Goal: Information Seeking & Learning: Find specific fact

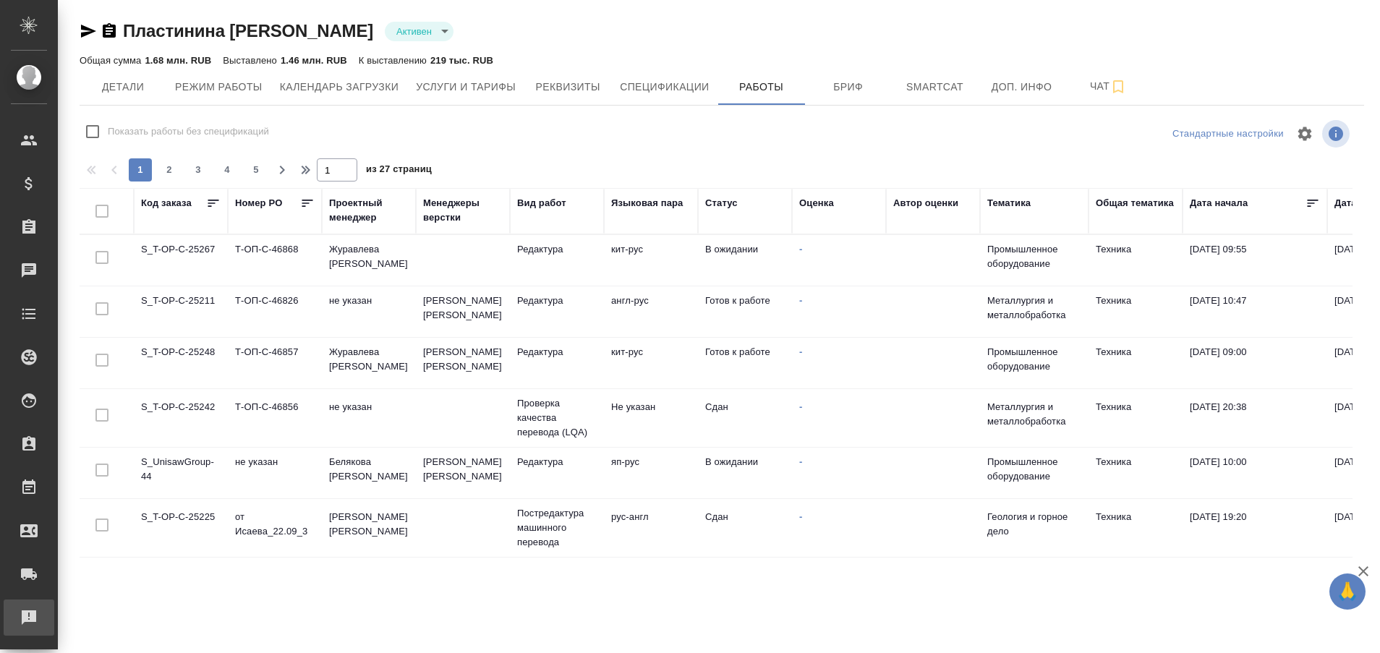
click at [26, 613] on div "Рекламации" at bounding box center [11, 618] width 36 height 22
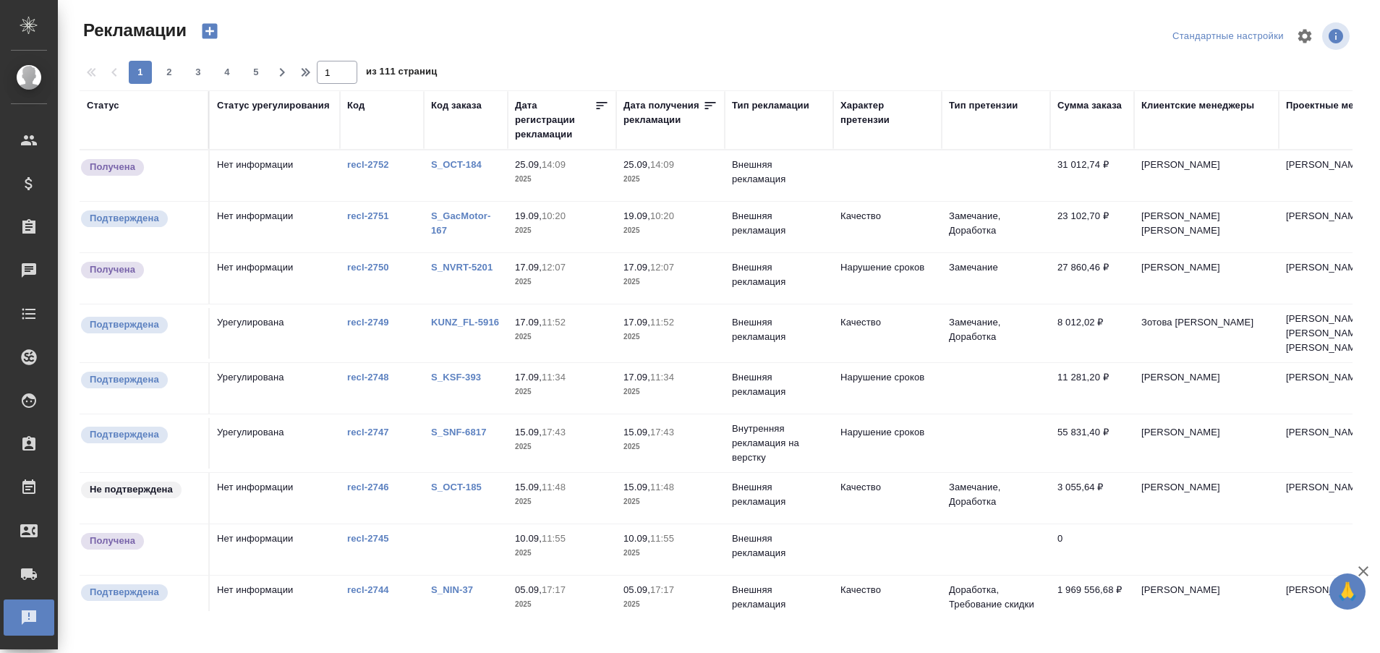
click at [460, 167] on link "S_OCT-184" at bounding box center [456, 164] width 51 height 11
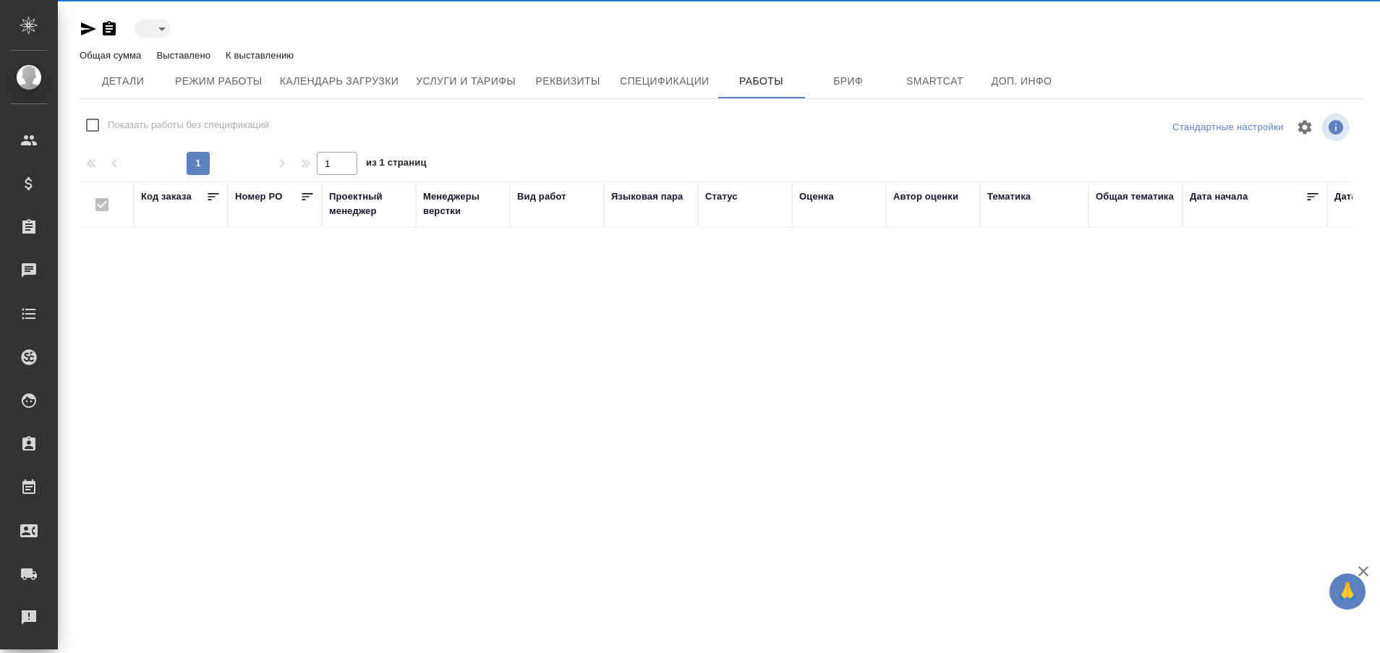
type input "active"
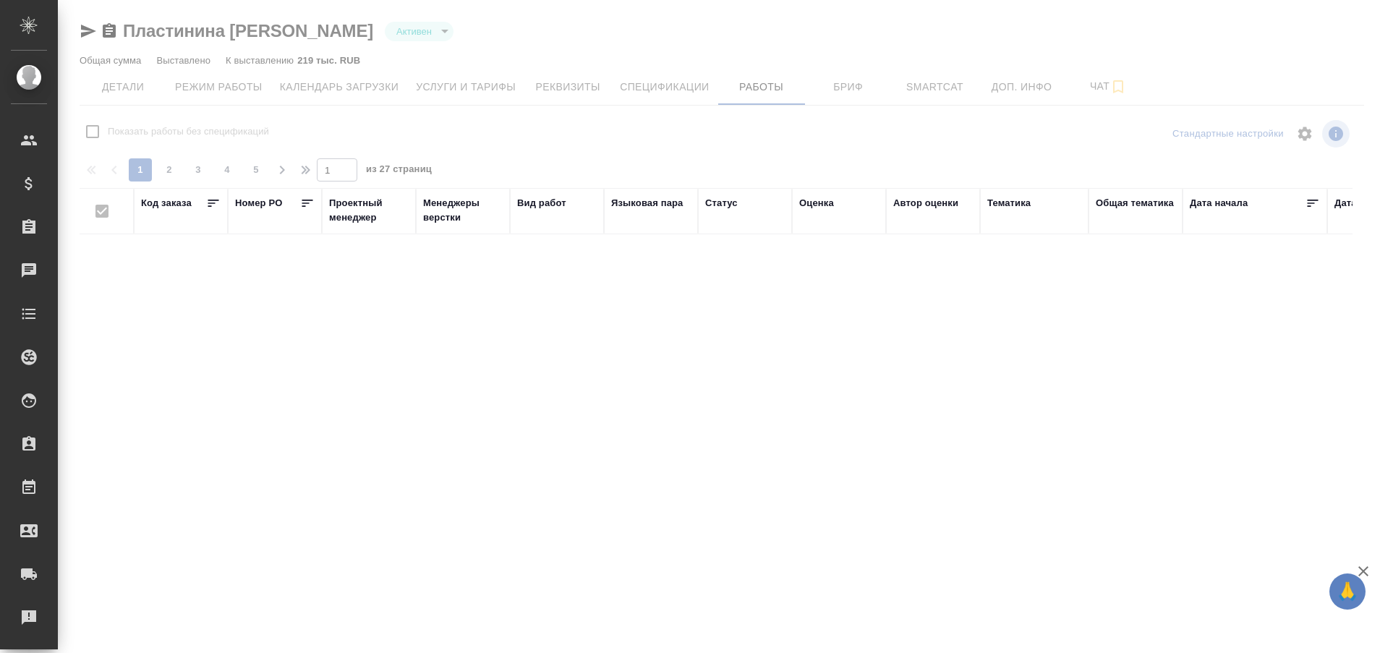
checkbox input "false"
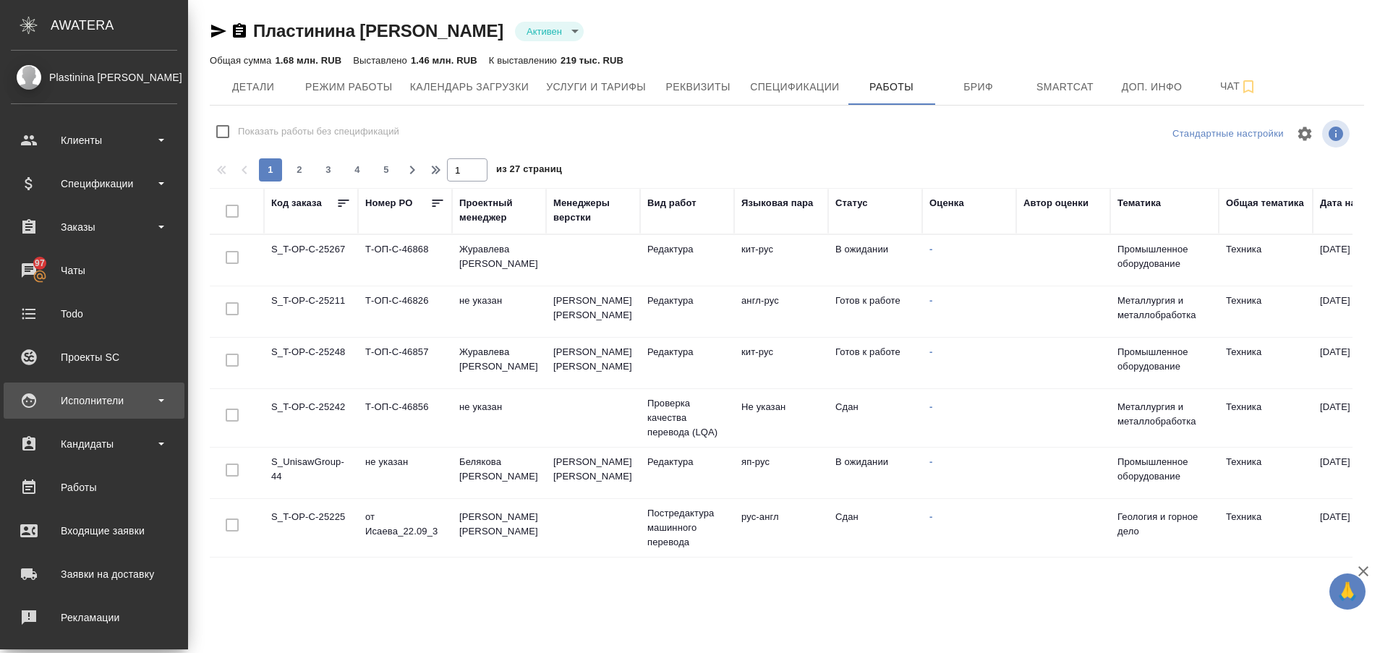
click at [97, 394] on div "Исполнители" at bounding box center [94, 401] width 166 height 22
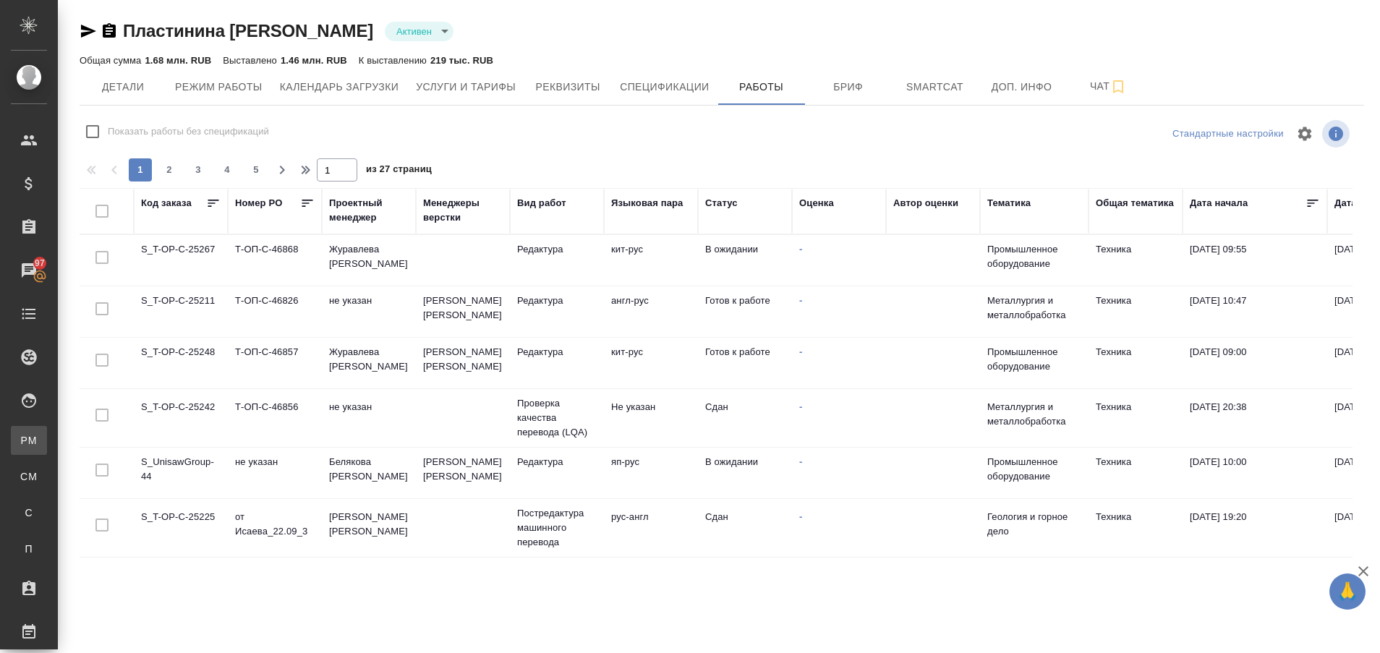
click at [101, 430] on div ".cls-1 fill:#fff; AWATERA Plastinina Anastasia Клиенты Спецификации Заказы 97 Ч…" at bounding box center [690, 326] width 1380 height 653
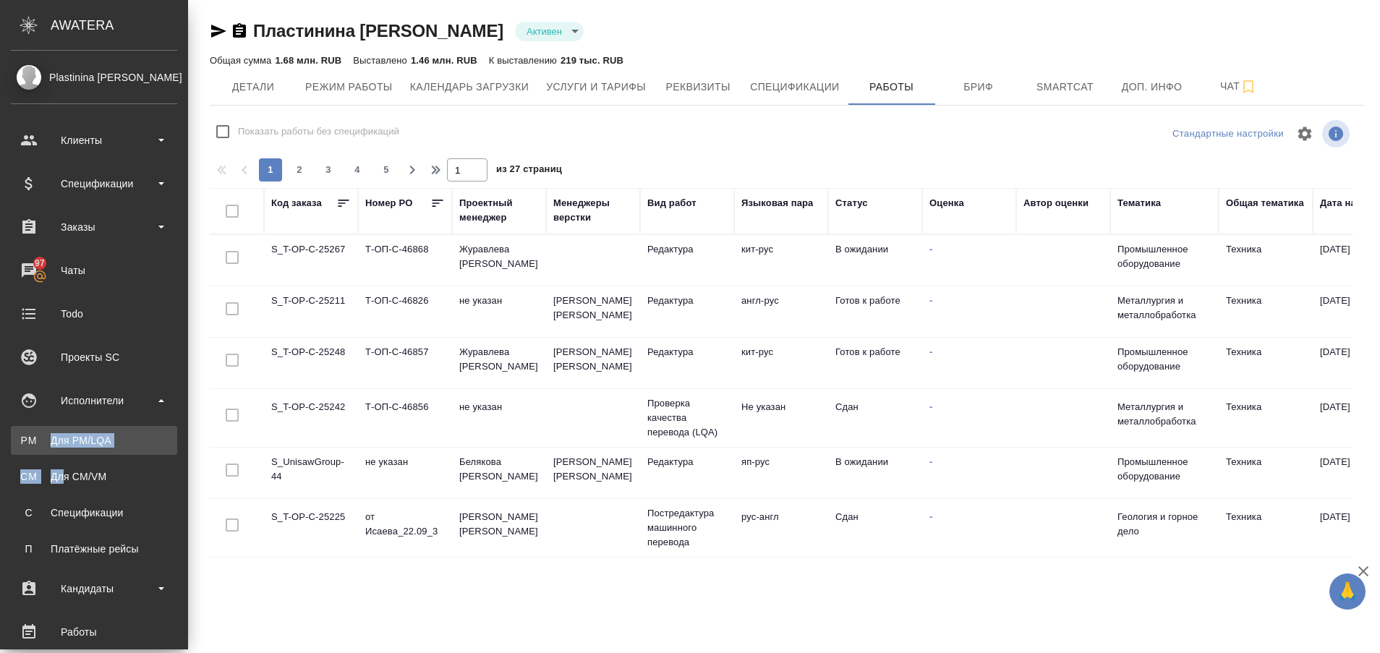
drag, startPoint x: 61, startPoint y: 456, endPoint x: 35, endPoint y: 442, distance: 29.8
click at [35, 442] on ul "PM Для PM/LQA CM Для CM/VM С Спецификации П Платёжные рейсы" at bounding box center [94, 491] width 188 height 145
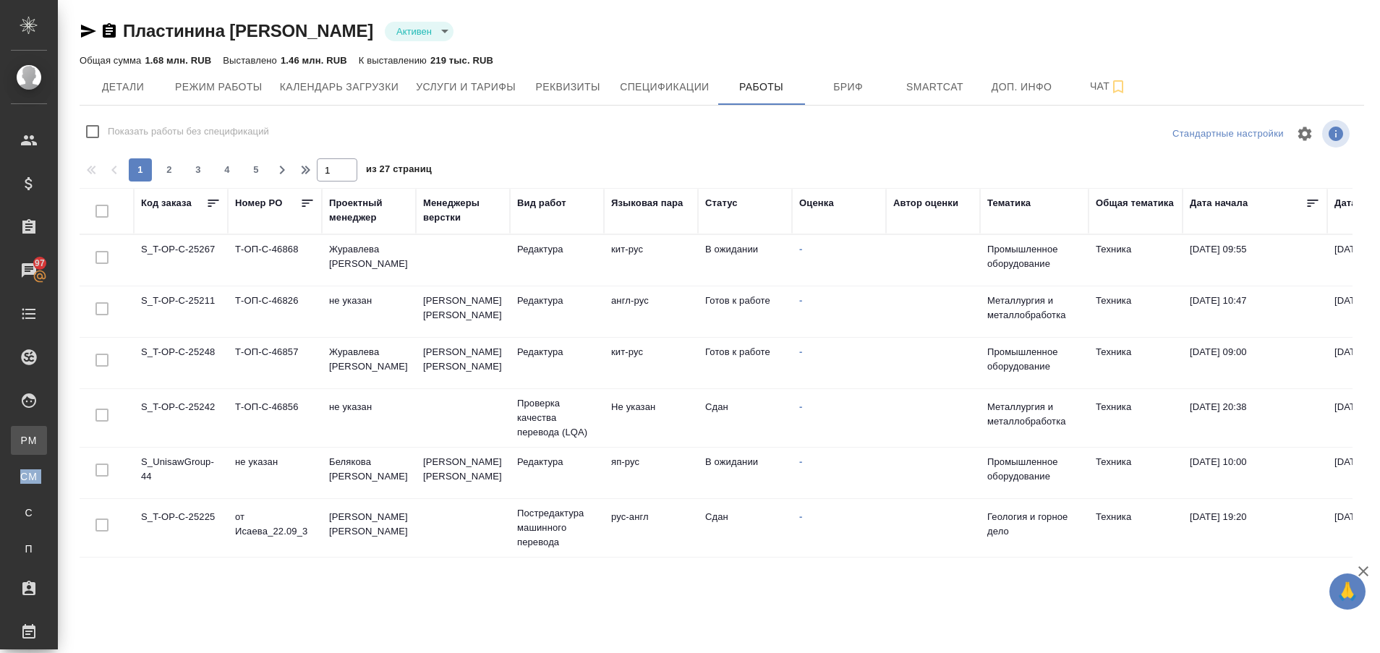
click at [22, 442] on div "Для PM/LQA" at bounding box center [11, 440] width 22 height 14
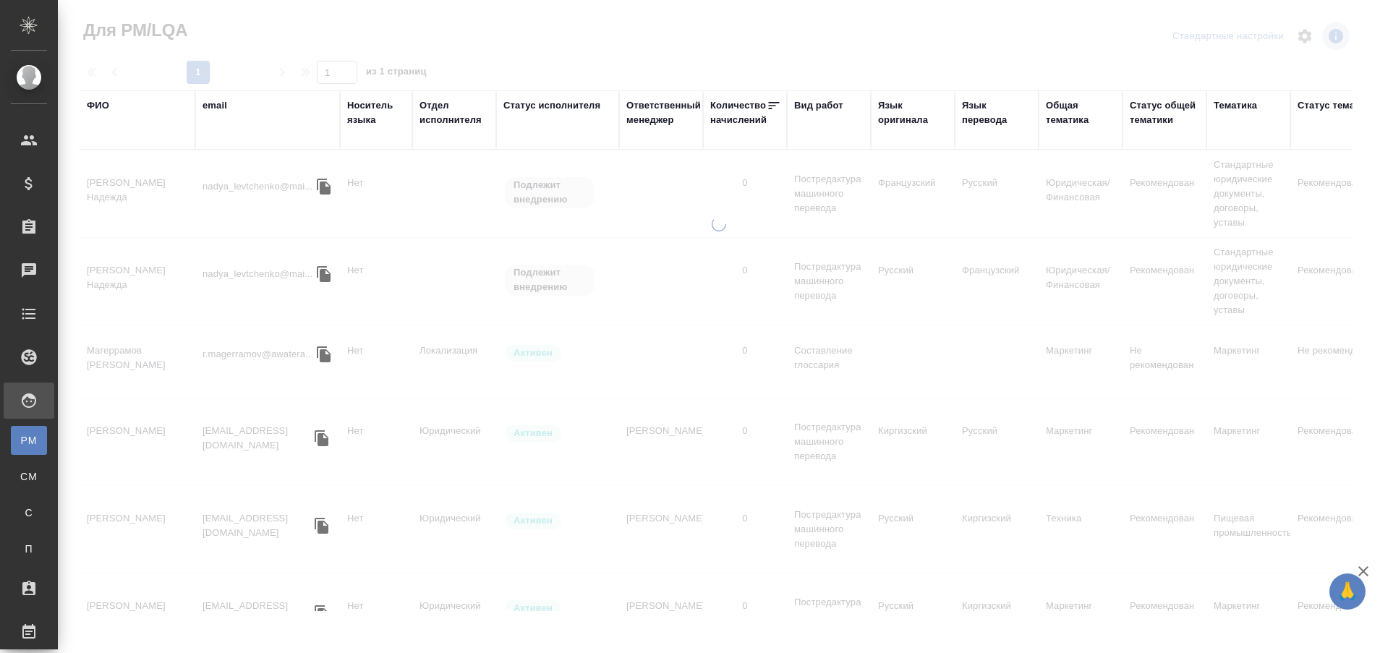
click at [100, 107] on div "ФИО" at bounding box center [98, 105] width 22 height 14
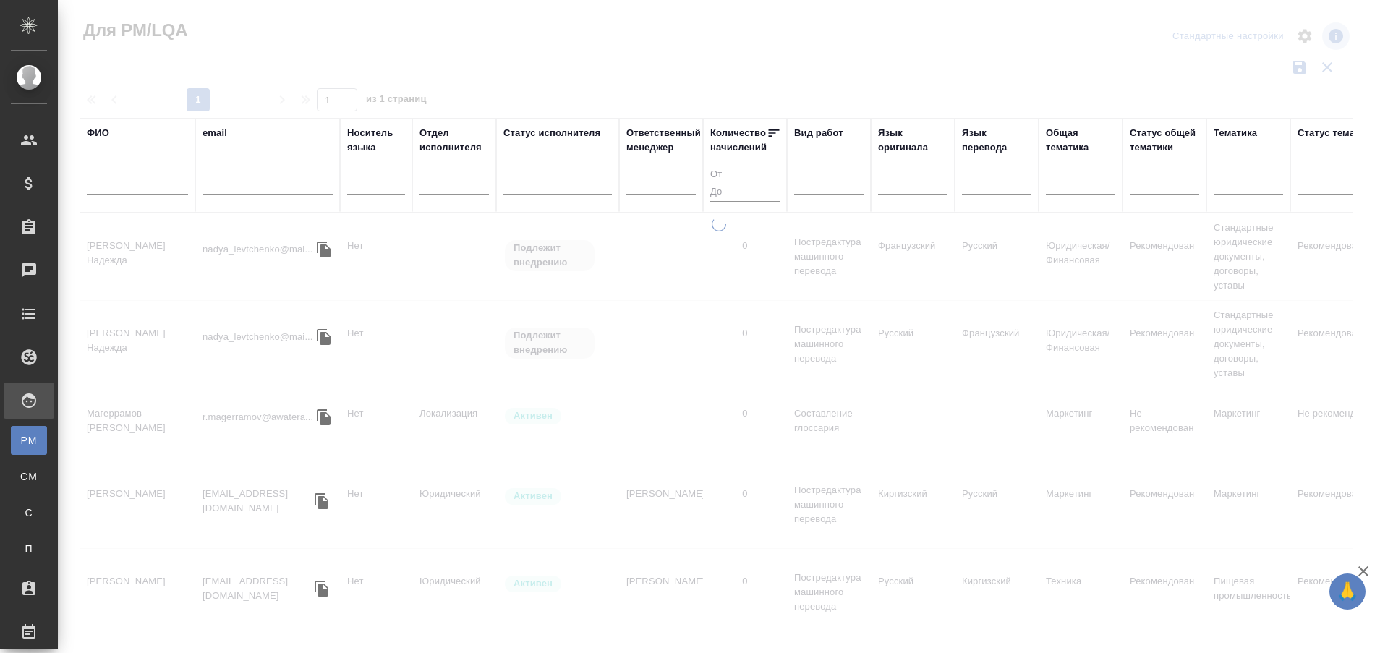
click at [114, 186] on input "text" at bounding box center [137, 185] width 101 height 18
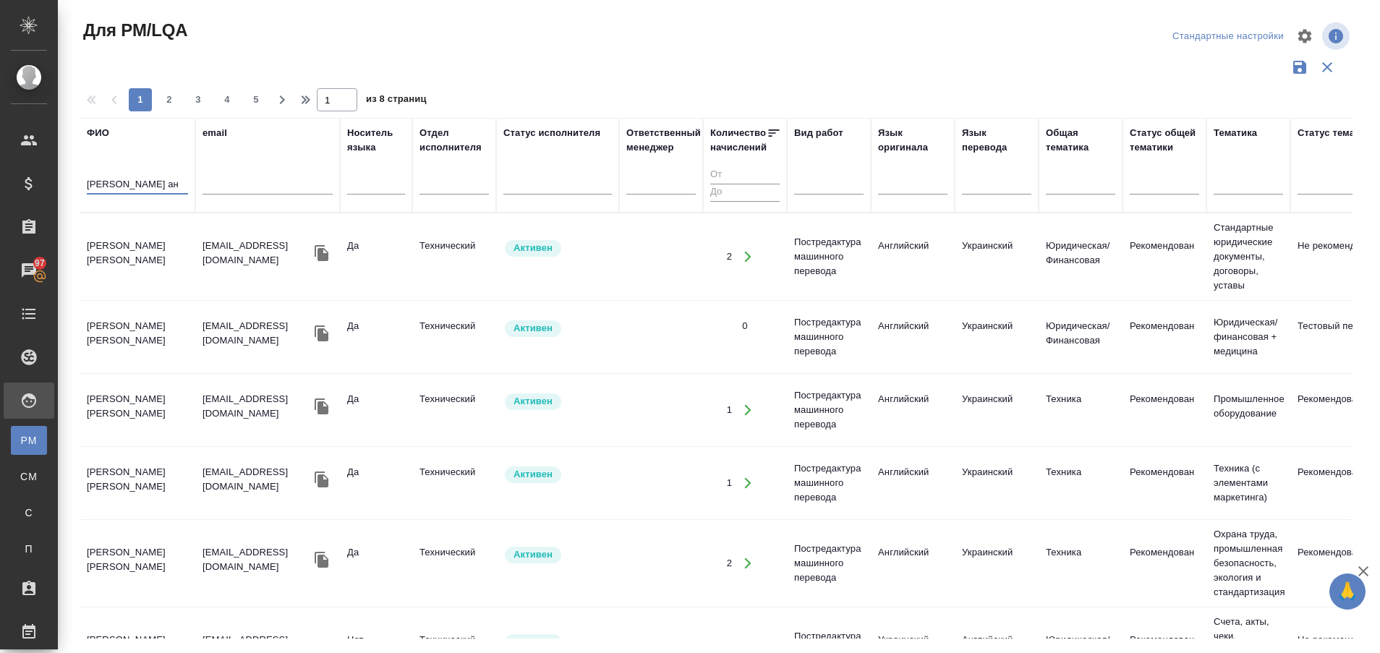
type input "макаров ан"
click at [120, 255] on td "Макаров Андрей Сергеевич" at bounding box center [138, 256] width 116 height 51
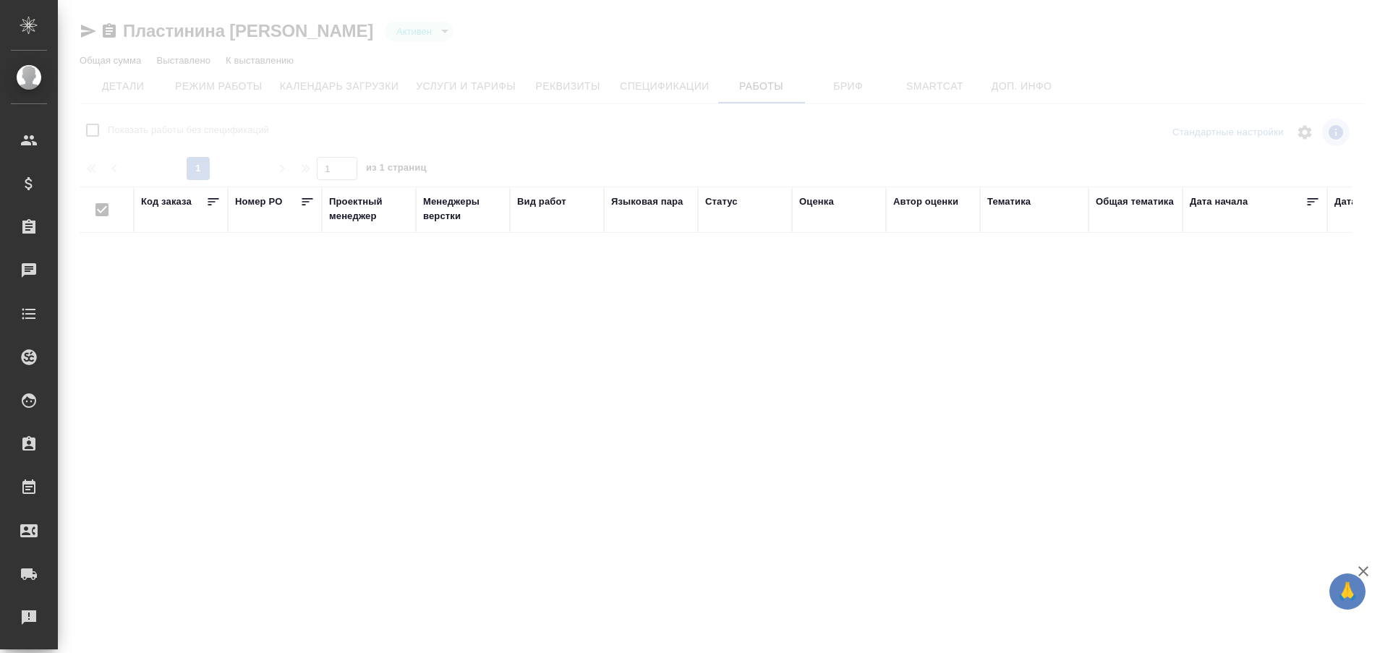
type input "active"
checkbox input "false"
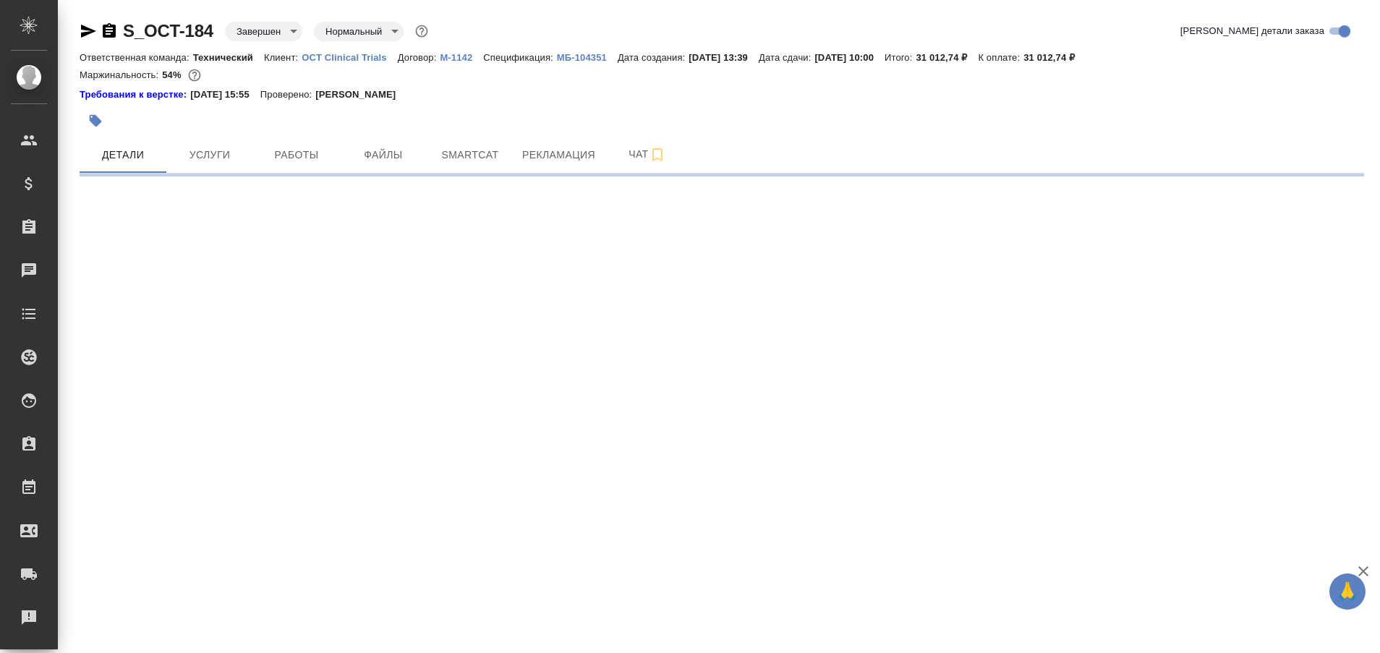
select select "RU"
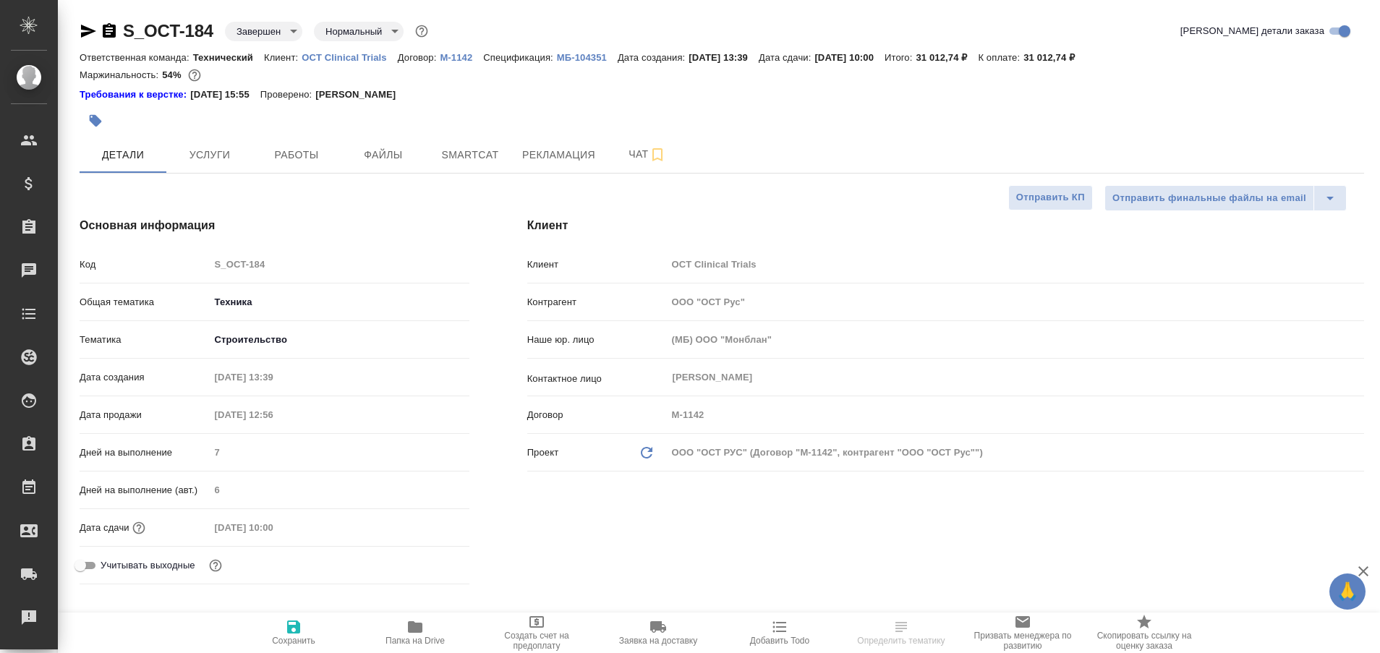
type textarea "x"
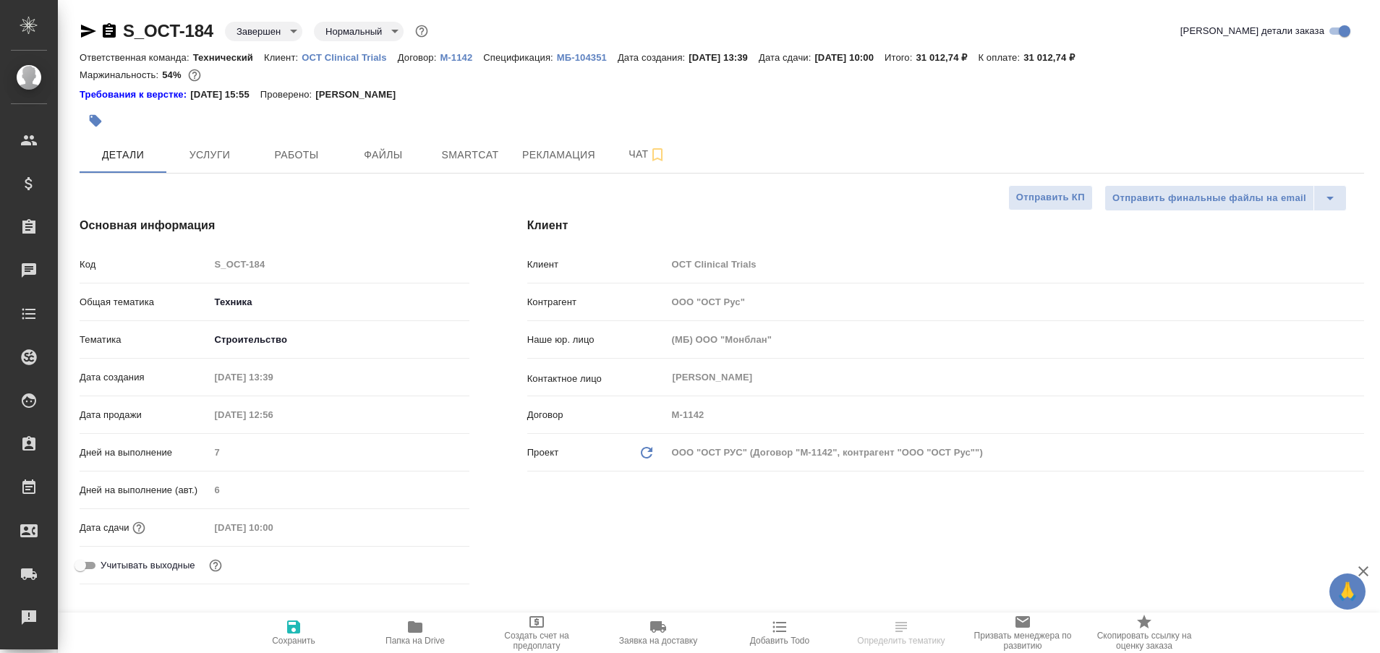
type textarea "x"
click at [299, 166] on button "Работы" at bounding box center [296, 155] width 87 height 36
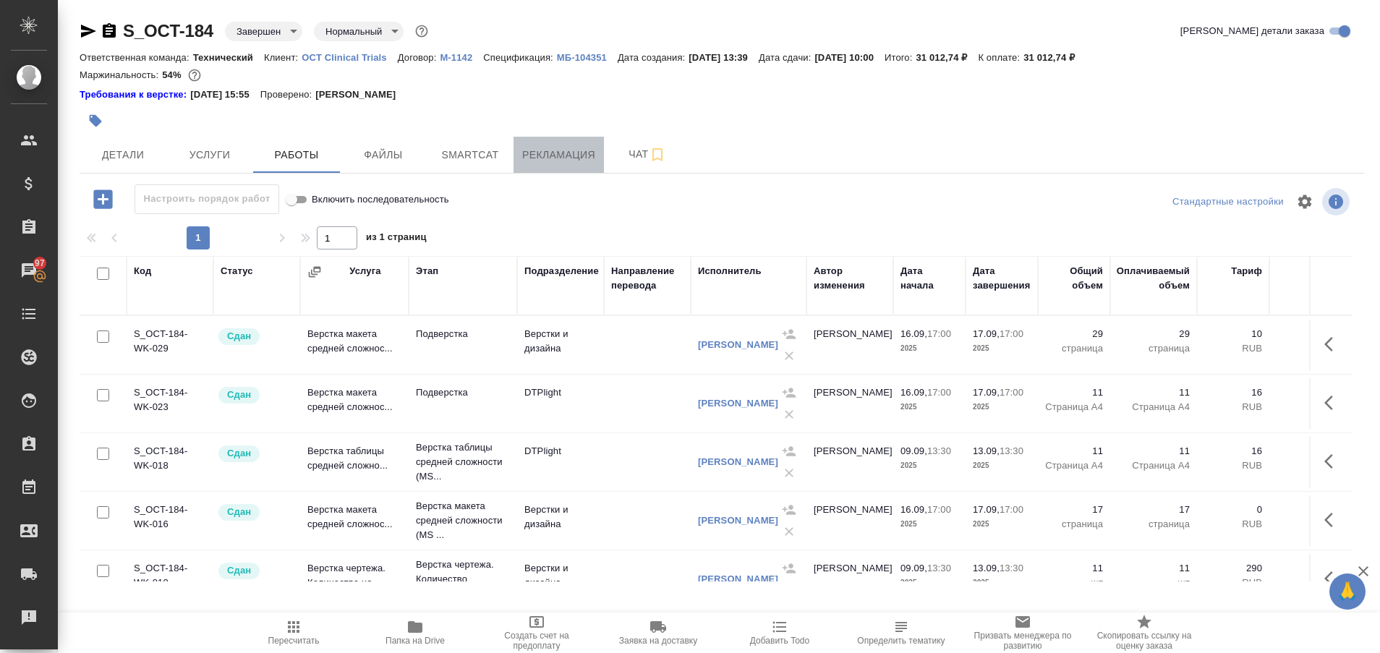
click at [550, 156] on span "Рекламация" at bounding box center [558, 155] width 73 height 18
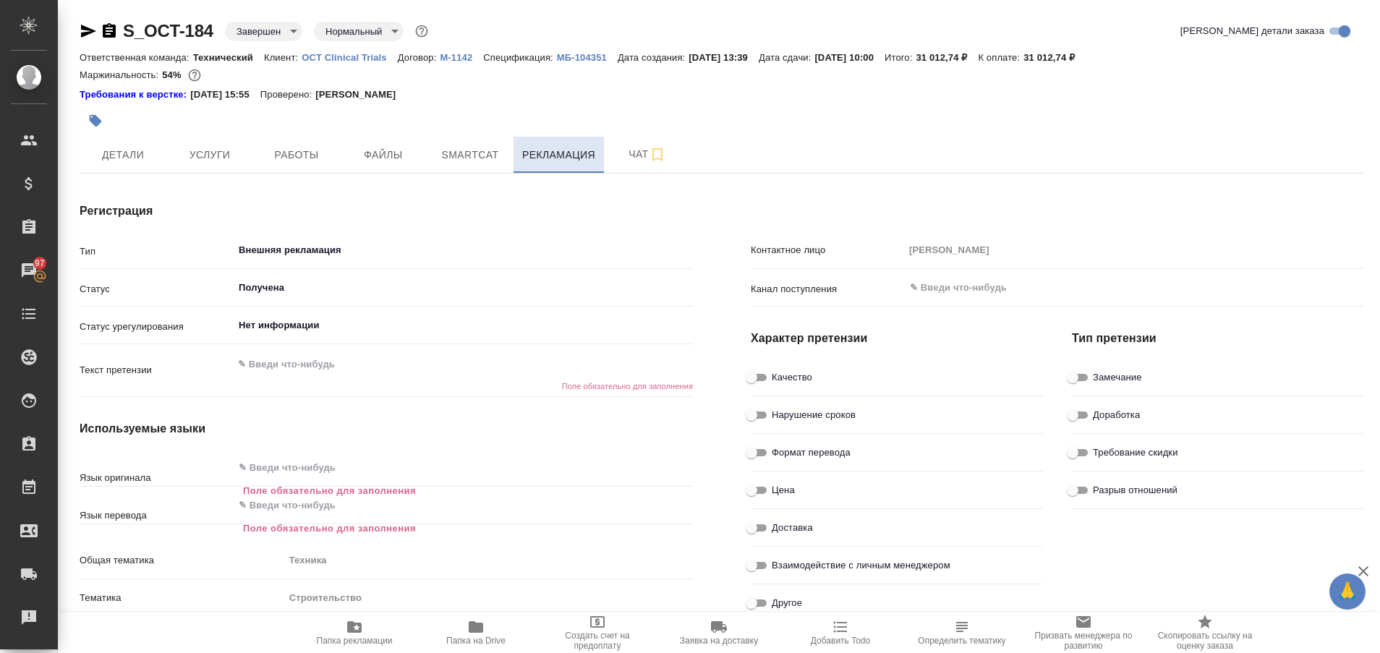
type textarea "x"
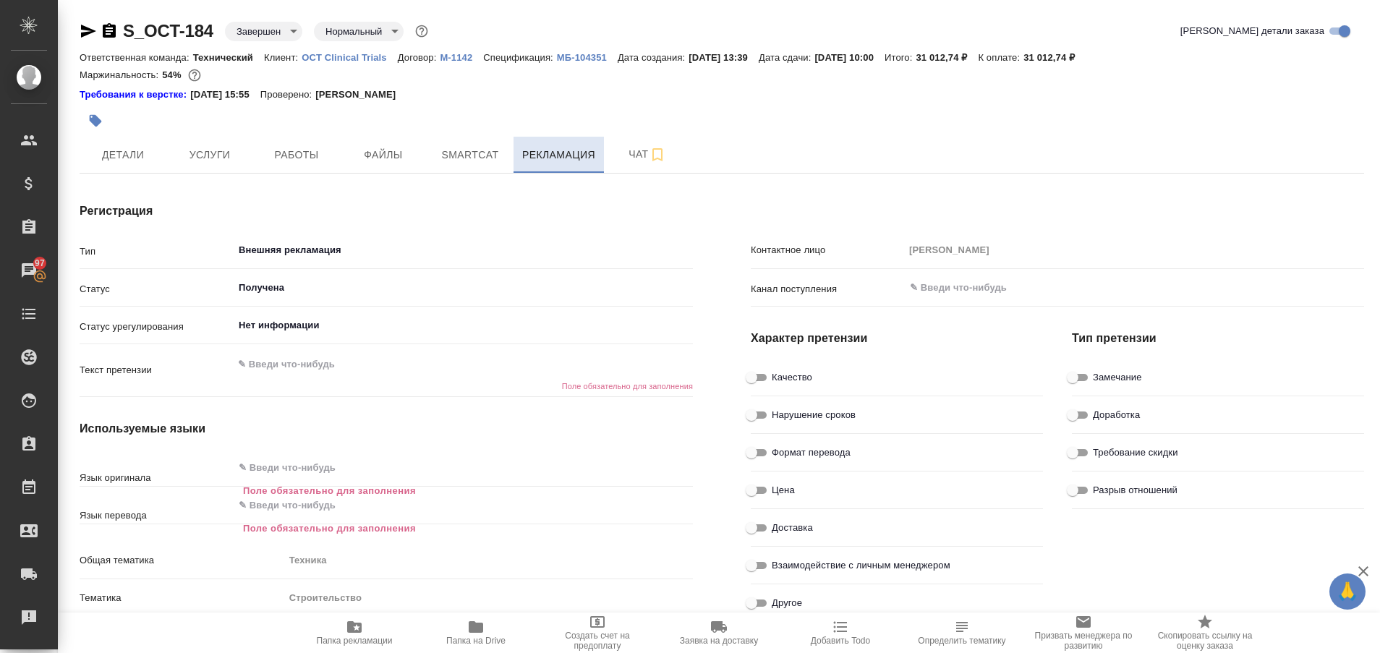
type textarea "x"
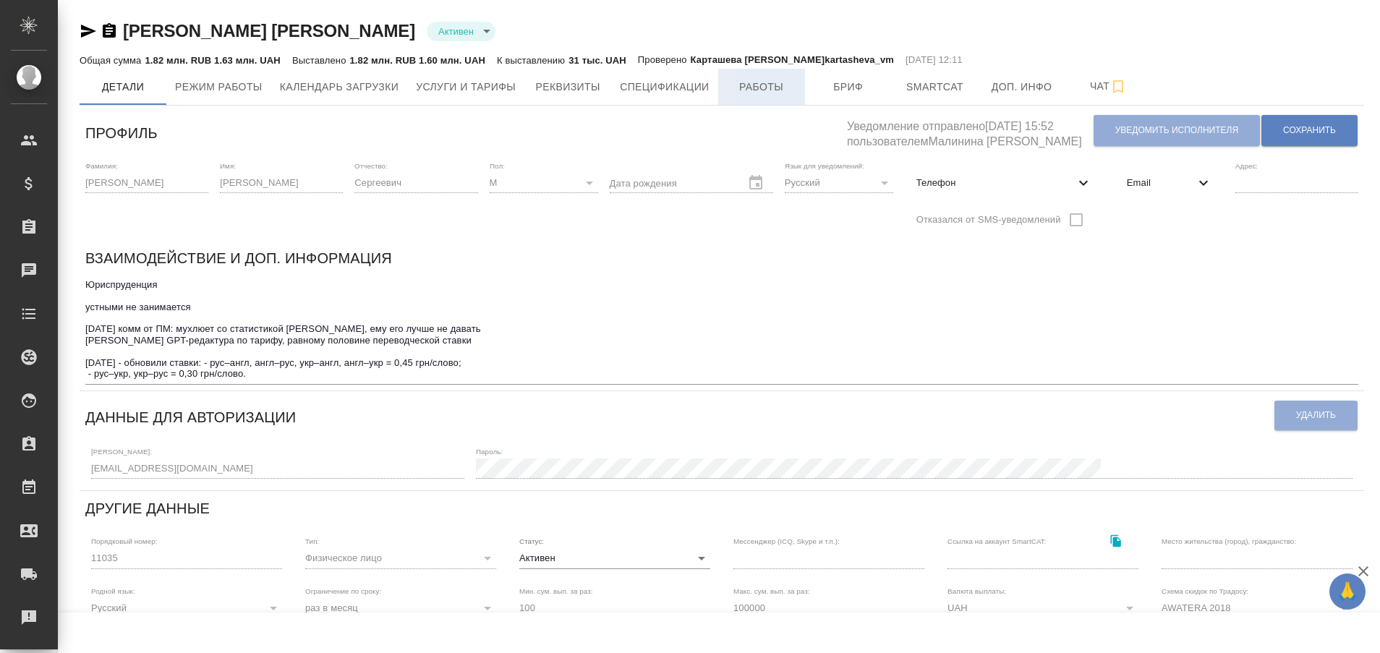
click at [762, 86] on span "Работы" at bounding box center [761, 87] width 69 height 18
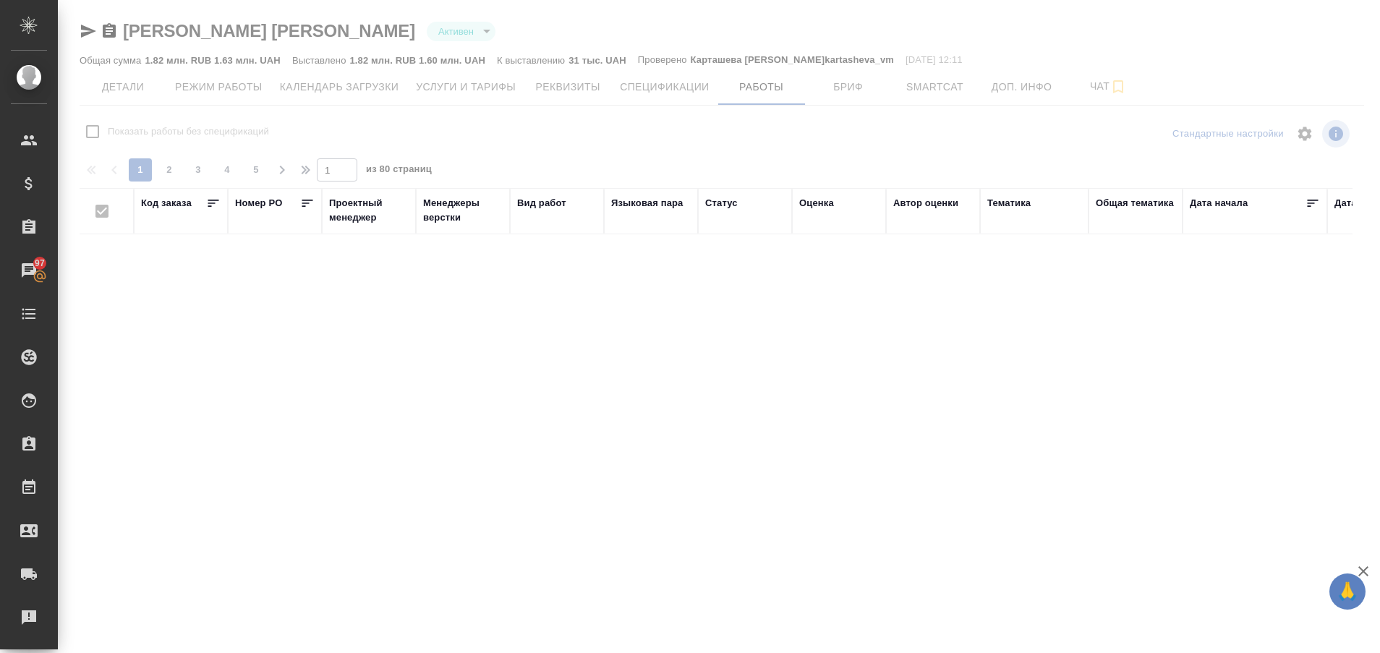
checkbox input "false"
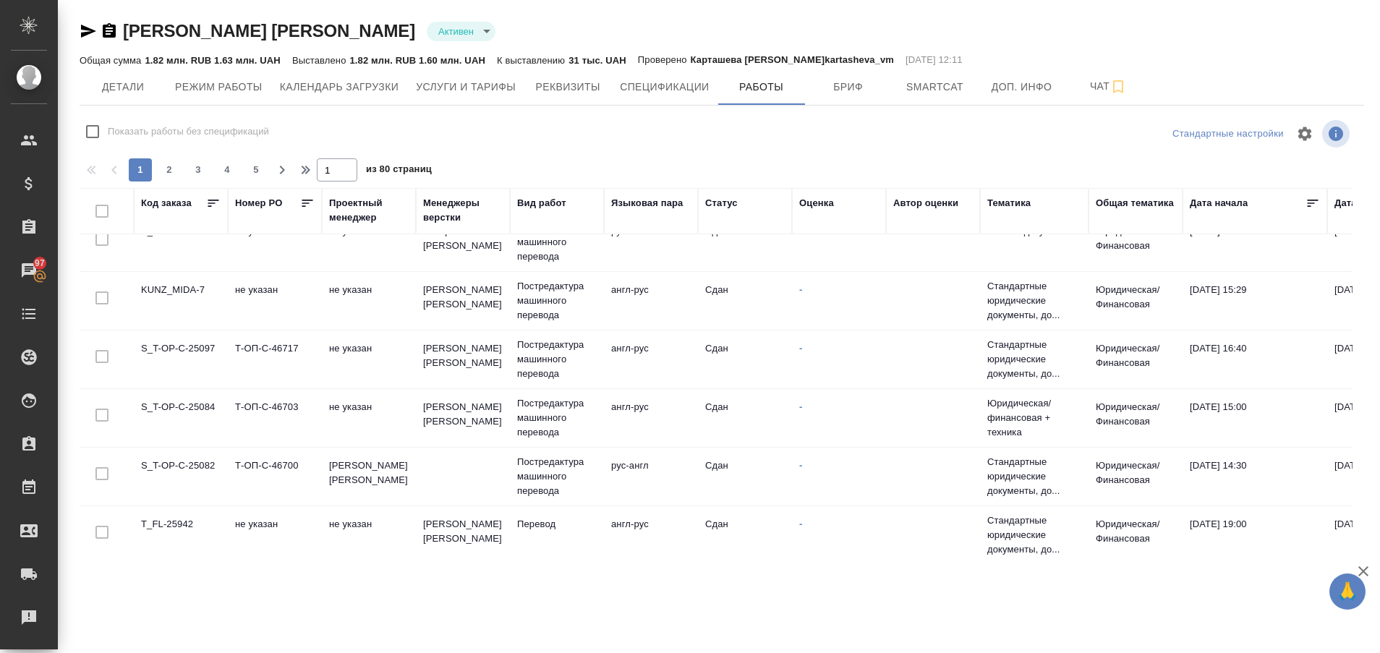
scroll to position [1137, 0]
click at [166, 163] on span "2" at bounding box center [169, 170] width 23 height 14
type input "2"
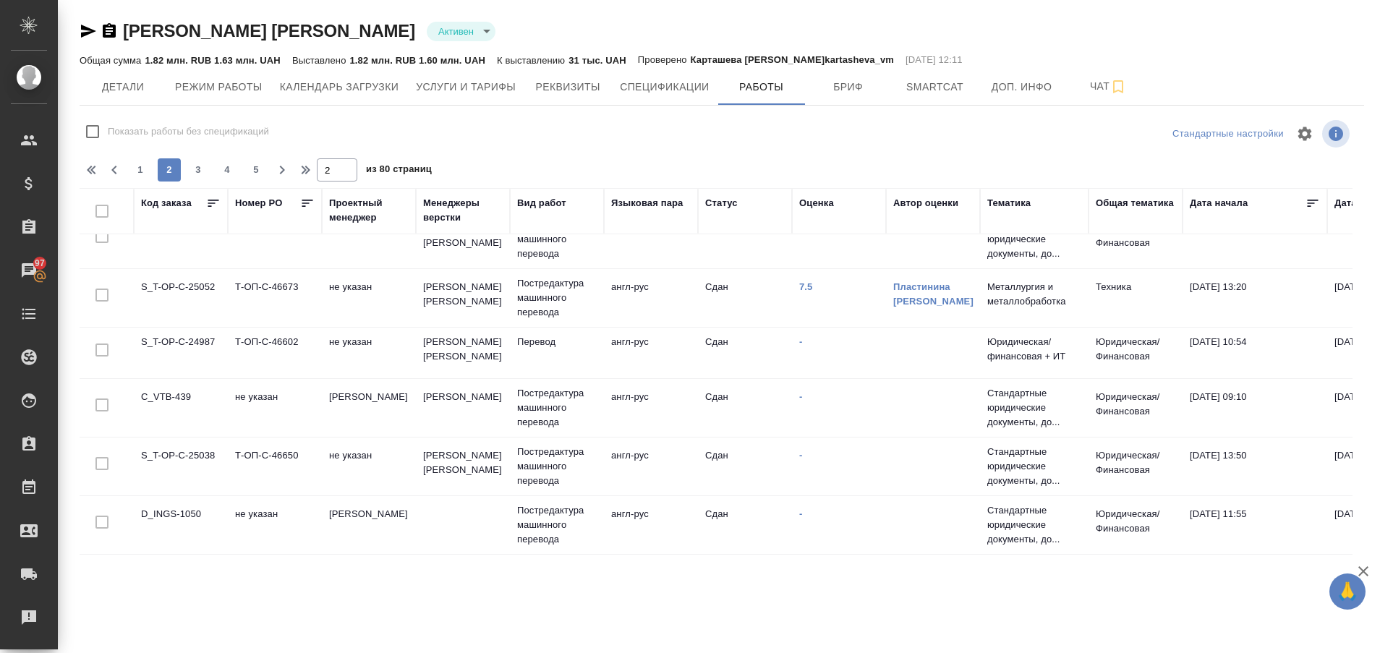
scroll to position [0, 0]
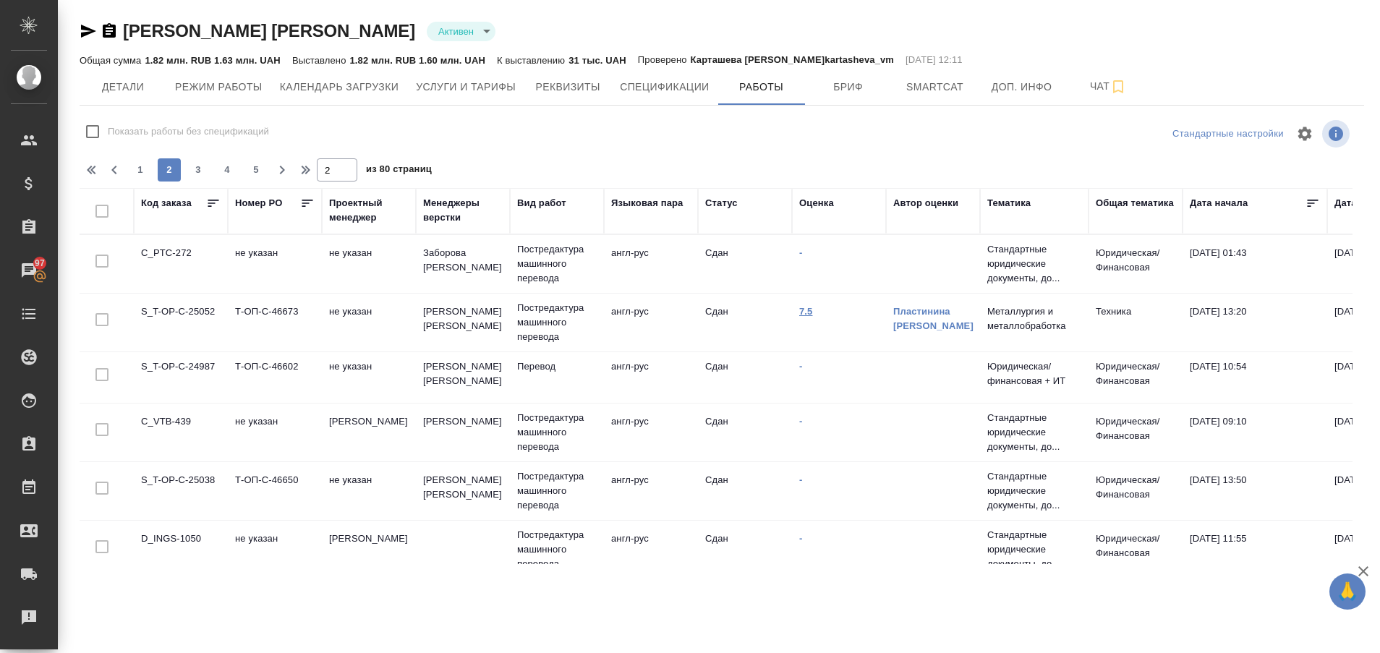
click at [805, 309] on link "7.5" at bounding box center [806, 311] width 14 height 11
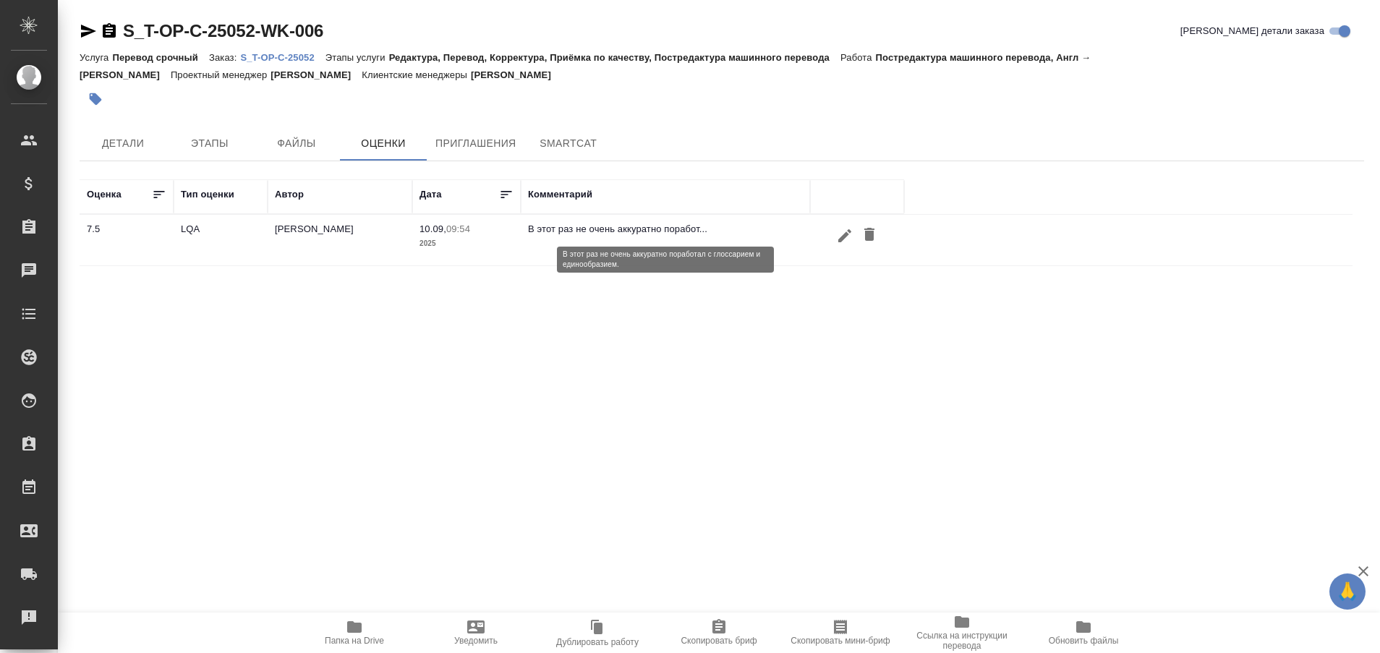
click at [567, 231] on p "В этот раз не очень аккуратно поработ..." at bounding box center [665, 229] width 275 height 14
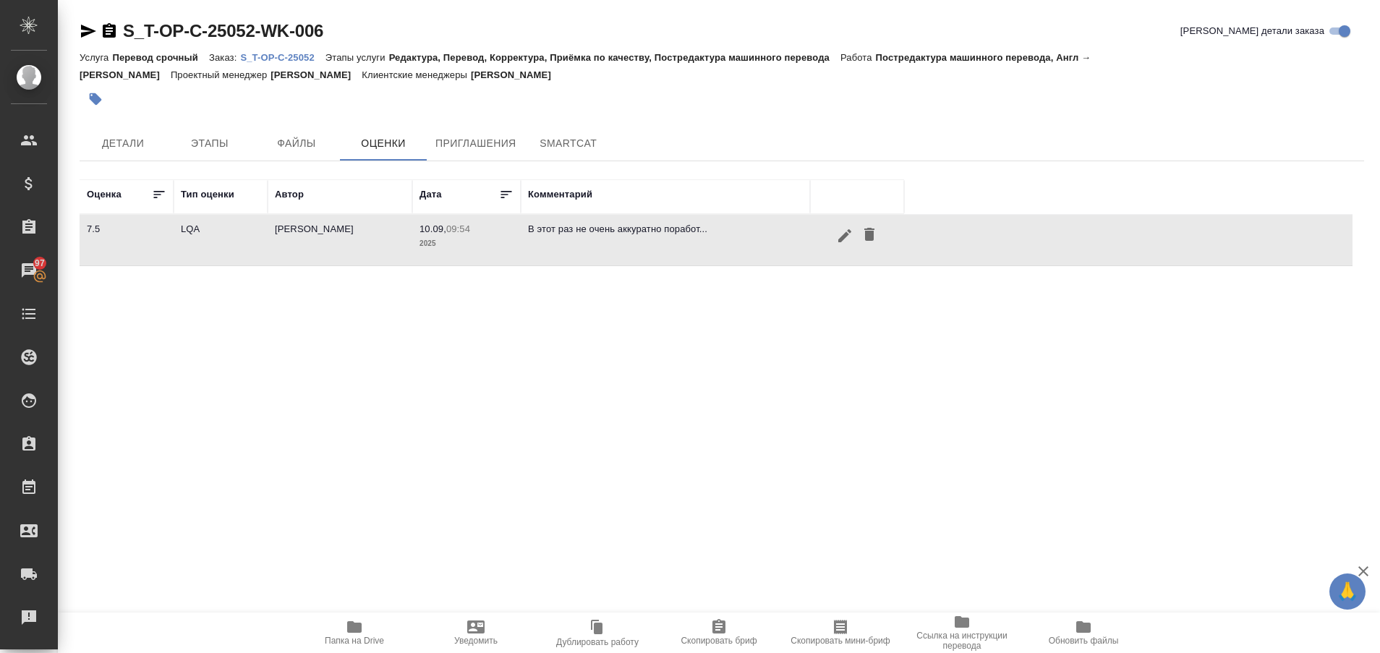
click at [521, 435] on div "Оценка Тип оценки Автор Дата Комментарий 7.5 [PERSON_NAME] 10.09, 09:54 2025 В …" at bounding box center [716, 341] width 1273 height 325
click at [991, 474] on div "Оценка Тип оценки Автор Дата Комментарий 7.5 [PERSON_NAME] 10.09, 09:54 2025 В …" at bounding box center [716, 341] width 1273 height 325
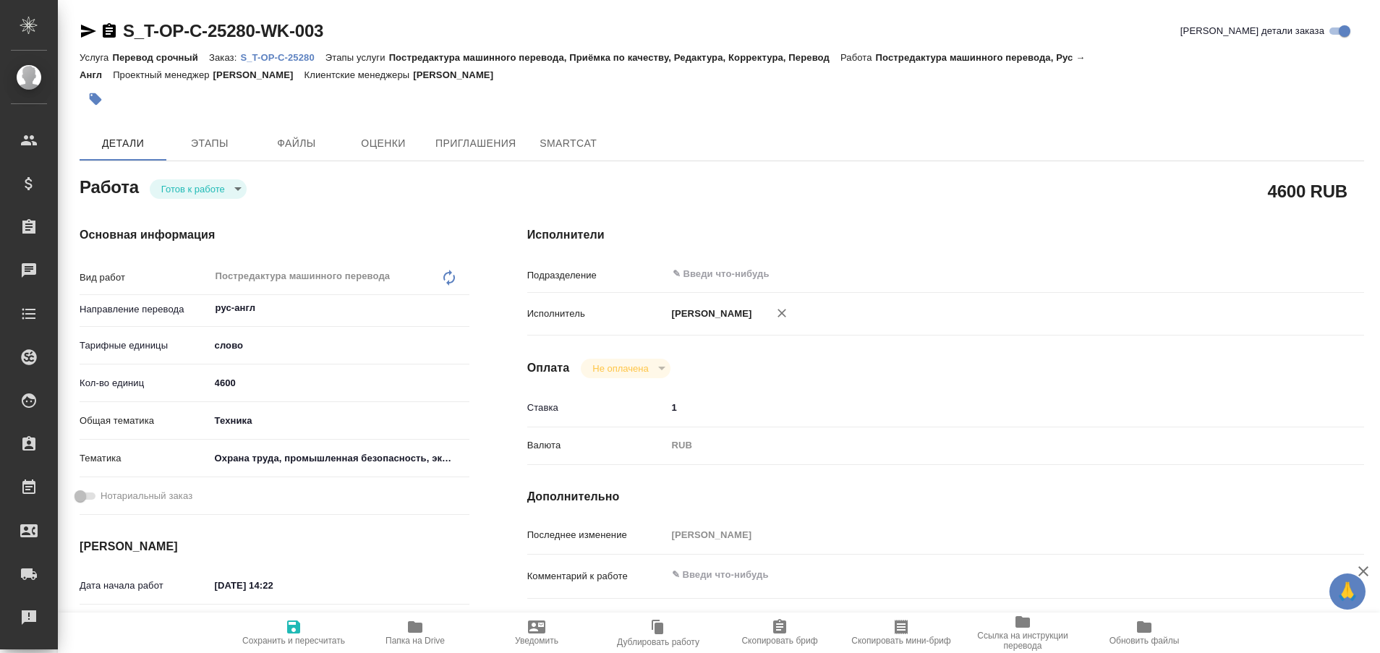
type textarea "x"
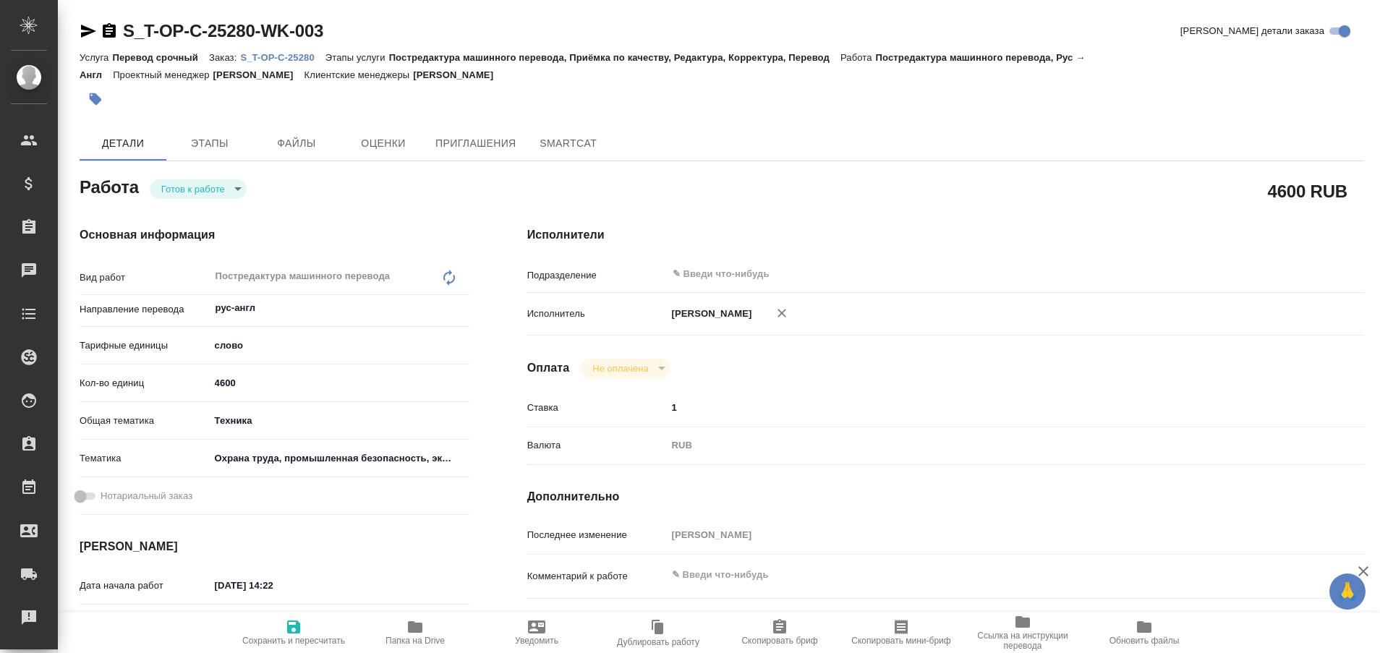
type textarea "x"
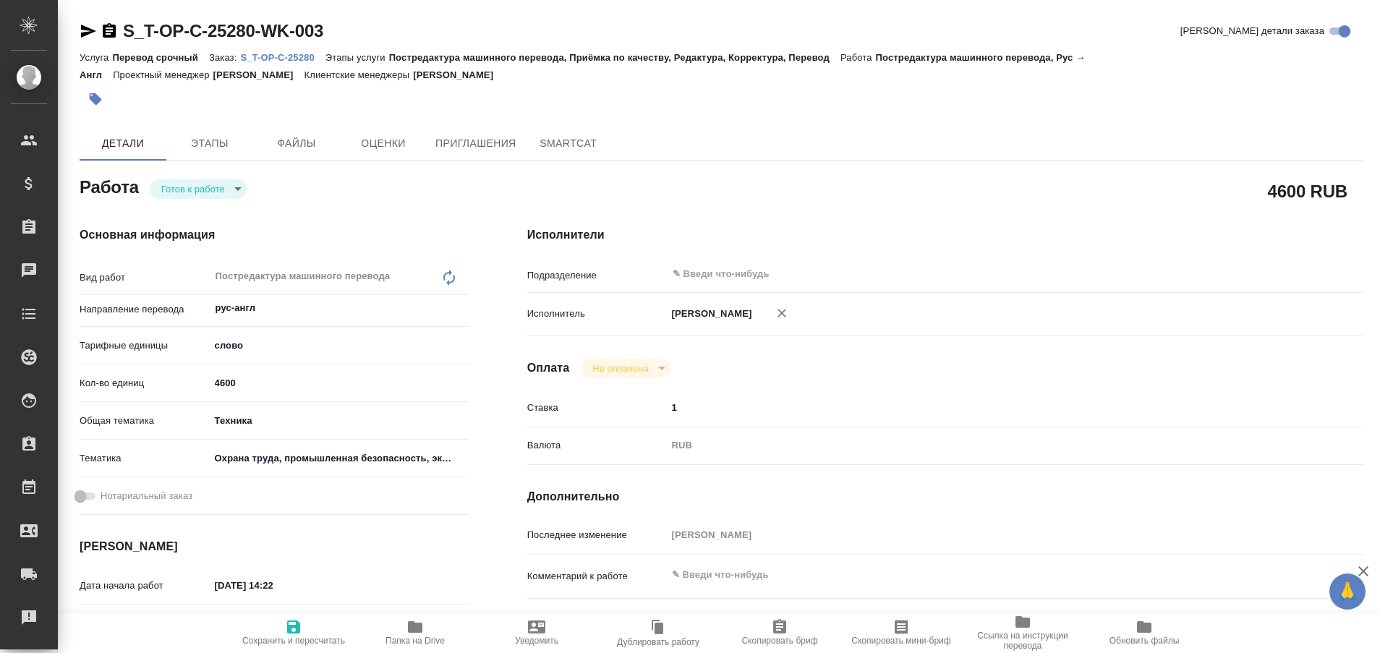
type textarea "x"
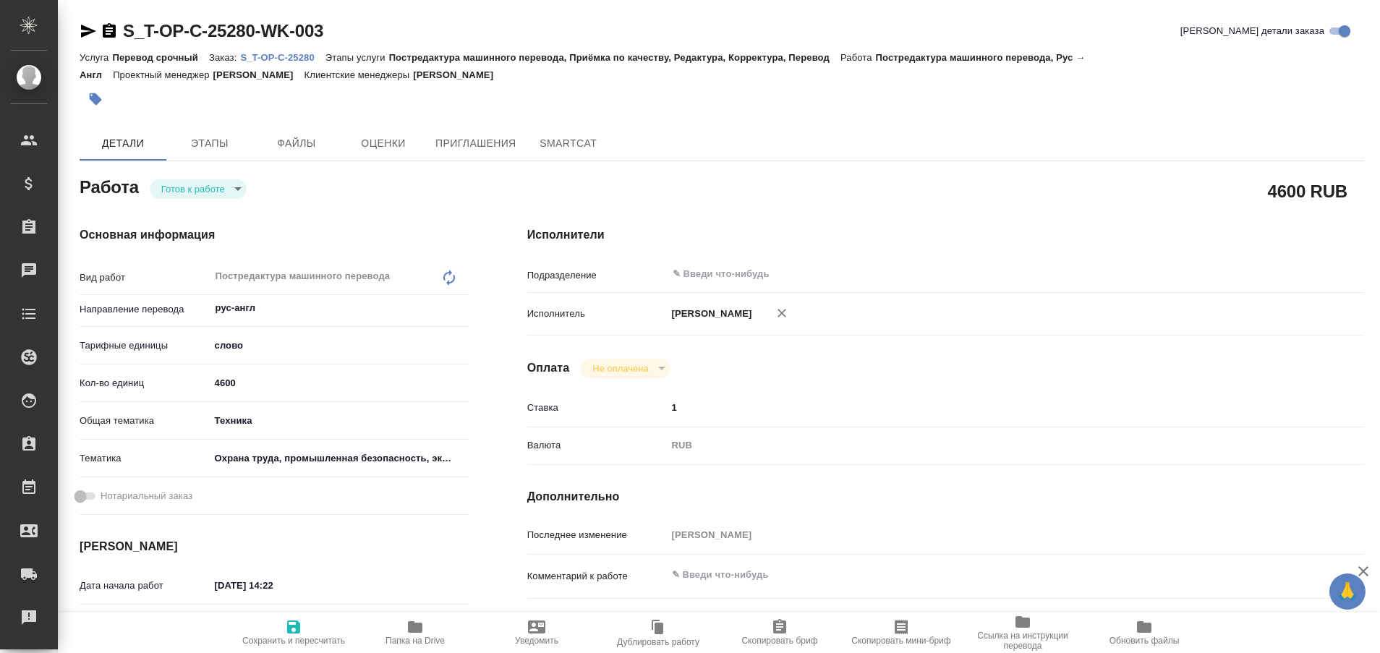
type textarea "x"
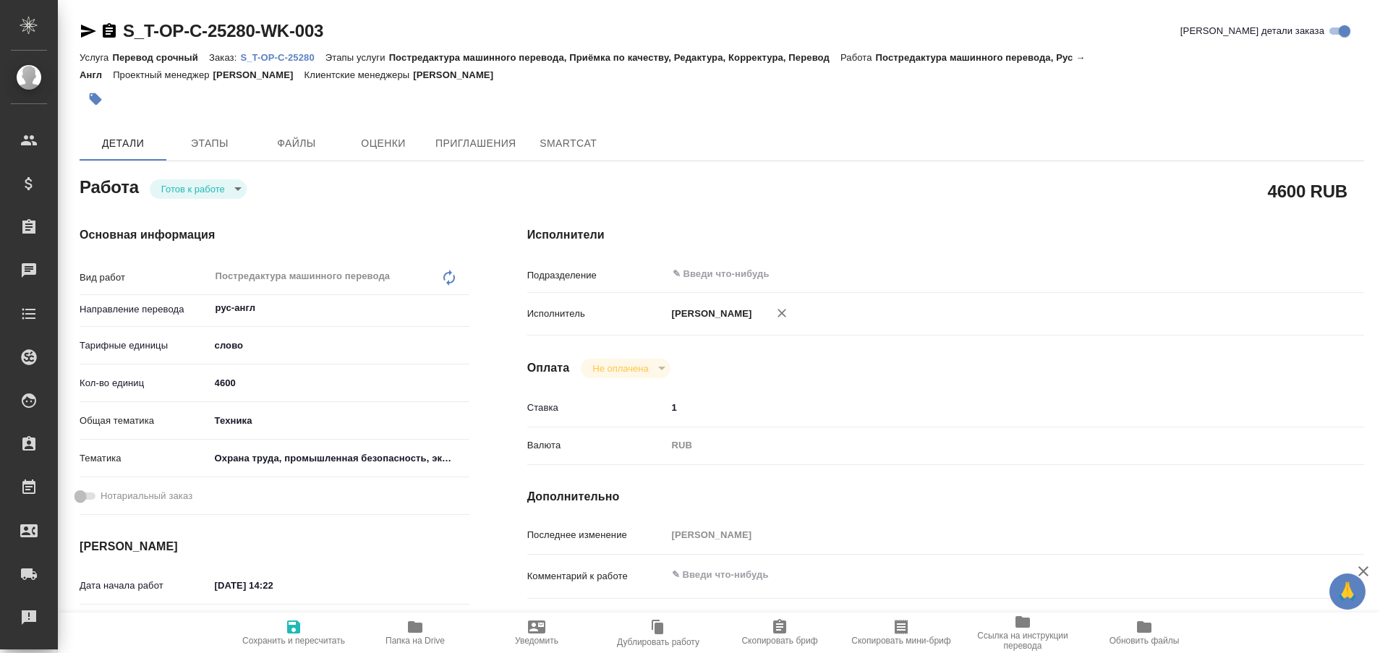
type textarea "x"
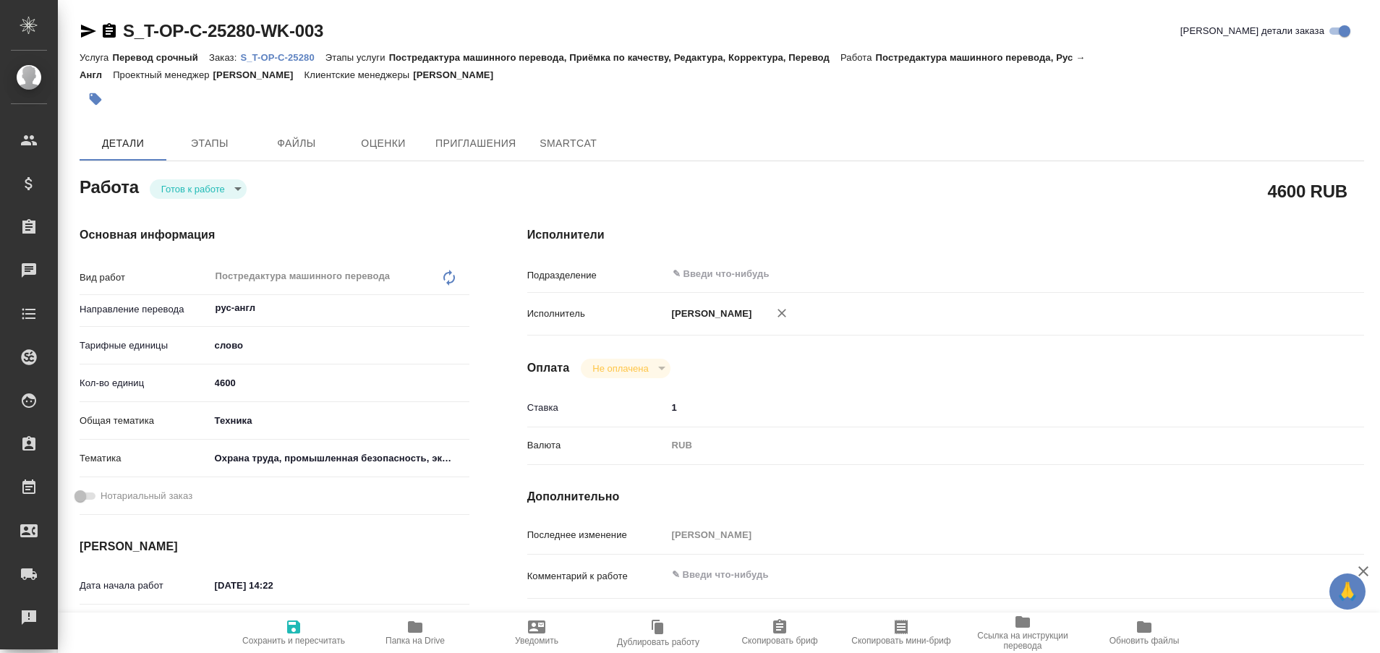
type textarea "x"
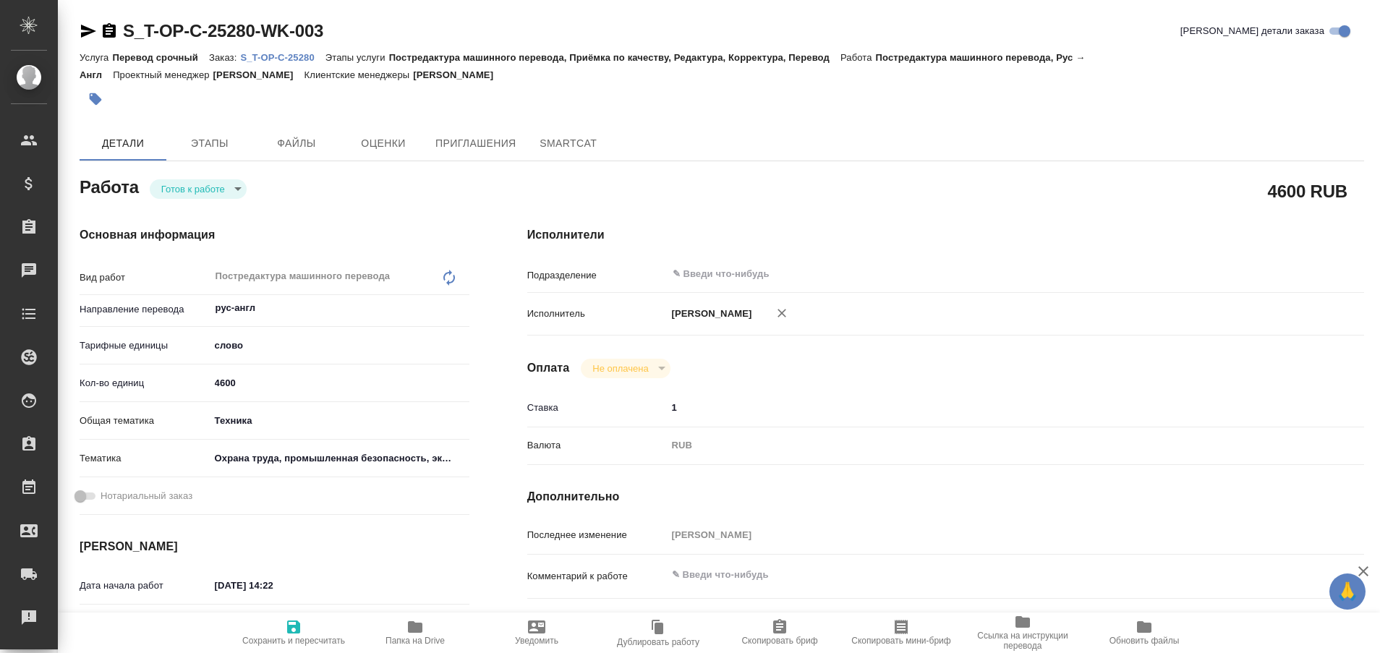
type textarea "x"
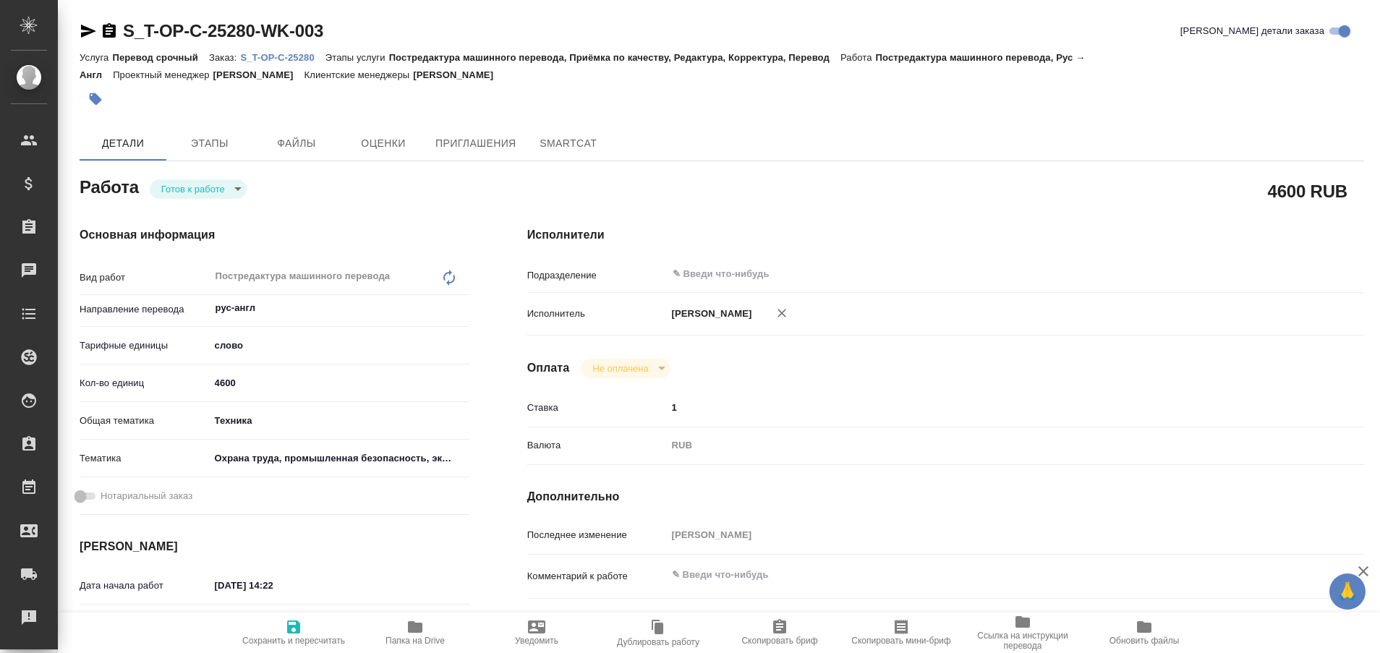
type textarea "x"
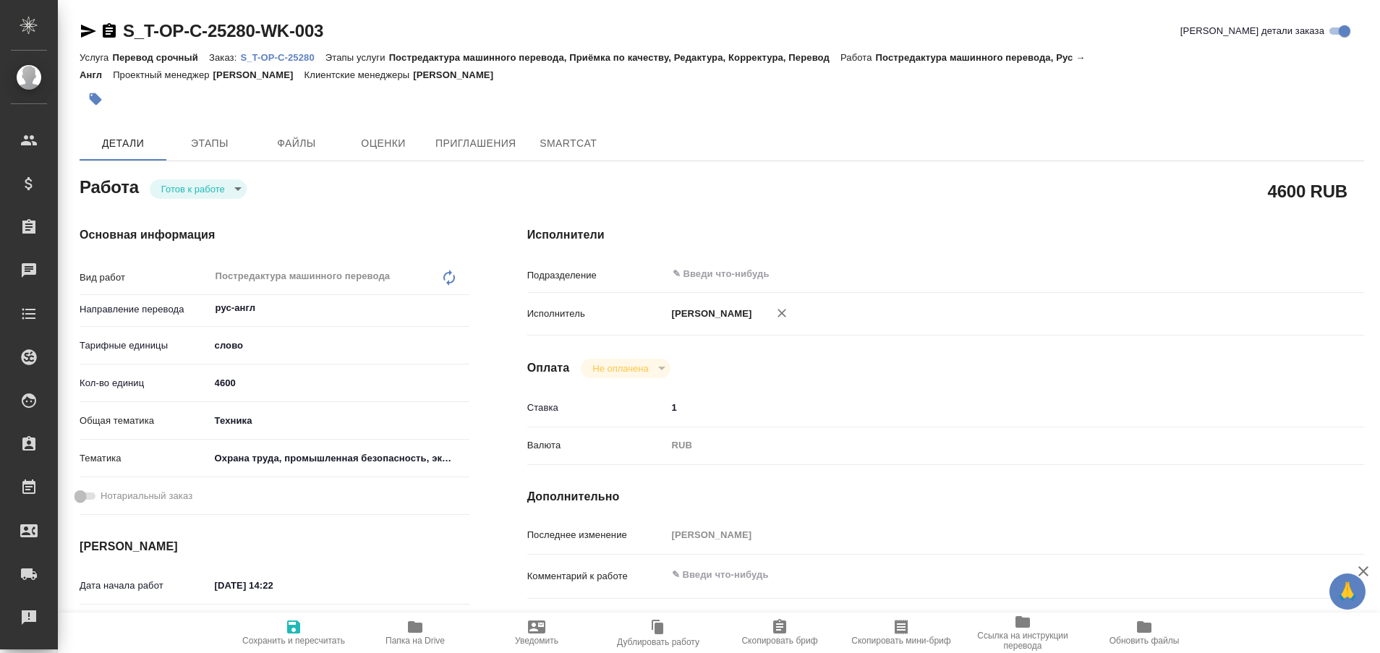
type textarea "x"
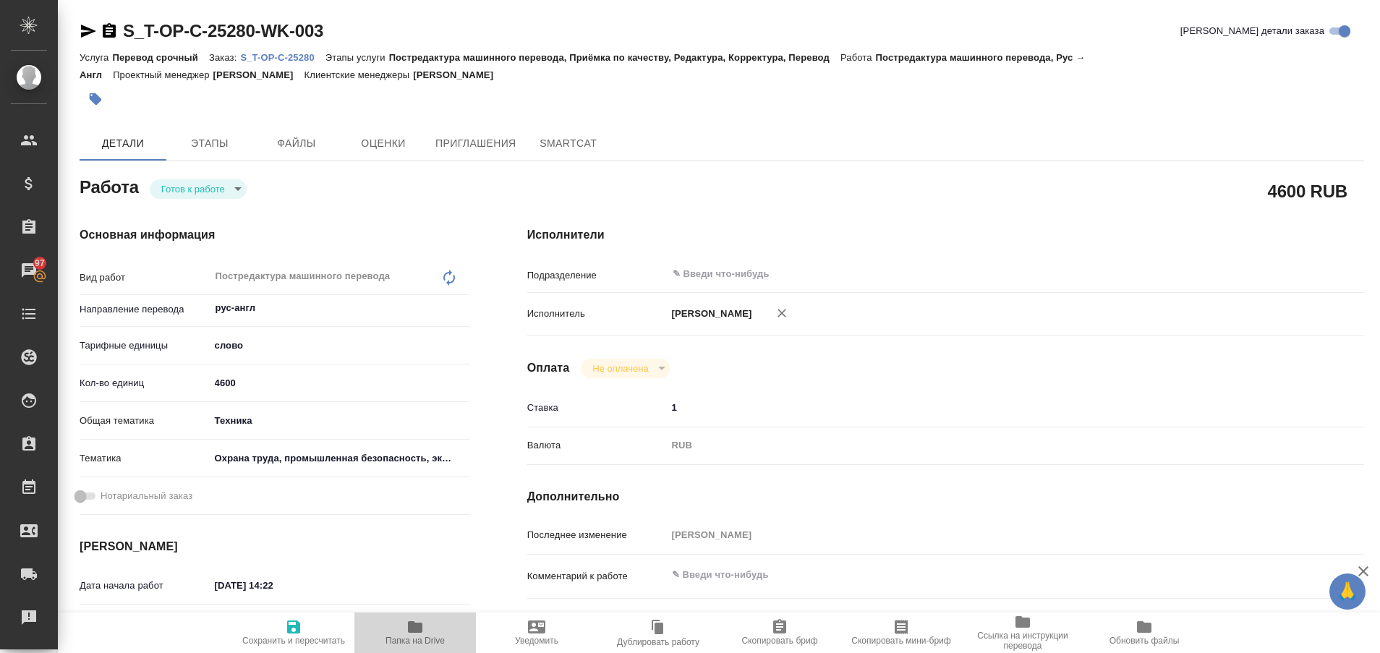
click at [411, 633] on icon "button" at bounding box center [414, 626] width 17 height 17
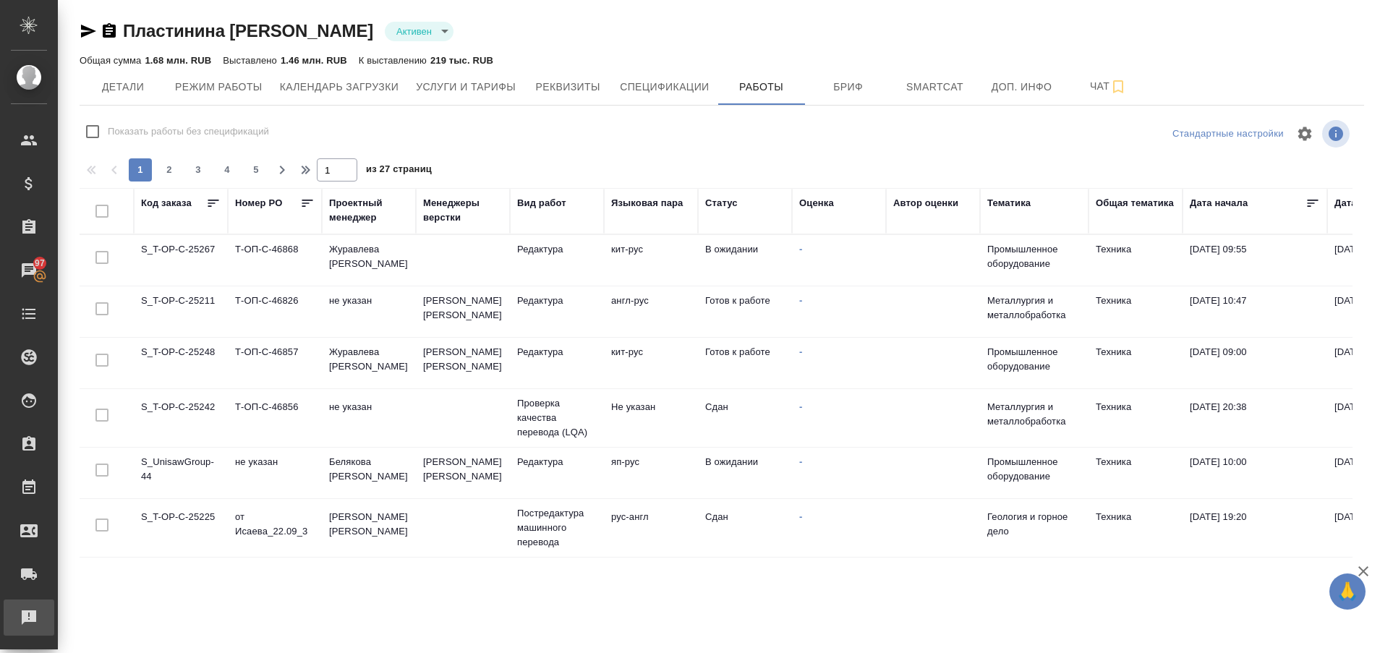
click at [29, 616] on div "Рекламации" at bounding box center [11, 618] width 36 height 22
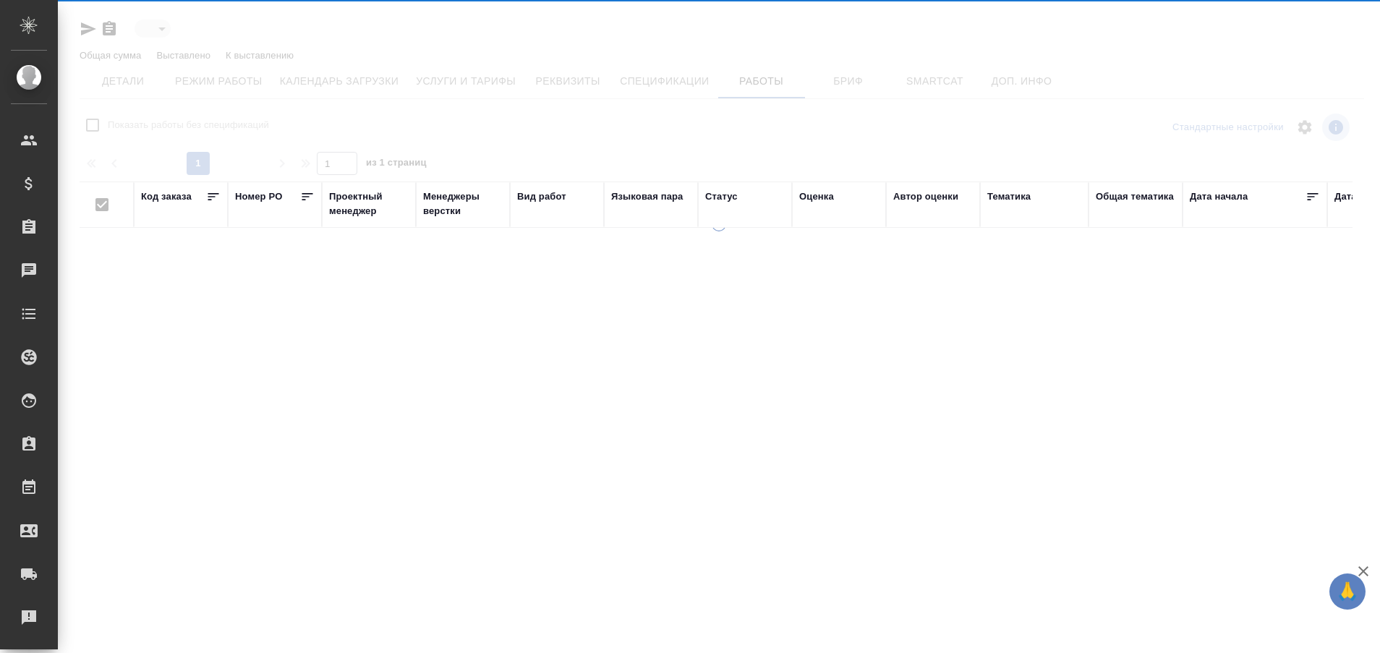
type input "active"
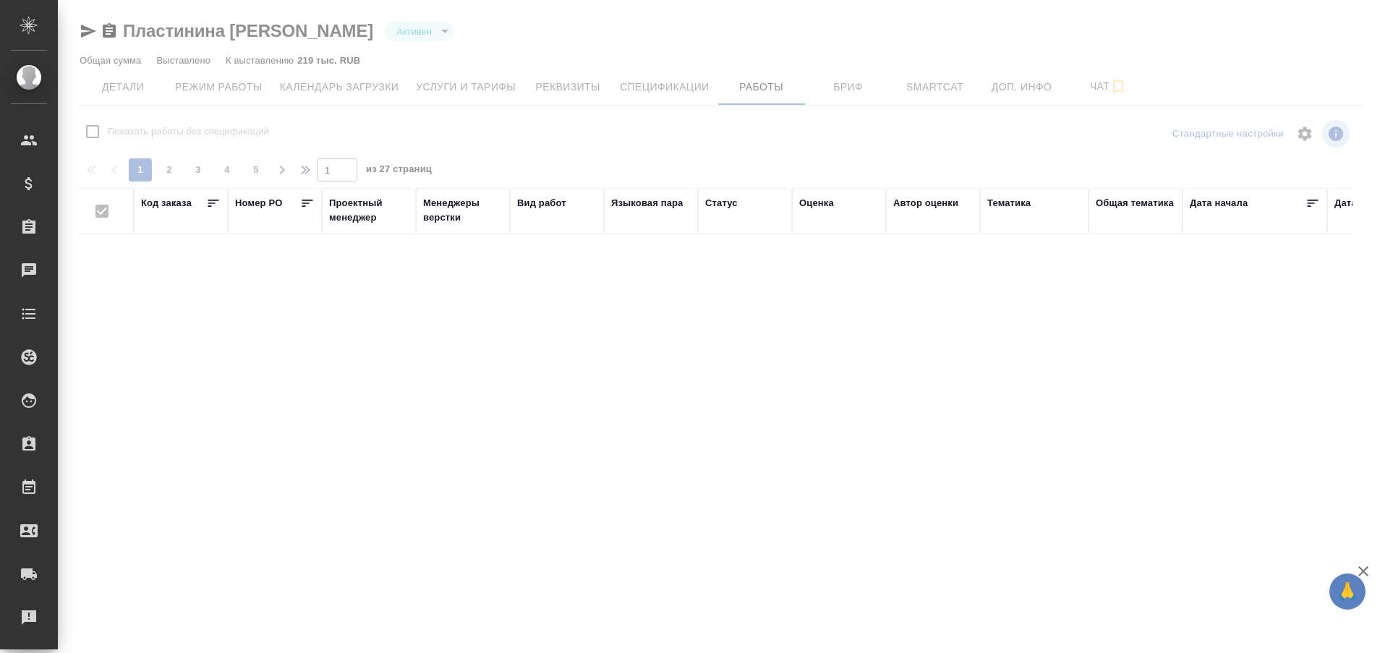
checkbox input "false"
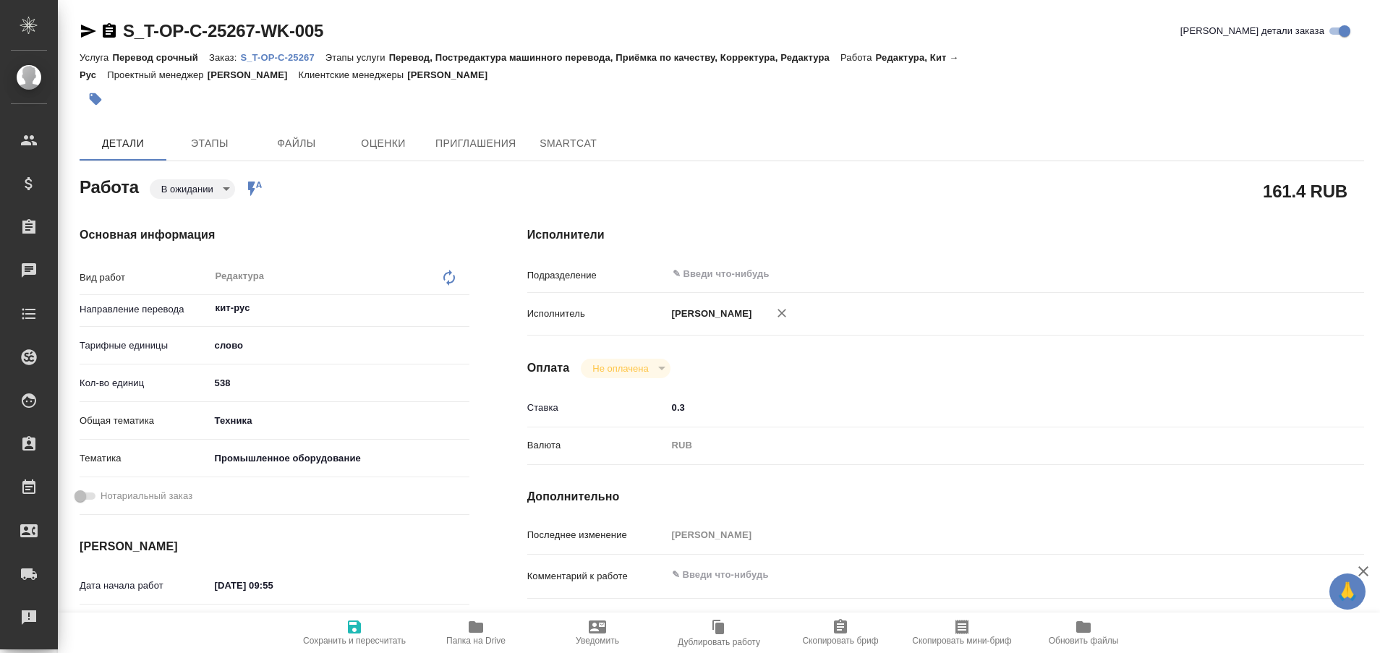
type textarea "x"
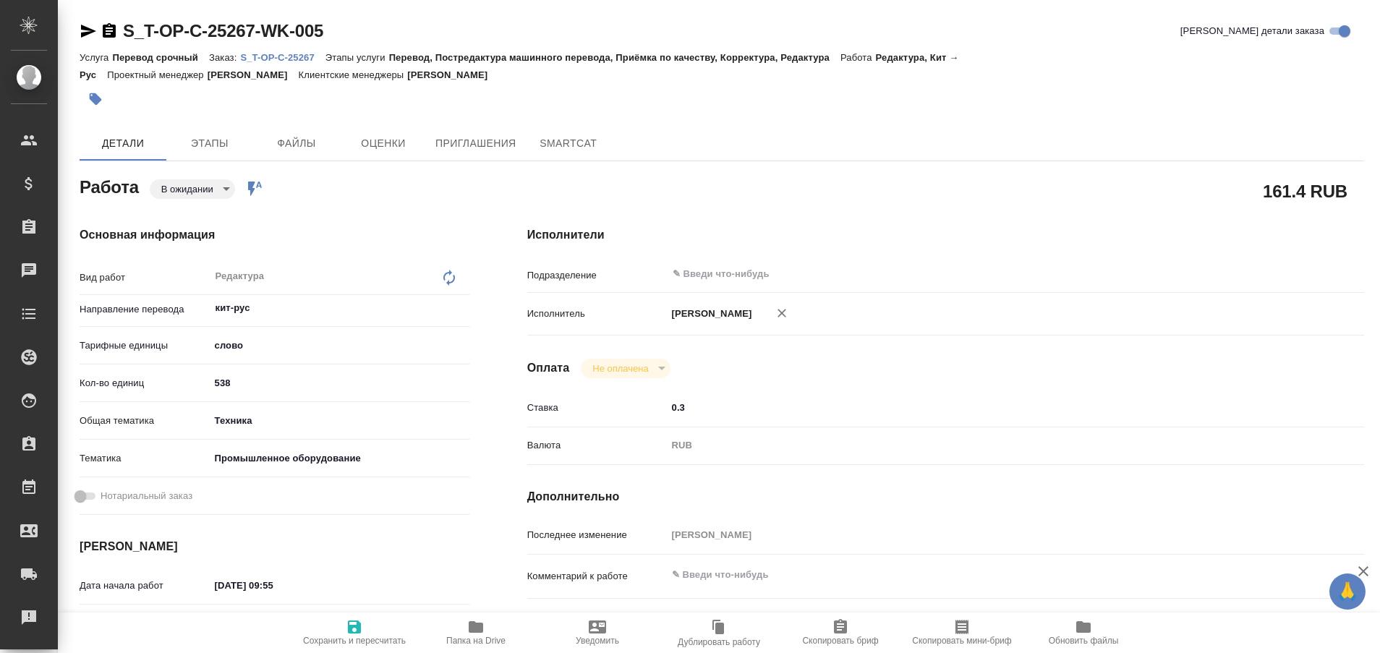
type textarea "x"
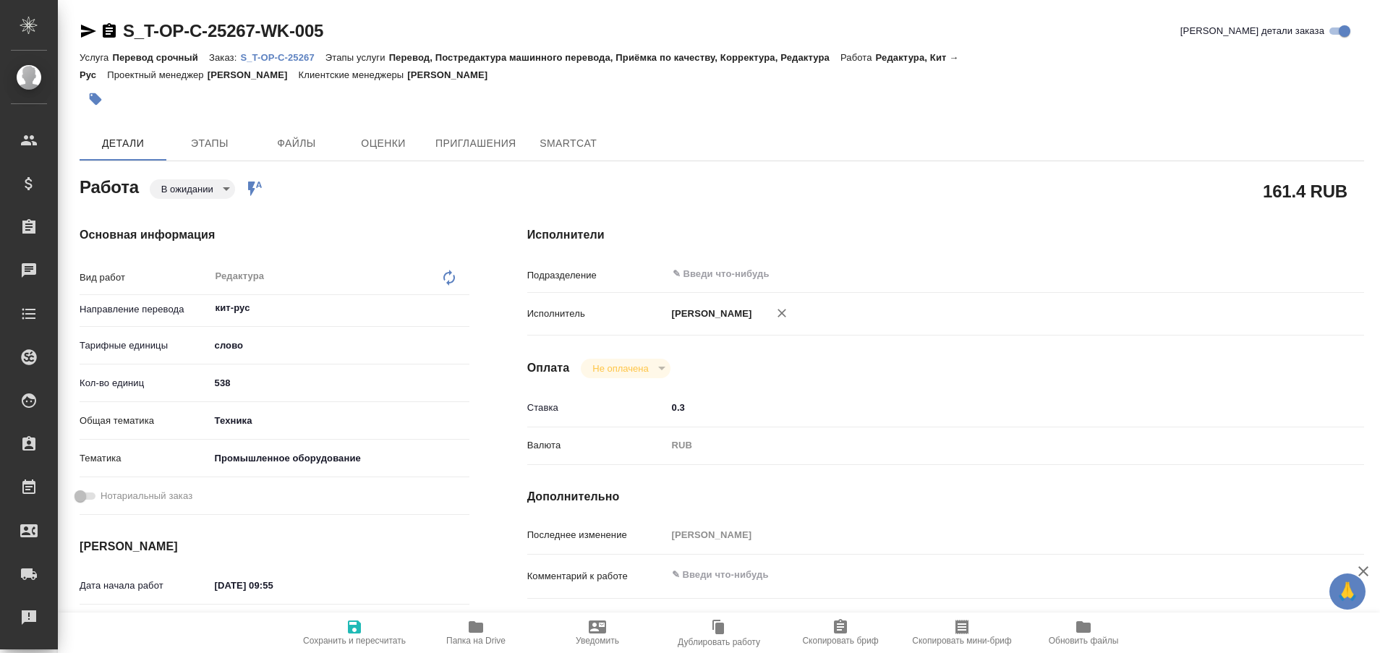
type textarea "x"
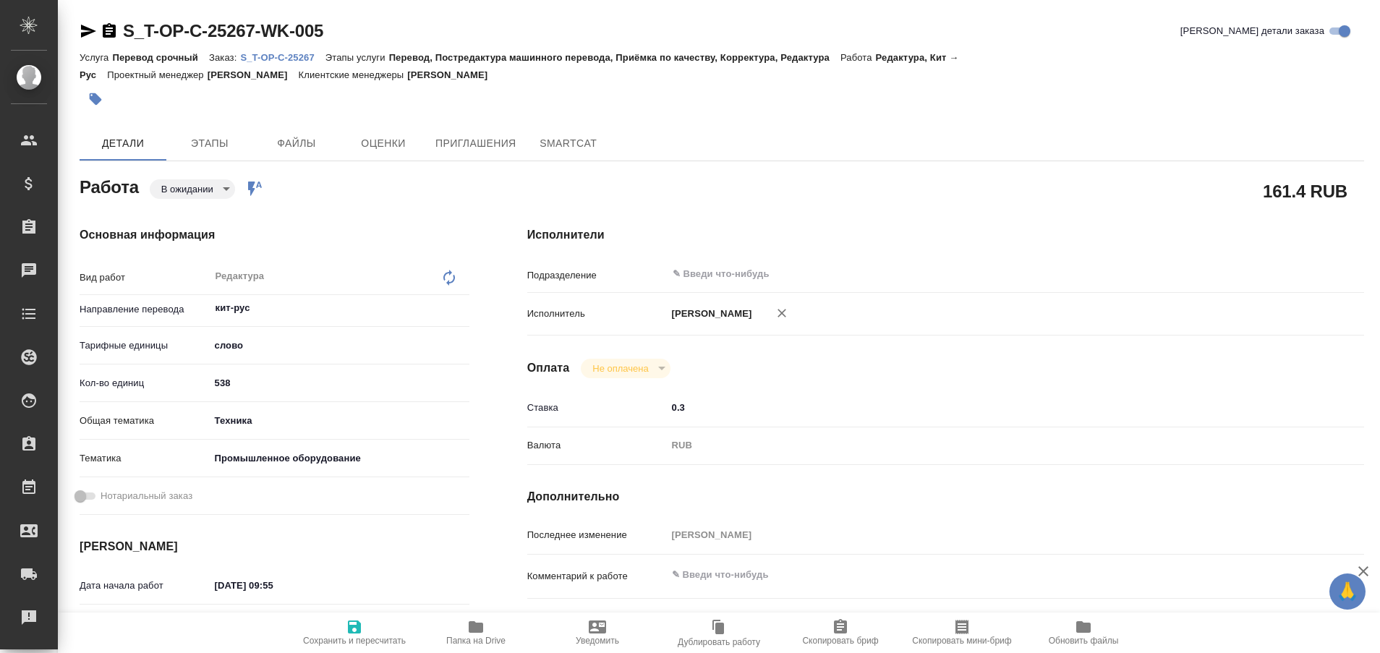
type textarea "x"
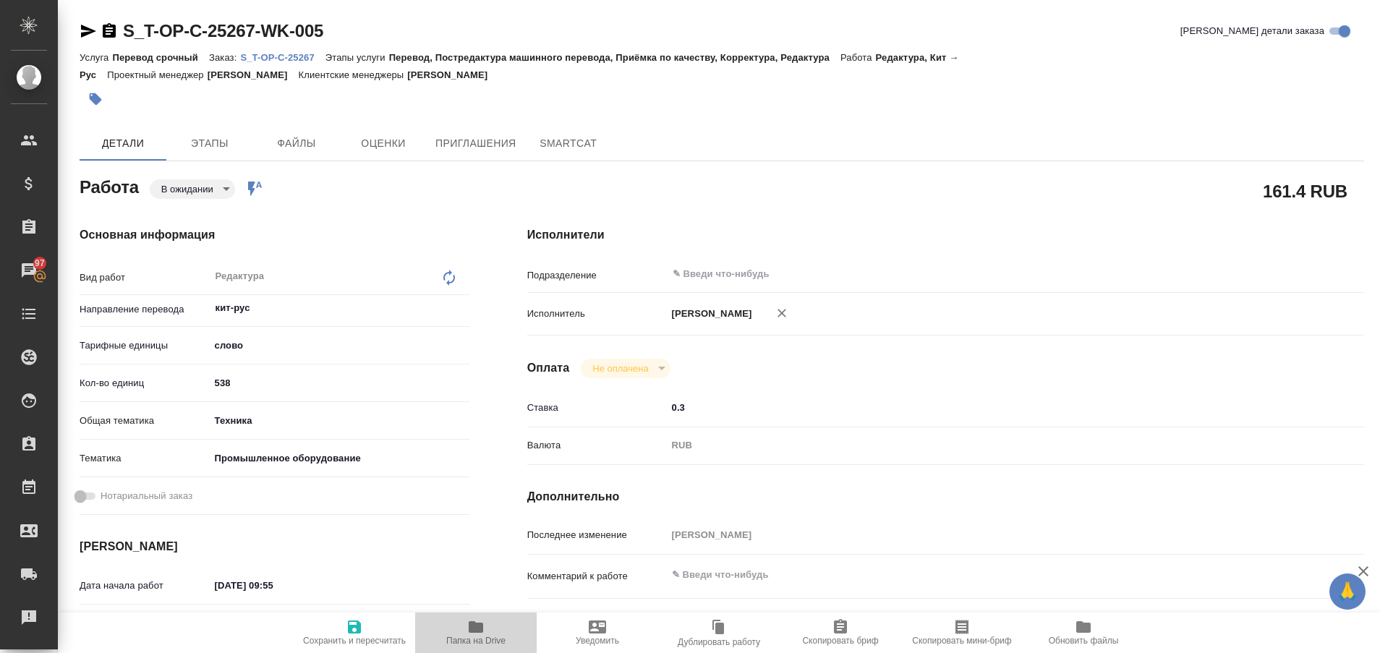
click at [471, 629] on icon "button" at bounding box center [476, 627] width 14 height 12
click at [477, 627] on icon "button" at bounding box center [476, 627] width 14 height 12
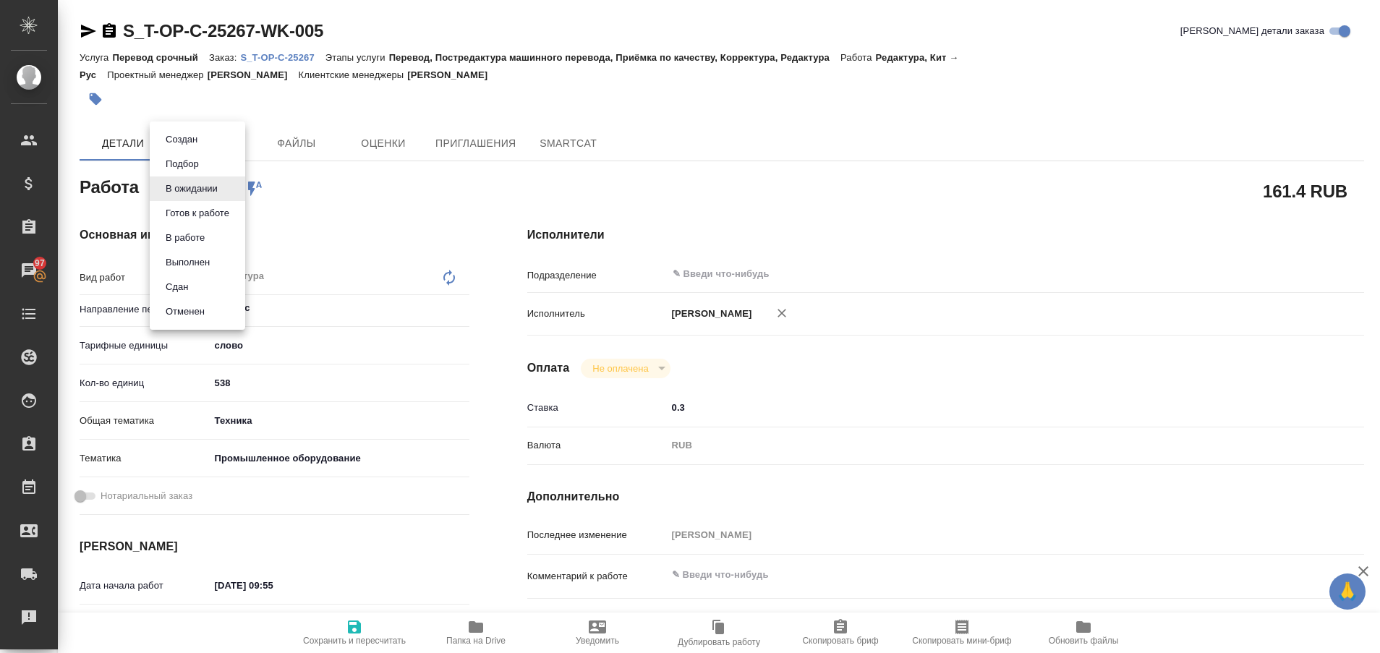
click at [226, 186] on body "🙏 .cls-1 fill:#fff; AWATERA Plastinina Anastasia Клиенты Спецификации Заказы 97…" at bounding box center [690, 326] width 1380 height 653
click at [327, 177] on div at bounding box center [690, 326] width 1380 height 653
click at [227, 189] on body "🙏 .cls-1 fill:#fff; AWATERA Plastinina Anastasia Клиенты Спецификации Заказы 97…" at bounding box center [690, 326] width 1380 height 653
click at [359, 196] on div at bounding box center [690, 326] width 1380 height 653
click at [227, 188] on body "🙏 .cls-1 fill:#fff; AWATERA Plastinina Anastasia Клиенты Спецификации Заказы 97…" at bounding box center [690, 326] width 1380 height 653
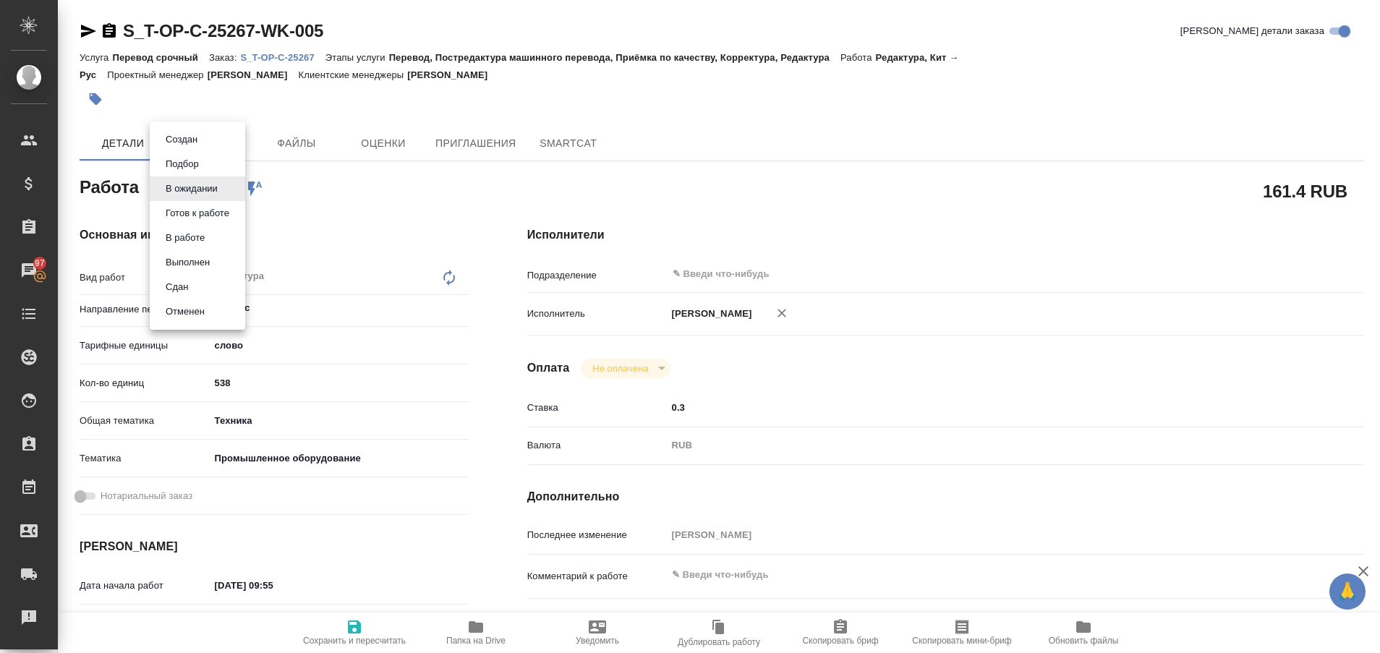
click at [352, 193] on div at bounding box center [690, 326] width 1380 height 653
click at [228, 190] on body "🙏 .cls-1 fill:#fff; AWATERA Plastinina Anastasia Клиенты Спецификации Заказы 97…" at bounding box center [690, 326] width 1380 height 653
click at [338, 202] on div at bounding box center [690, 326] width 1380 height 653
click at [224, 192] on body "🙏 .cls-1 fill:#fff; AWATERA Plastinina Anastasia Клиенты Спецификации Заказы 97…" at bounding box center [690, 326] width 1380 height 653
click at [402, 205] on div at bounding box center [690, 326] width 1380 height 653
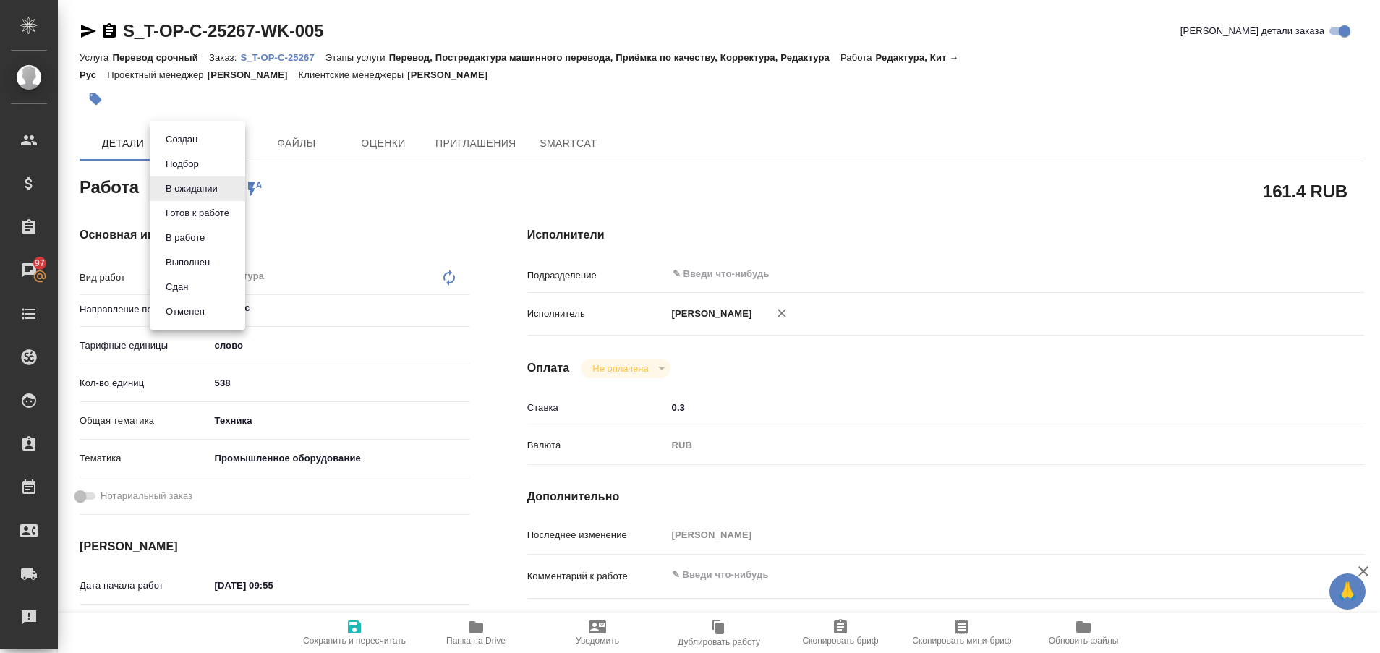
click at [225, 189] on body "🙏 .cls-1 fill:#fff; AWATERA Plastinina Anastasia Клиенты Спецификации Заказы 97…" at bounding box center [690, 326] width 1380 height 653
click at [398, 204] on div at bounding box center [690, 326] width 1380 height 653
click at [225, 192] on body "🙏 .cls-1 fill:#fff; AWATERA Plastinina Anastasia Клиенты Спецификации Заказы 97…" at bounding box center [690, 326] width 1380 height 653
click at [378, 208] on div at bounding box center [690, 326] width 1380 height 653
click at [226, 190] on body "🙏 .cls-1 fill:#fff; AWATERA Plastinina Anastasia Клиенты Спецификации Заказы 97…" at bounding box center [690, 326] width 1380 height 653
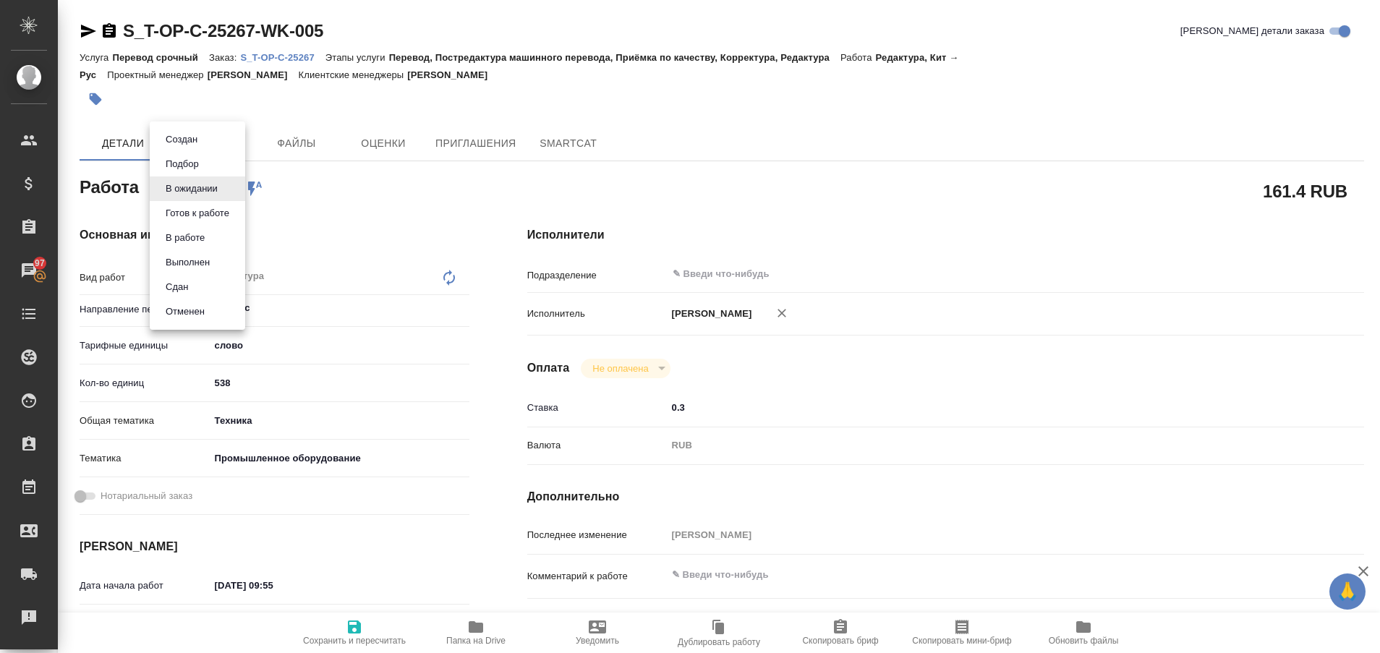
click at [340, 196] on div at bounding box center [690, 326] width 1380 height 653
click at [226, 188] on body "🙏 .cls-1 fill:#fff; AWATERA Plastinina Anastasia Клиенты Спецификации Заказы 97…" at bounding box center [690, 326] width 1380 height 653
click at [349, 187] on div at bounding box center [690, 326] width 1380 height 653
click at [223, 187] on body "🙏 .cls-1 fill:#fff; AWATERA Plastinina Anastasia Клиенты Спецификации Заказы 97…" at bounding box center [690, 326] width 1380 height 653
click at [344, 204] on div at bounding box center [690, 326] width 1380 height 653
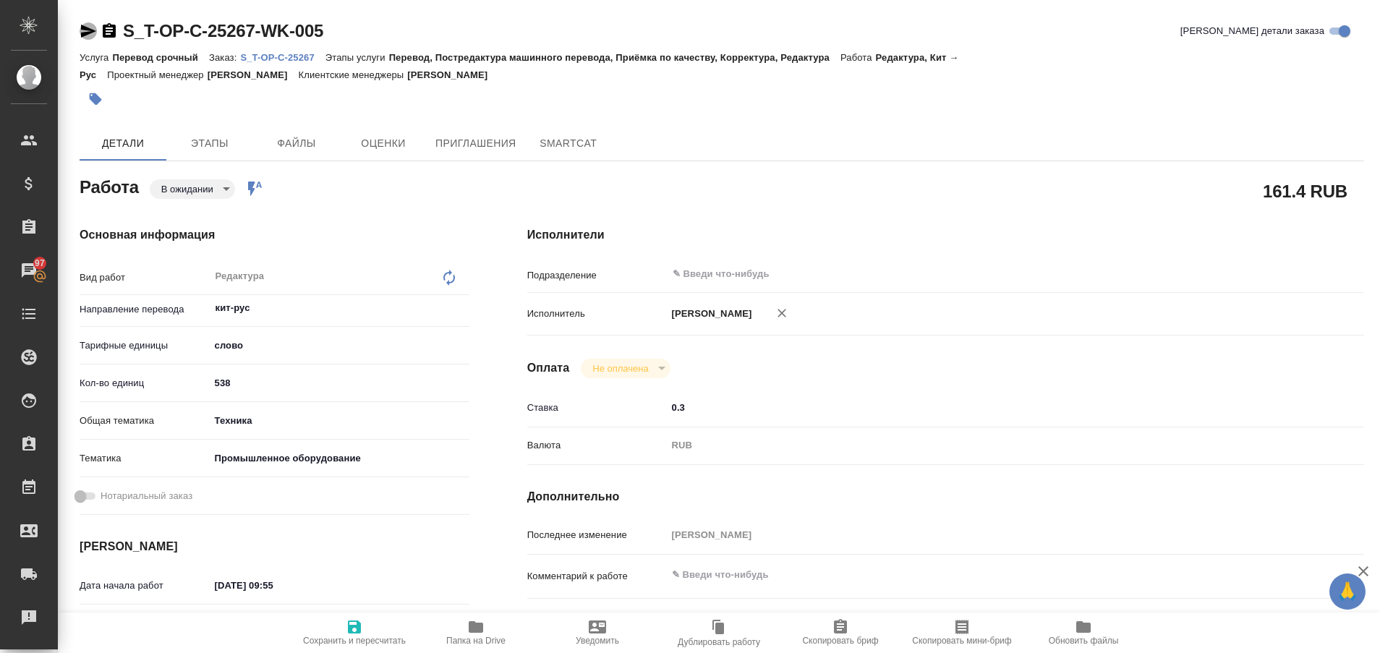
click at [82, 27] on icon "button" at bounding box center [88, 31] width 15 height 13
click at [396, 14] on div "S_T-OP-C-25267-WK-005 Кратко детали заказа Услуга Перевод срочный Заказ: S_T-OP…" at bounding box center [722, 624] width 1300 height 1248
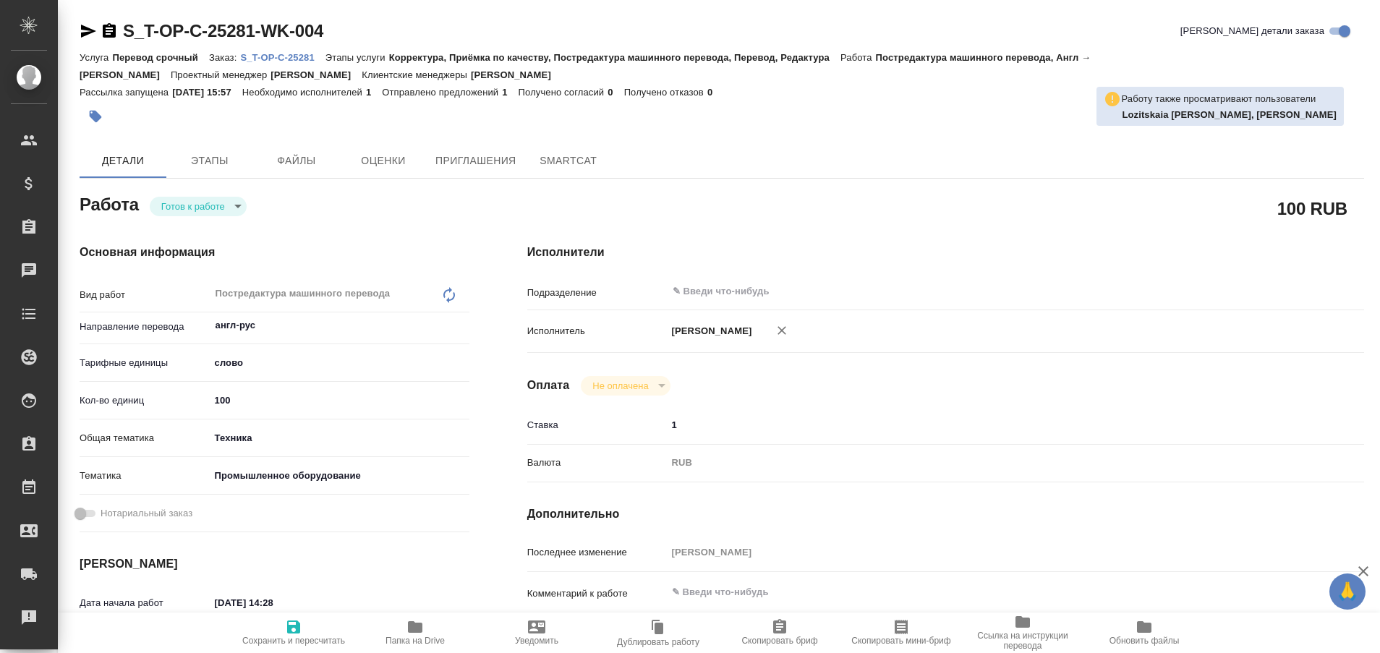
type textarea "x"
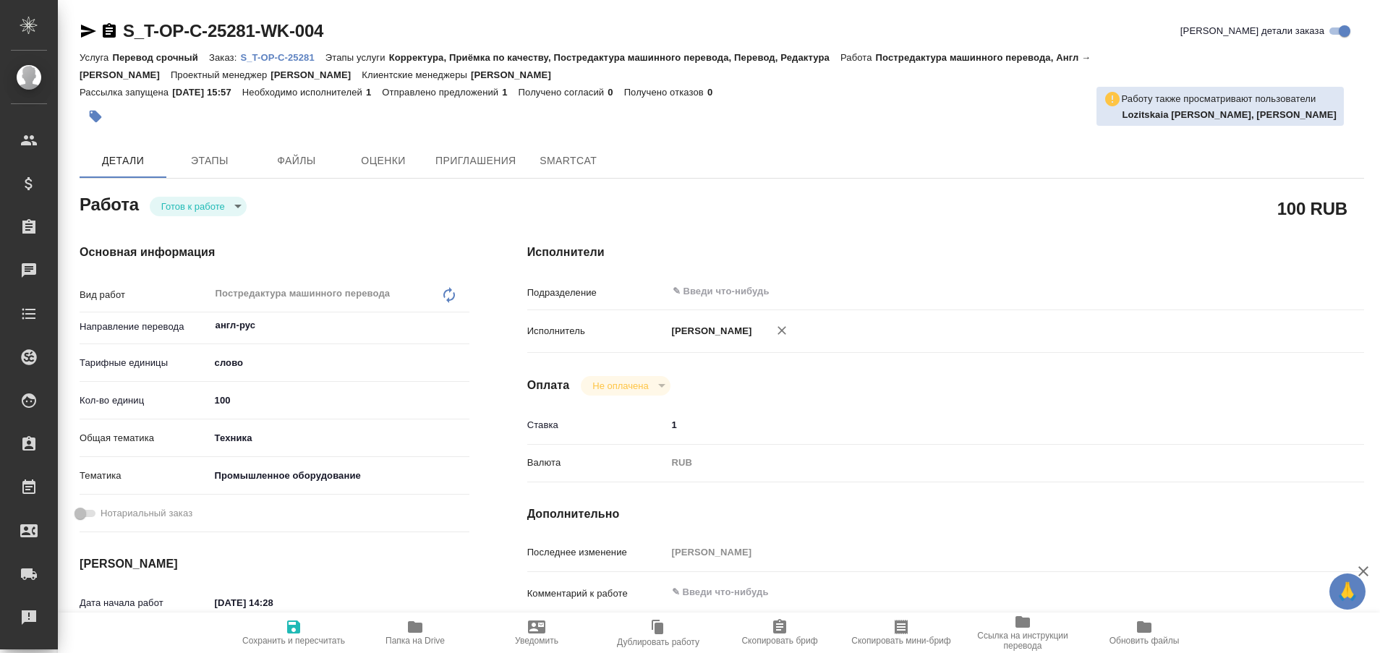
type textarea "x"
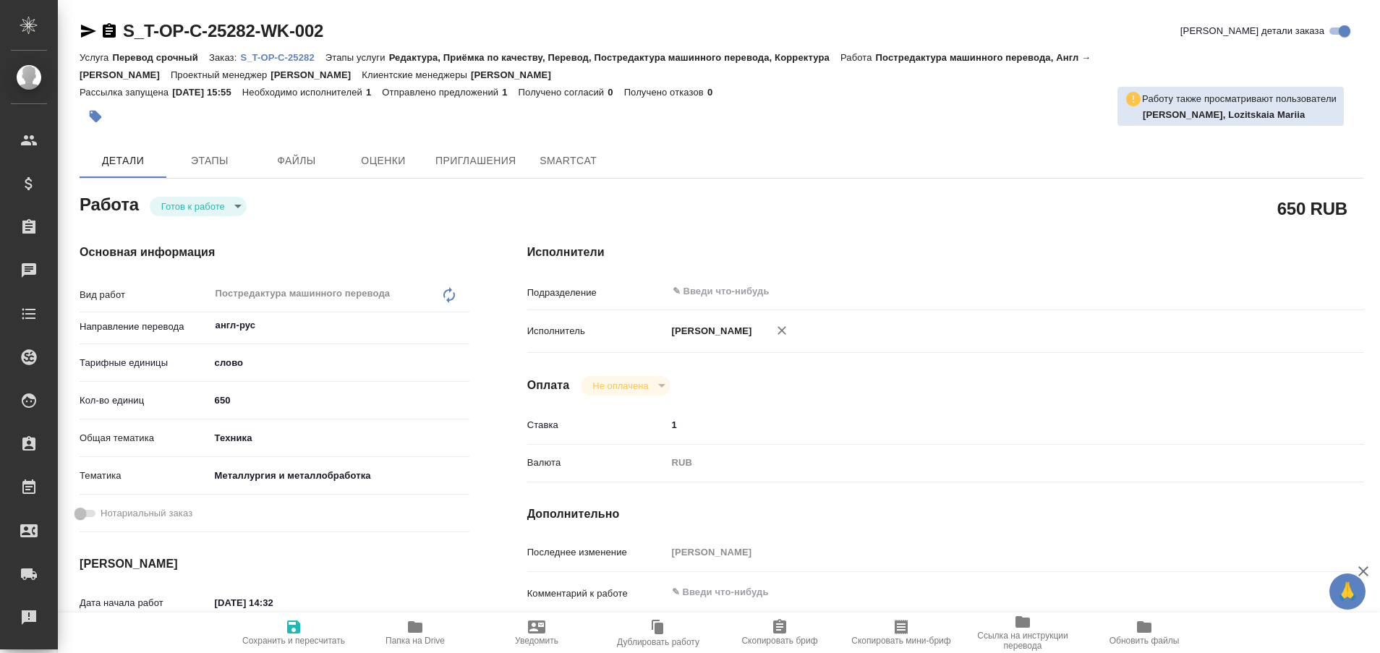
type textarea "x"
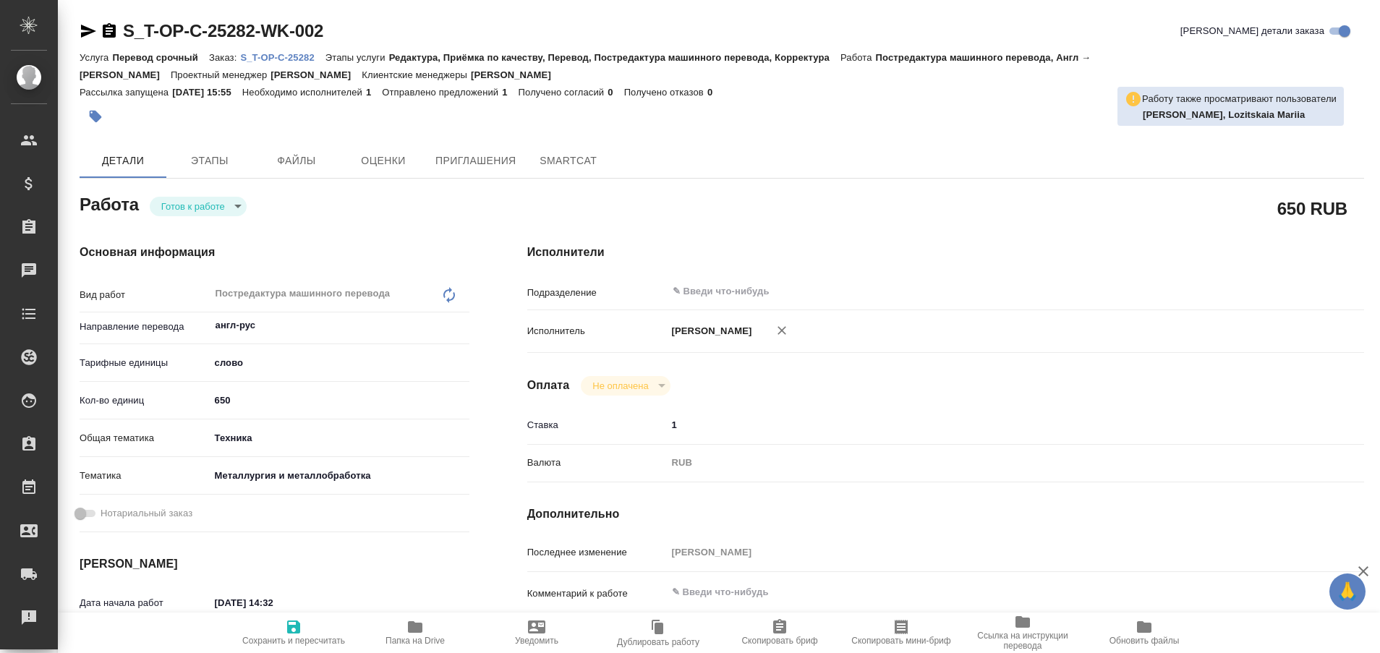
type textarea "x"
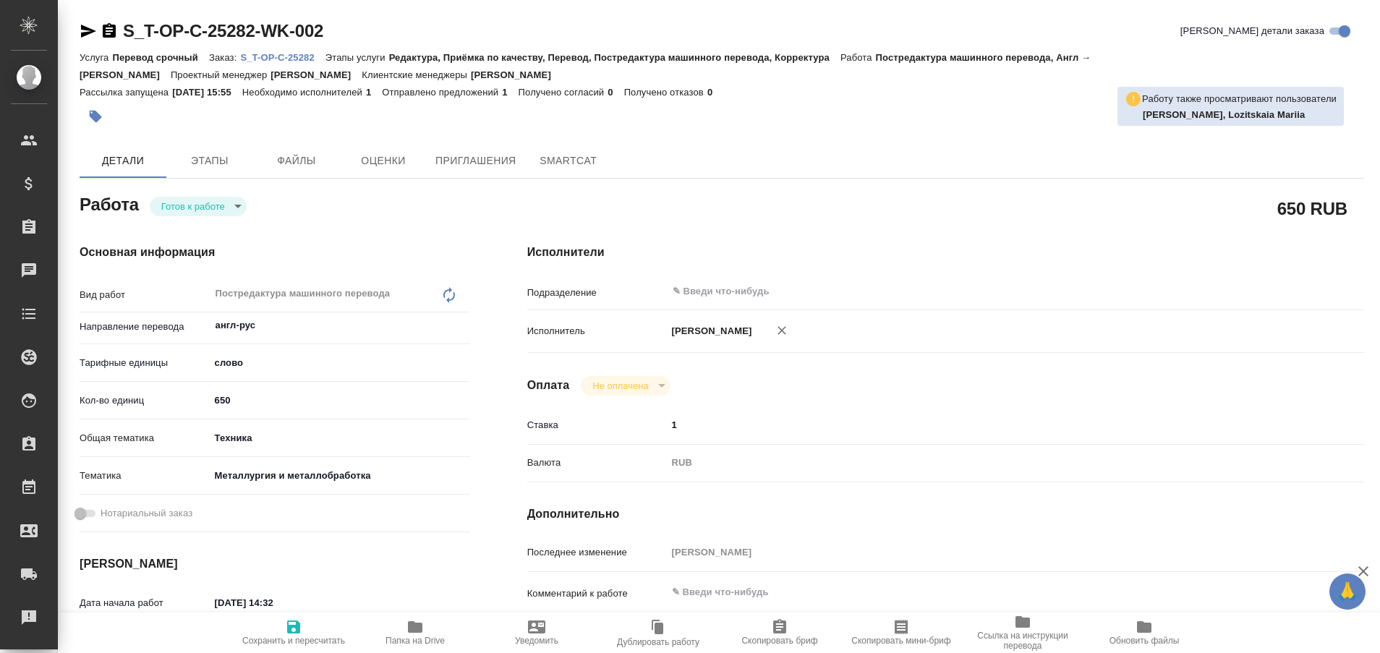
type textarea "x"
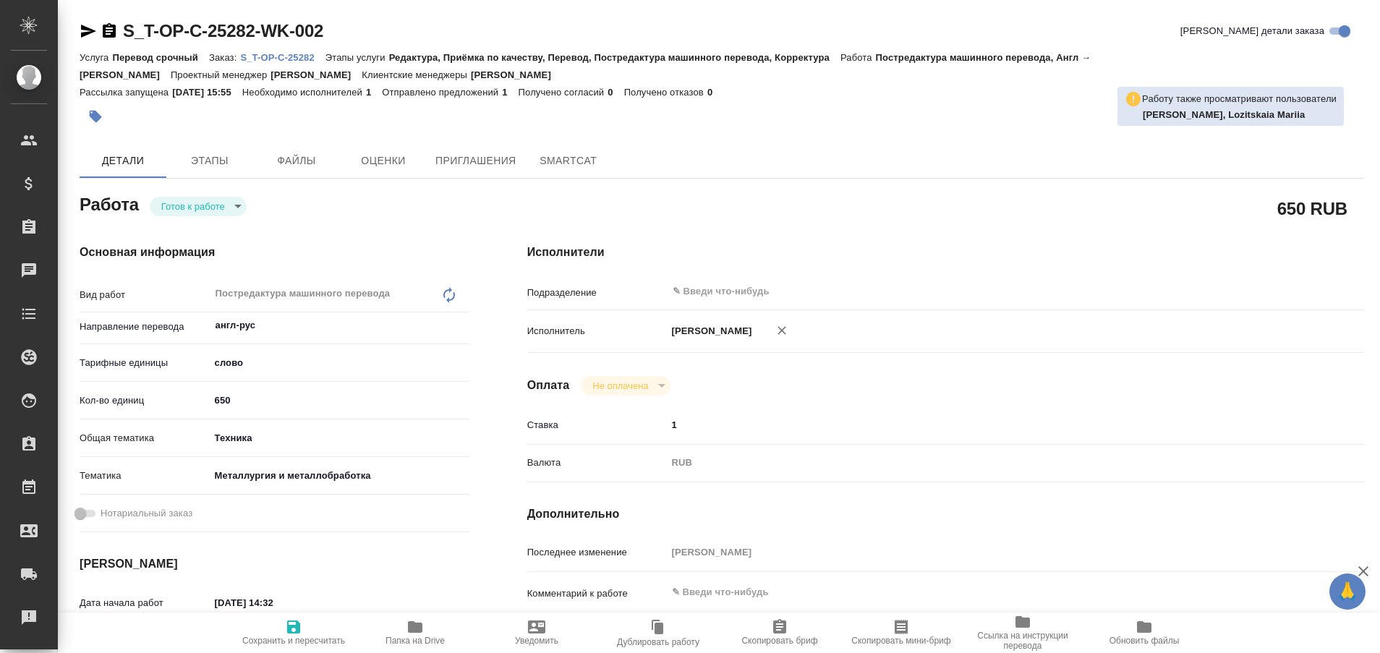
type textarea "x"
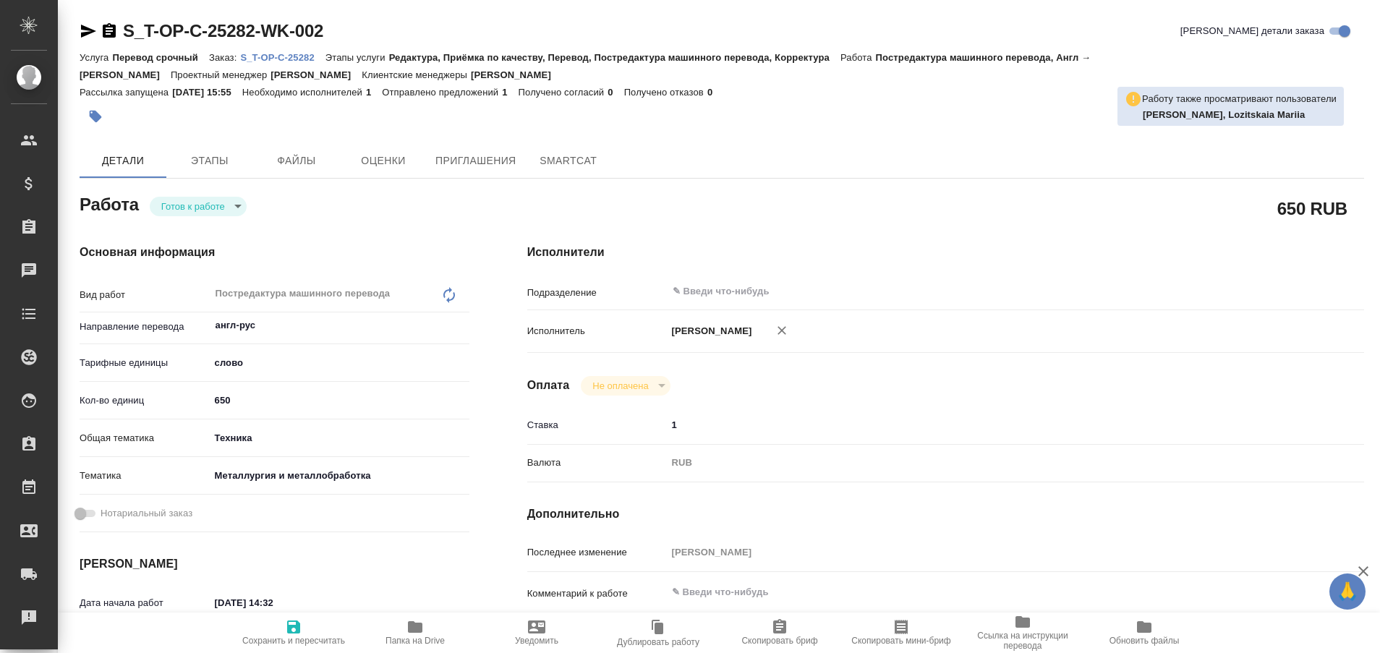
type textarea "x"
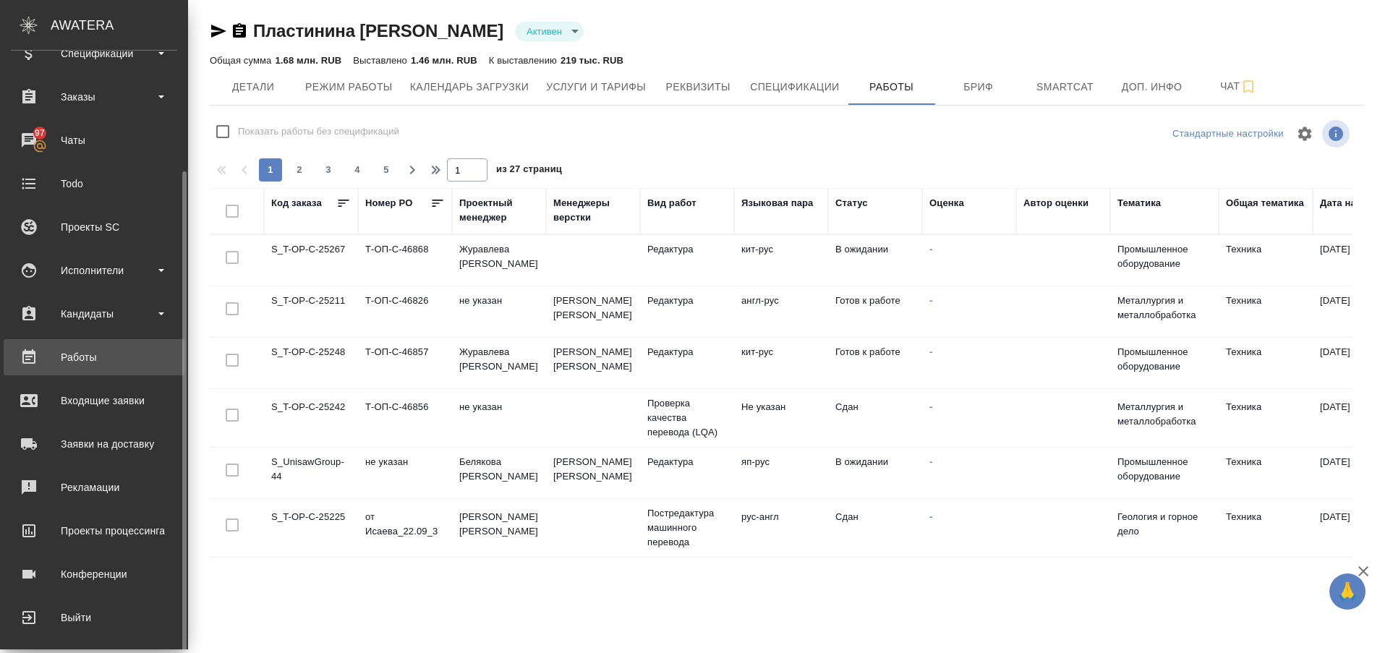
scroll to position [138, 0]
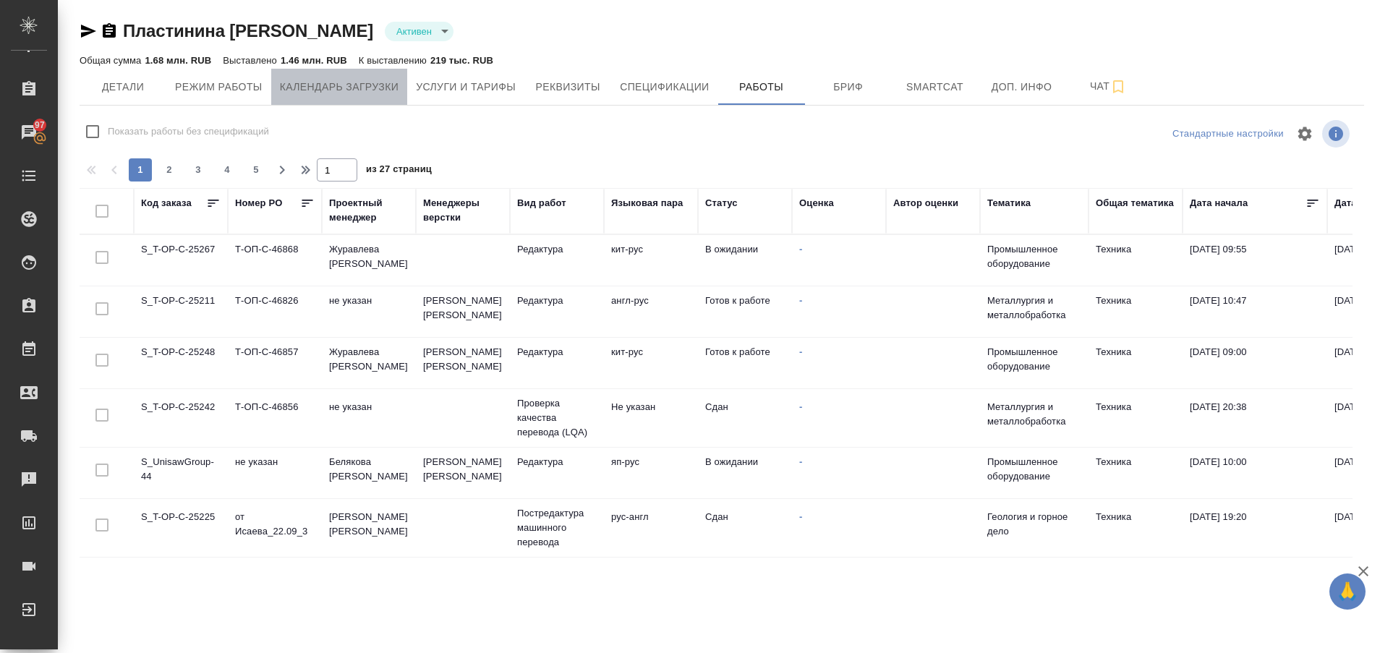
click at [349, 85] on span "Календарь загрузки" at bounding box center [339, 87] width 119 height 18
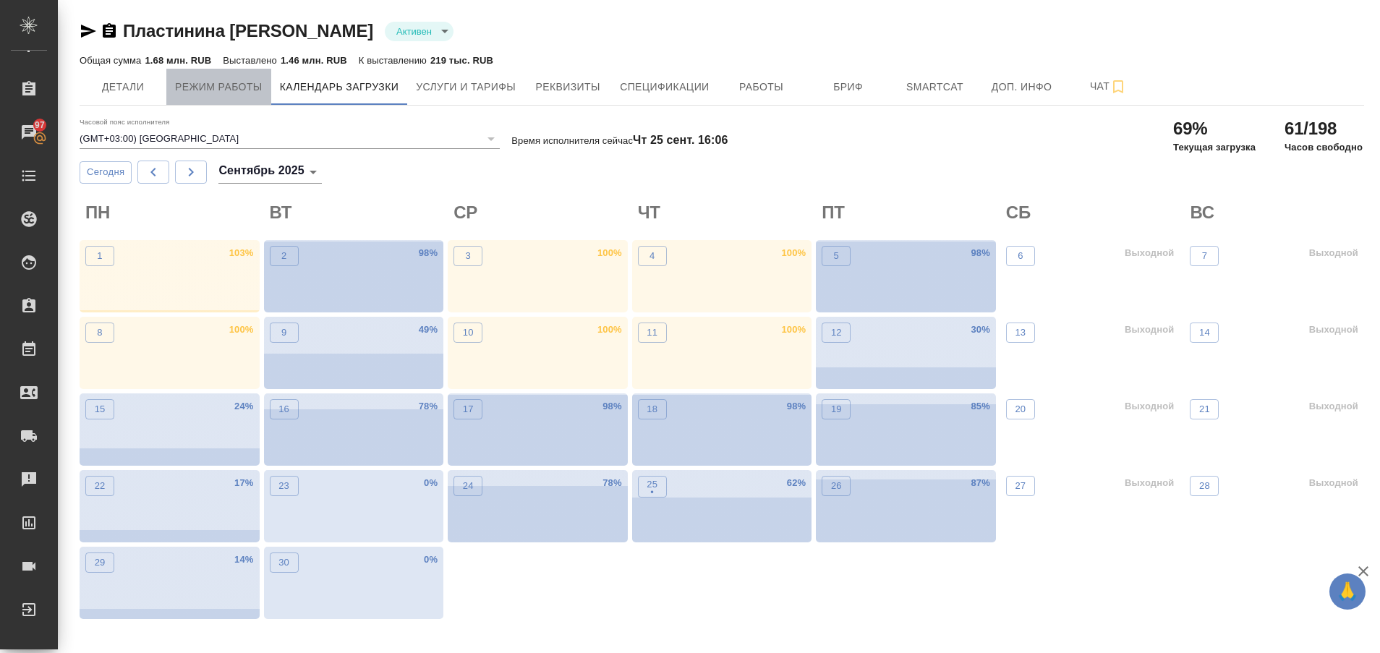
click at [226, 87] on span "Режим работы" at bounding box center [218, 87] width 87 height 18
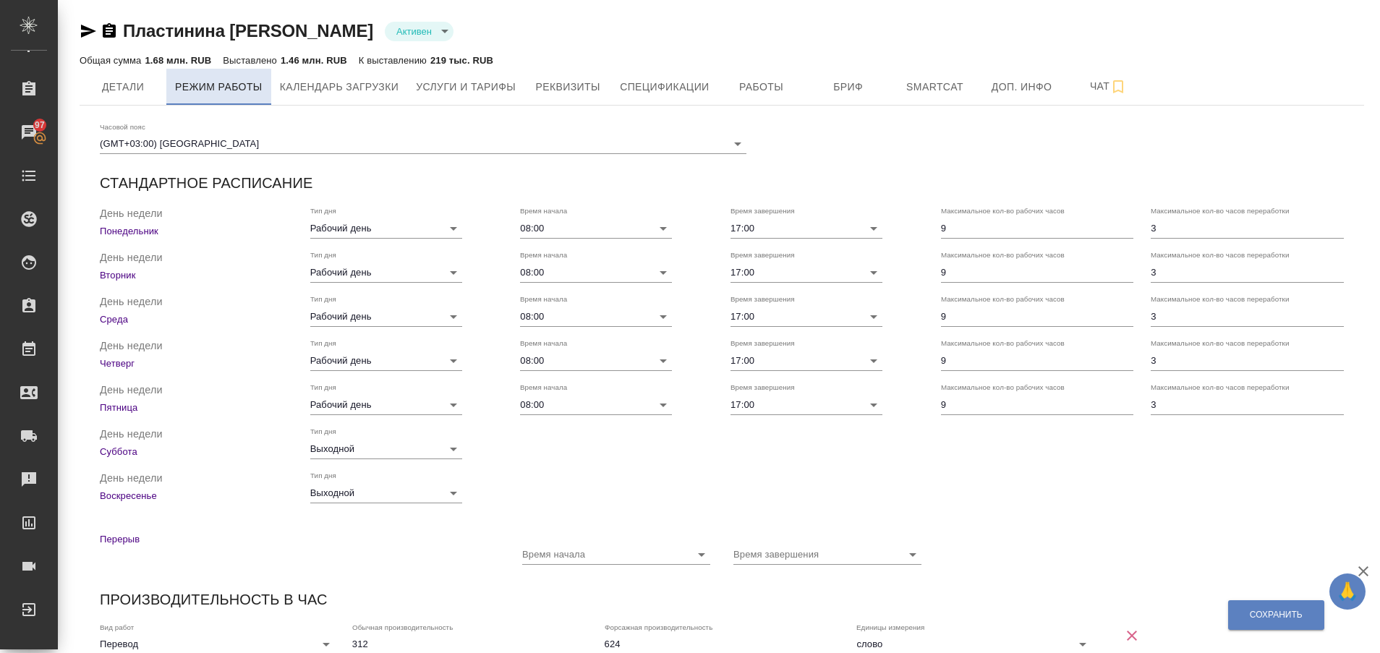
checkbox input "true"
click at [450, 229] on icon "Open" at bounding box center [453, 229] width 7 height 4
click at [262, 541] on p "Перерыв" at bounding box center [299, 539] width 399 height 14
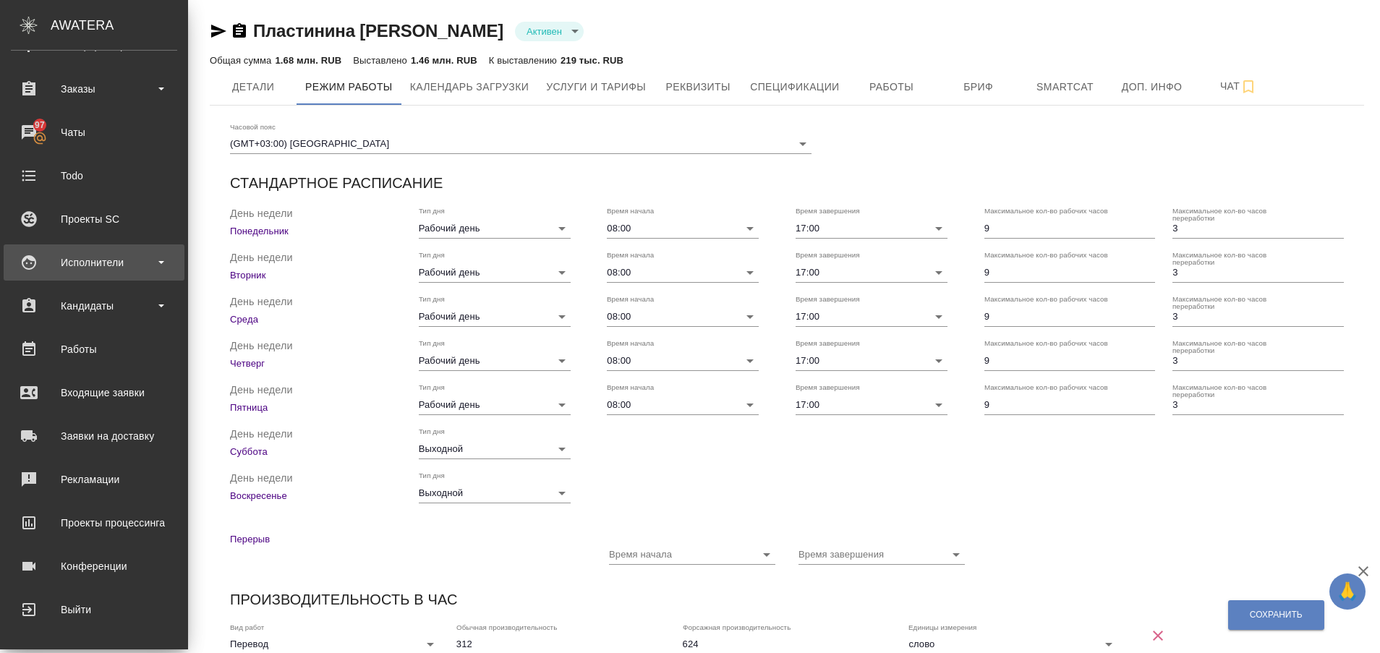
click at [69, 260] on div "Исполнители" at bounding box center [94, 263] width 166 height 22
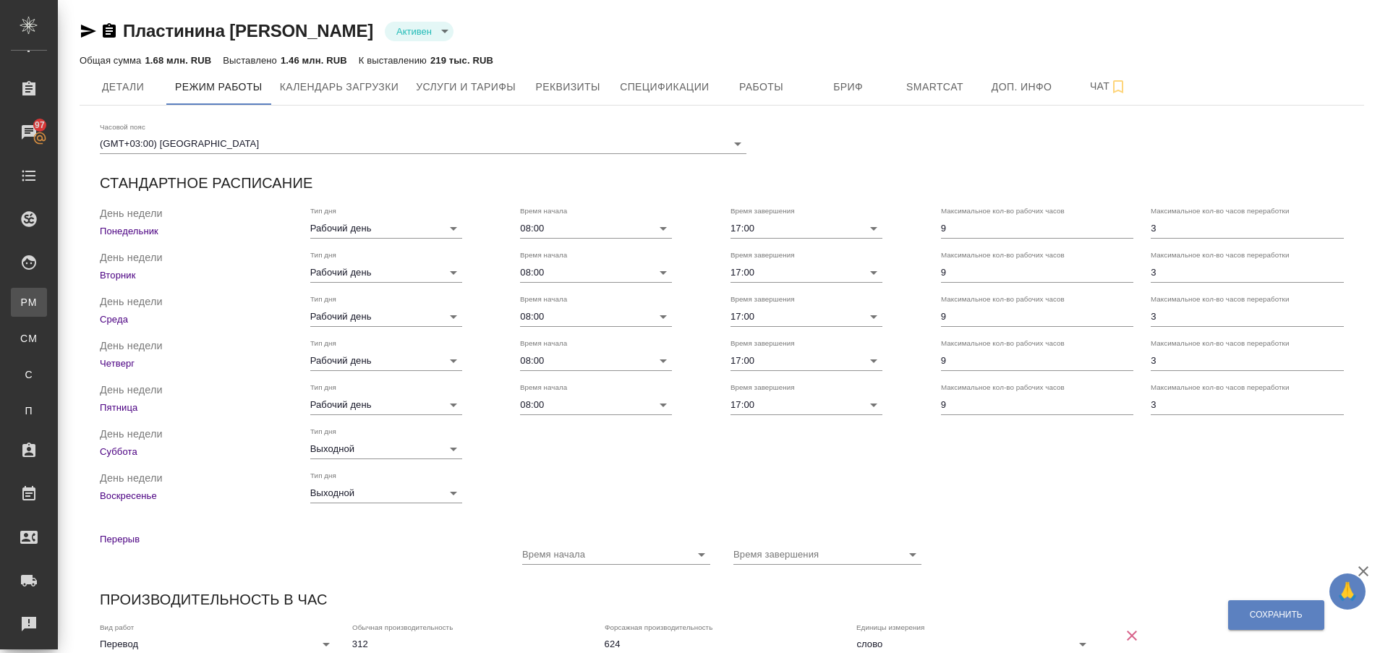
click at [22, 298] on div "Для PM/LQA" at bounding box center [11, 302] width 22 height 14
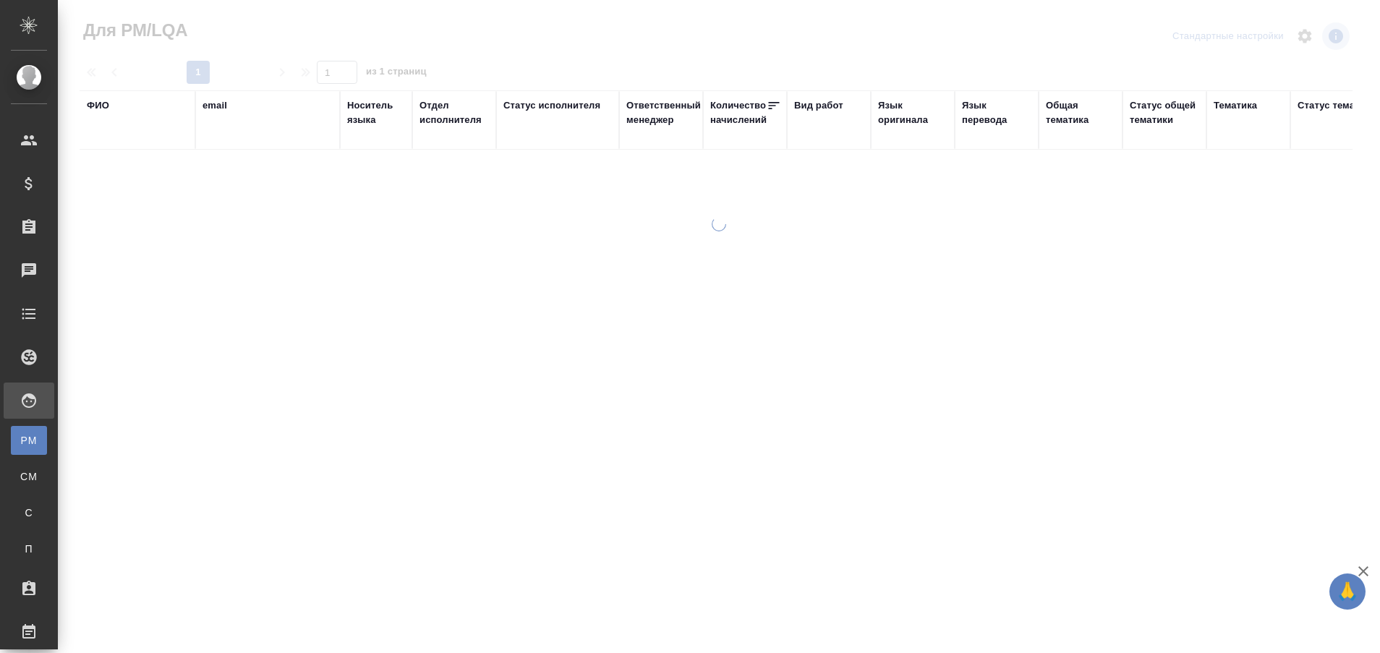
click at [99, 103] on div "ФИО" at bounding box center [98, 105] width 22 height 14
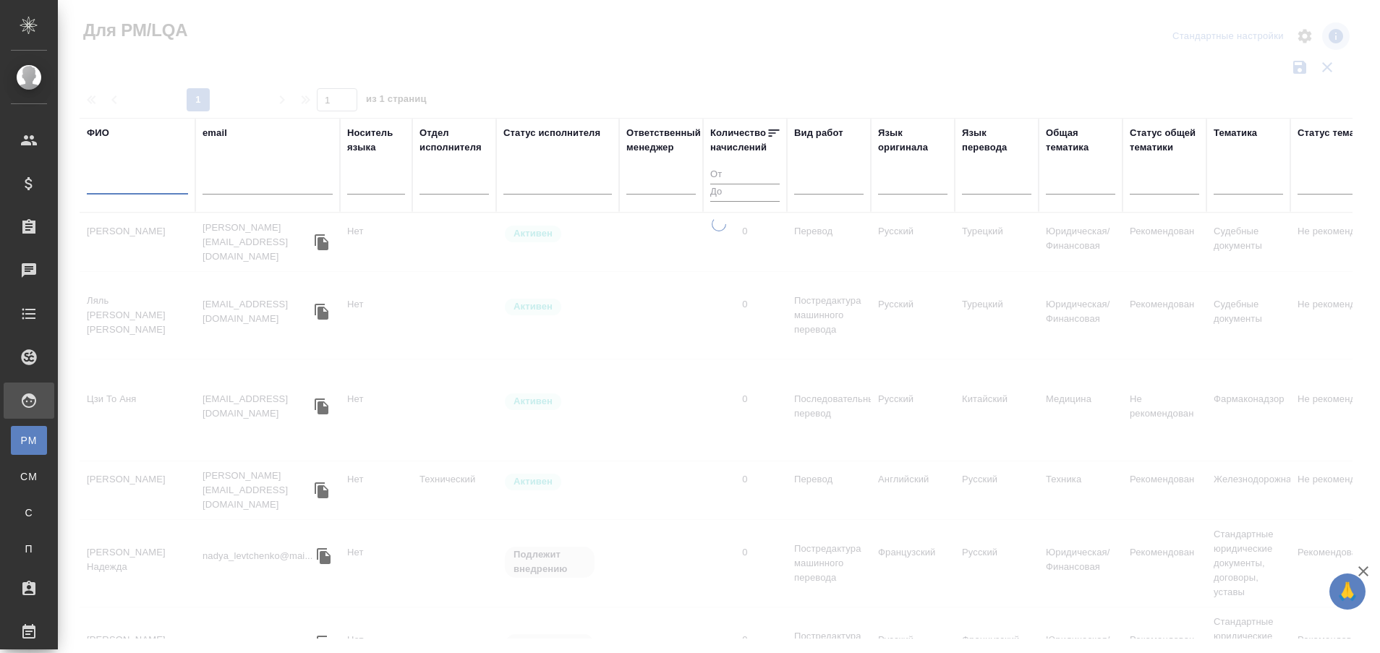
click at [115, 184] on input "text" at bounding box center [137, 185] width 101 height 18
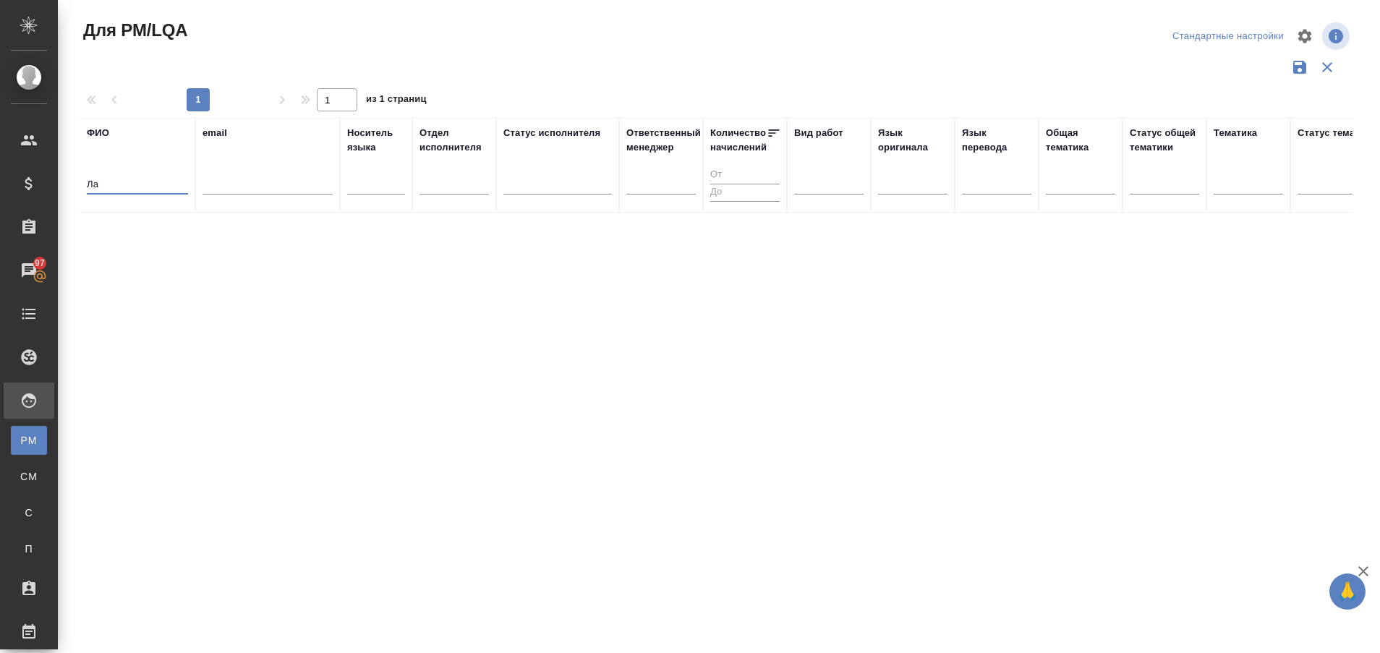
type input "Л"
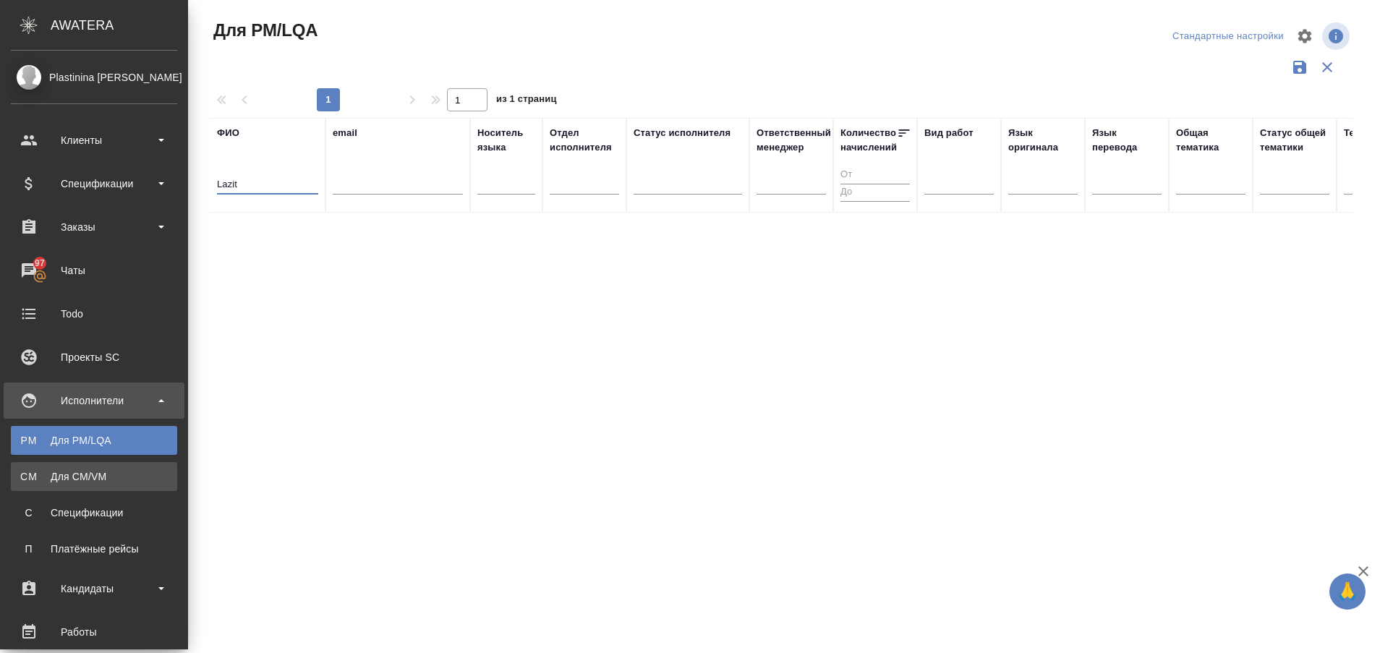
type input "Lazit"
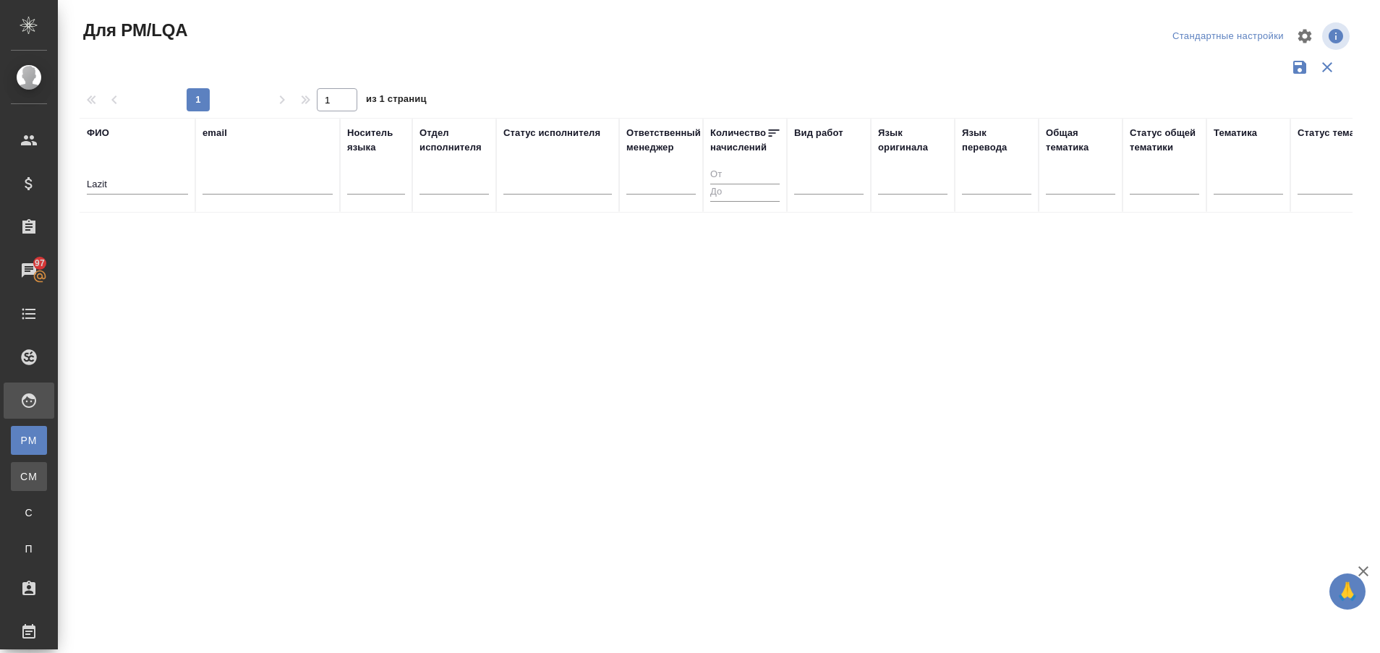
click at [22, 473] on div "Для CM/VM" at bounding box center [11, 476] width 22 height 14
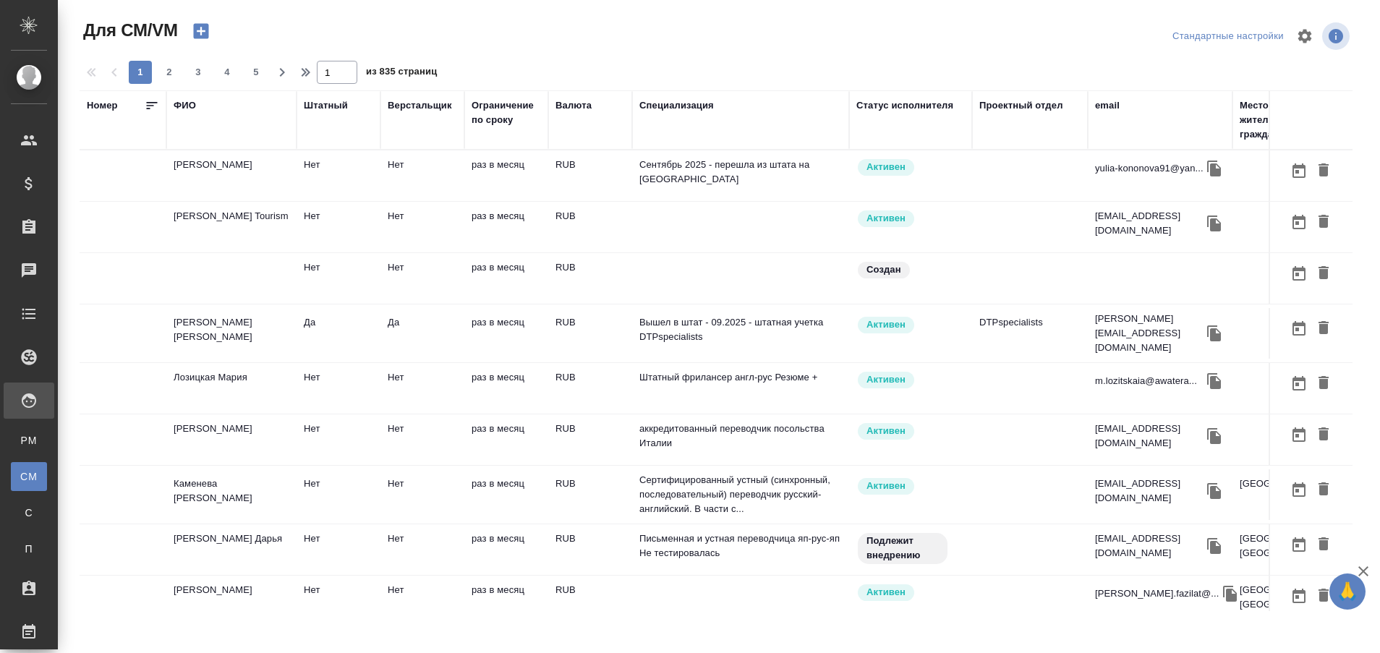
click at [103, 107] on div "Номер" at bounding box center [102, 105] width 31 height 14
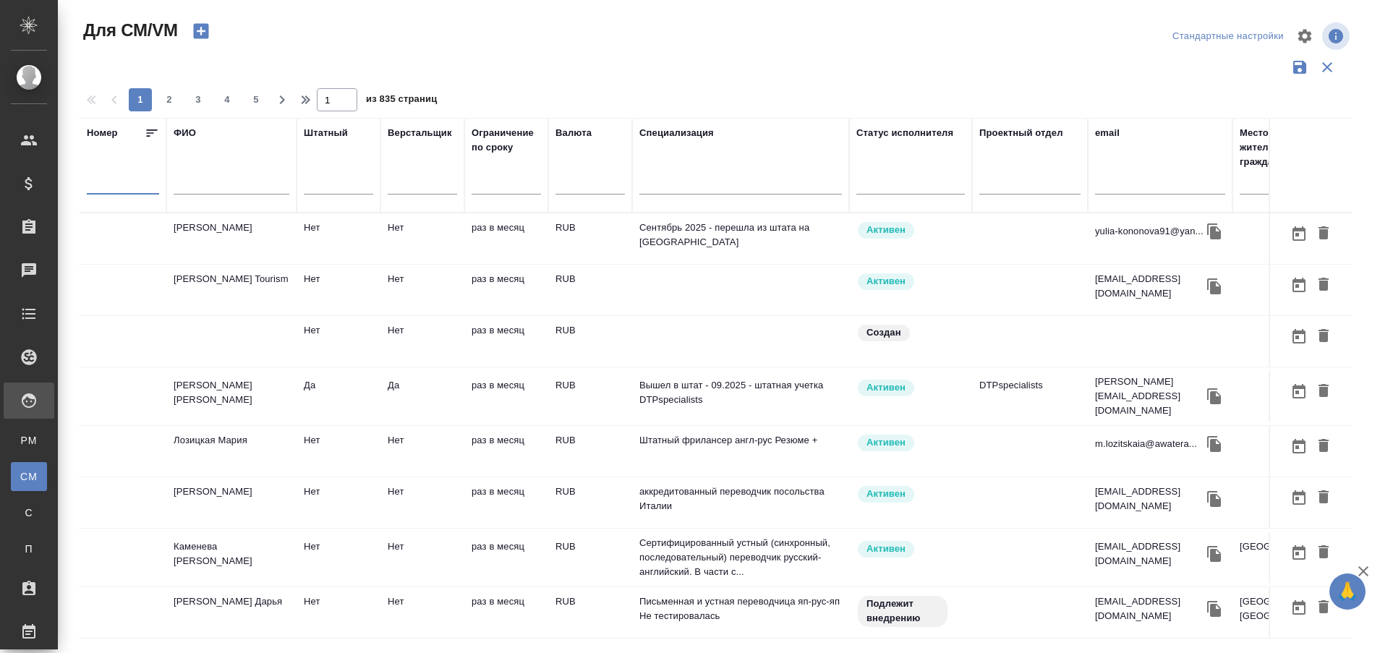
click at [110, 179] on input "text" at bounding box center [123, 185] width 72 height 18
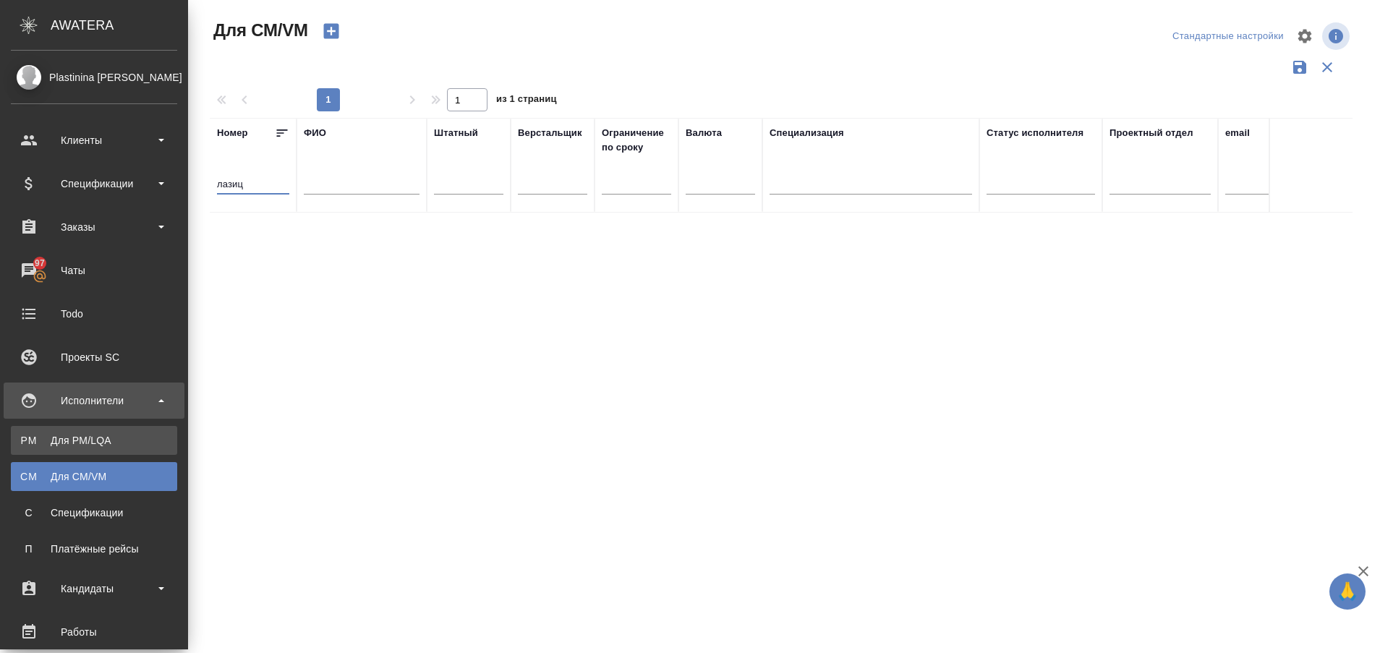
type input "лазиц"
click at [84, 437] on div ".cls-1 fill:#fff; AWATERA Plastinina Anastasia Клиенты Спецификации Заказы 97 Ч…" at bounding box center [690, 326] width 1380 height 653
click at [30, 438] on div "Для PM/LQA" at bounding box center [94, 440] width 152 height 14
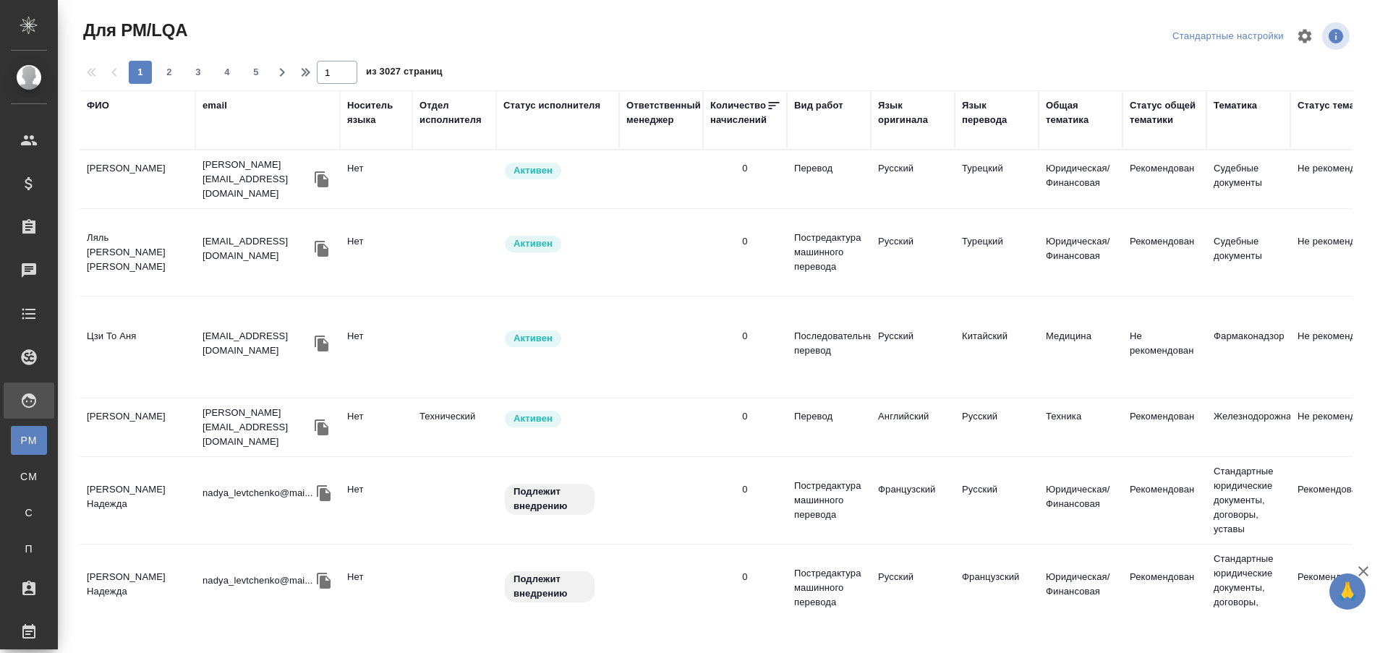
click at [101, 103] on div "ФИО" at bounding box center [98, 105] width 22 height 14
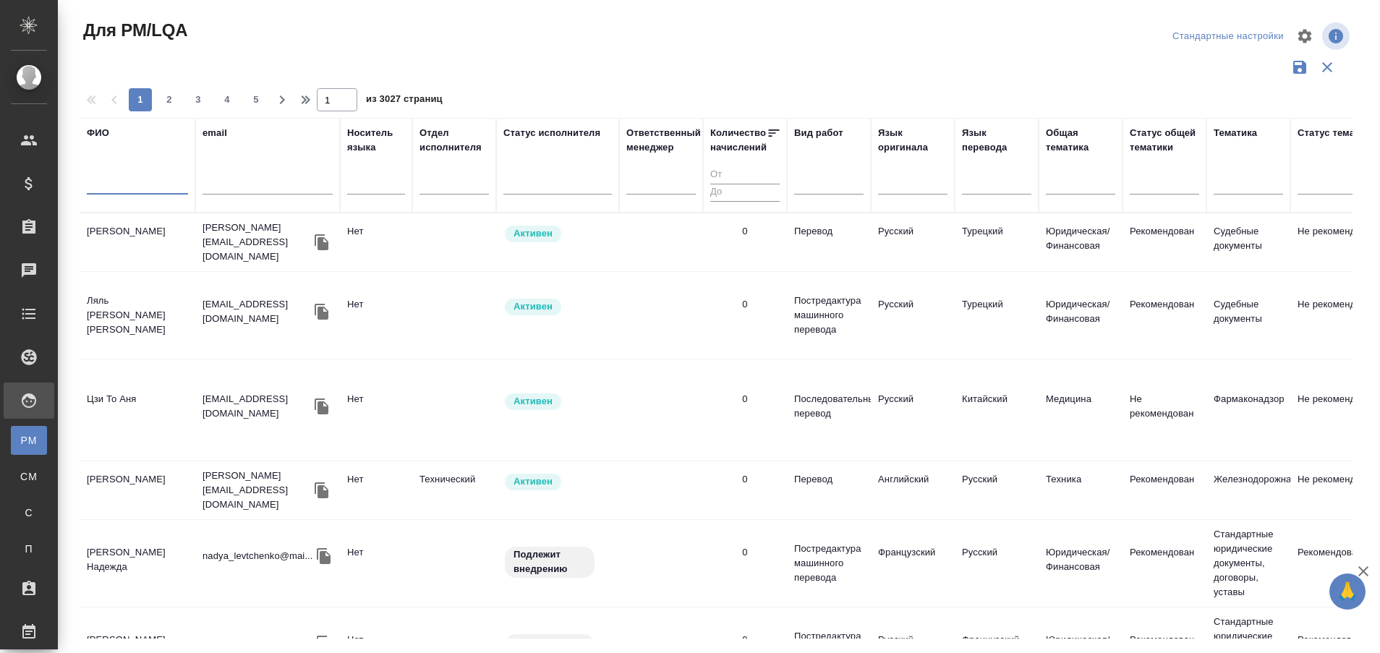
click at [121, 194] on input "text" at bounding box center [137, 185] width 101 height 18
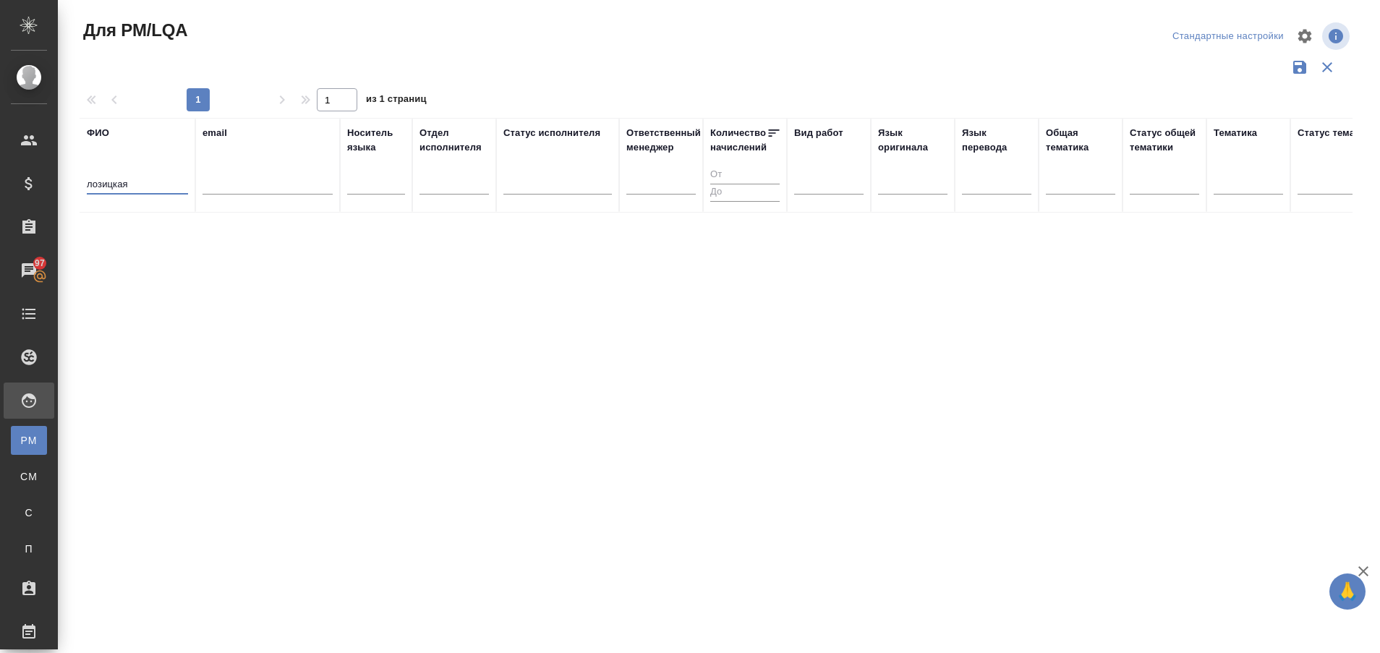
type input "лозицкая"
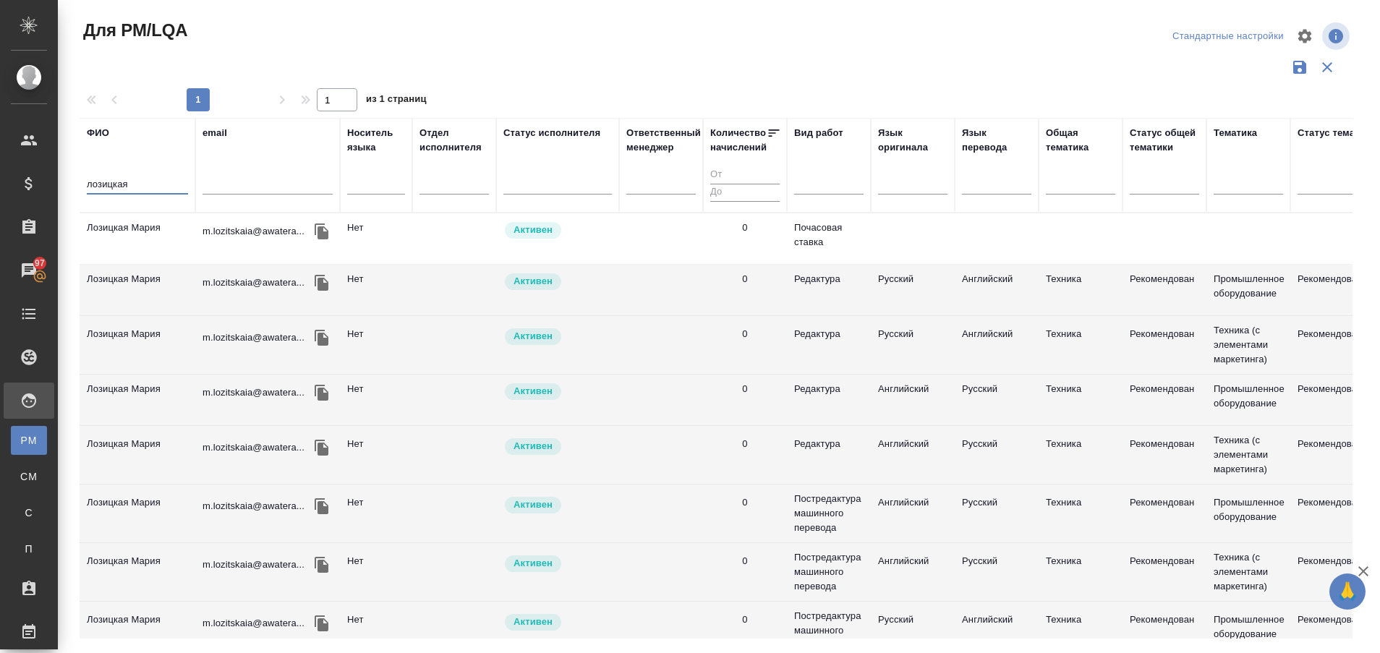
click at [108, 226] on td "Лозицкая Мария" at bounding box center [138, 238] width 116 height 51
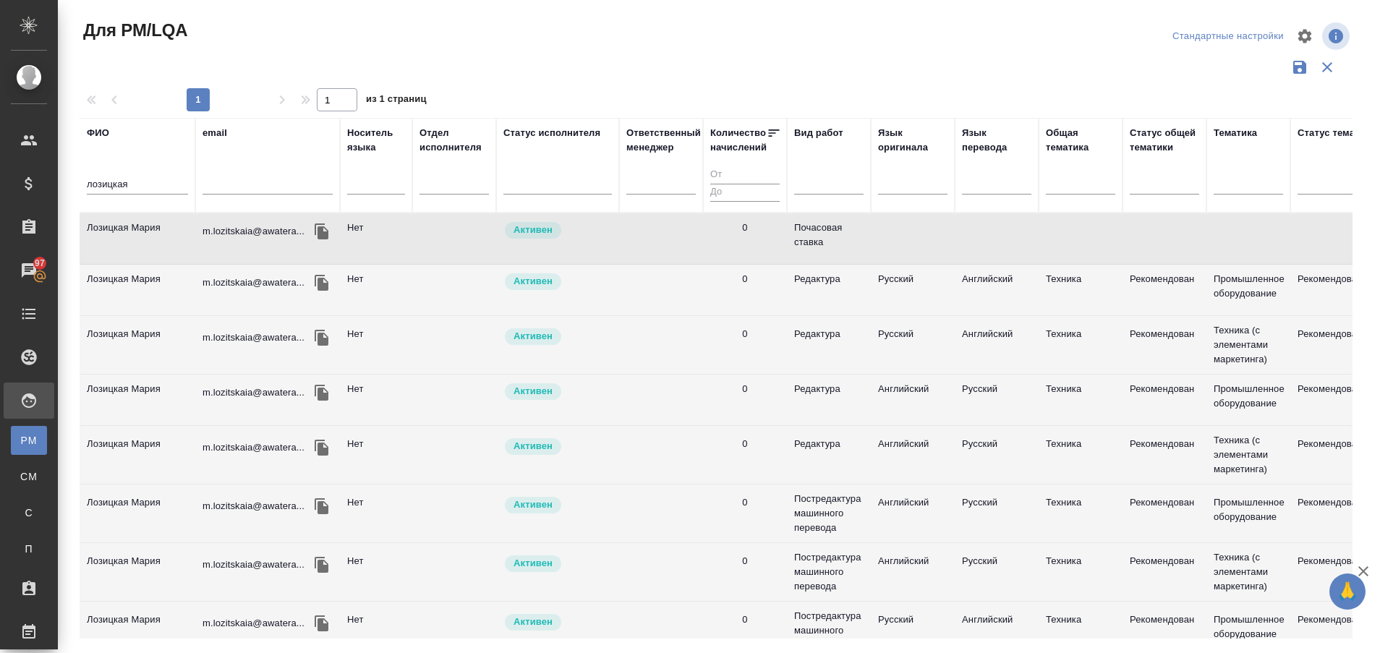
click at [108, 226] on td "Лозицкая Мария" at bounding box center [138, 238] width 116 height 51
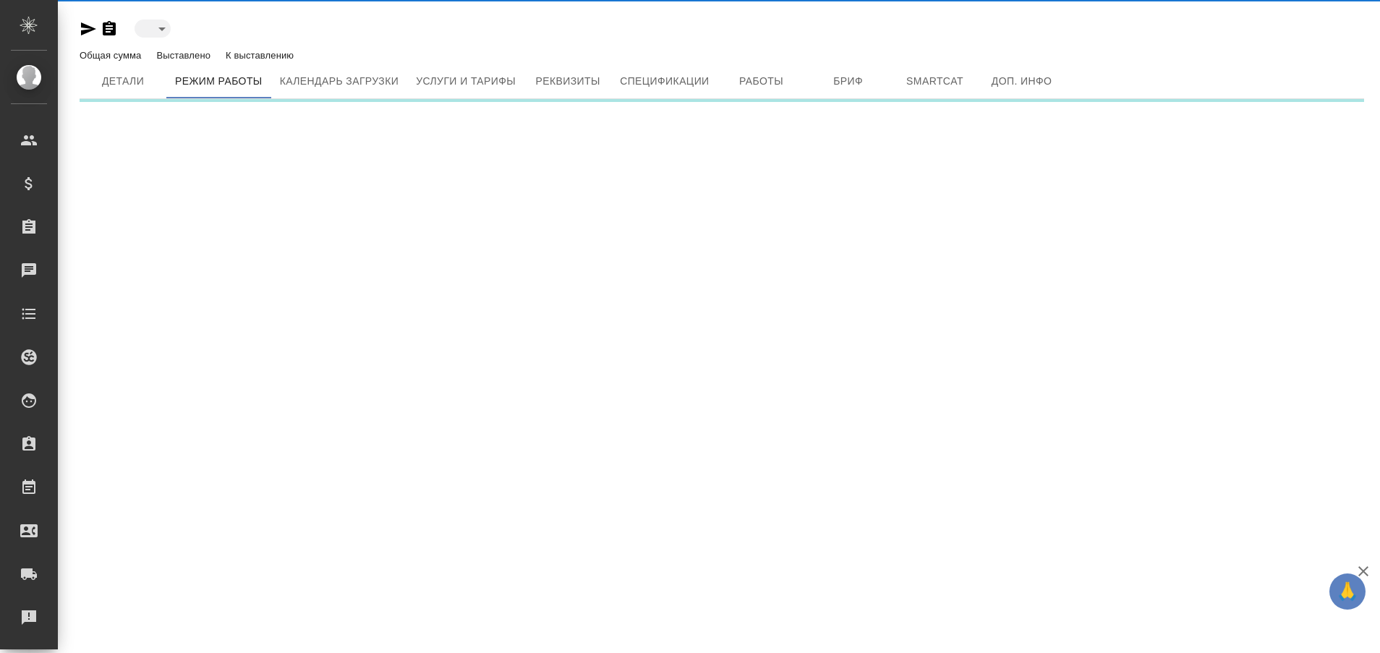
type input "active"
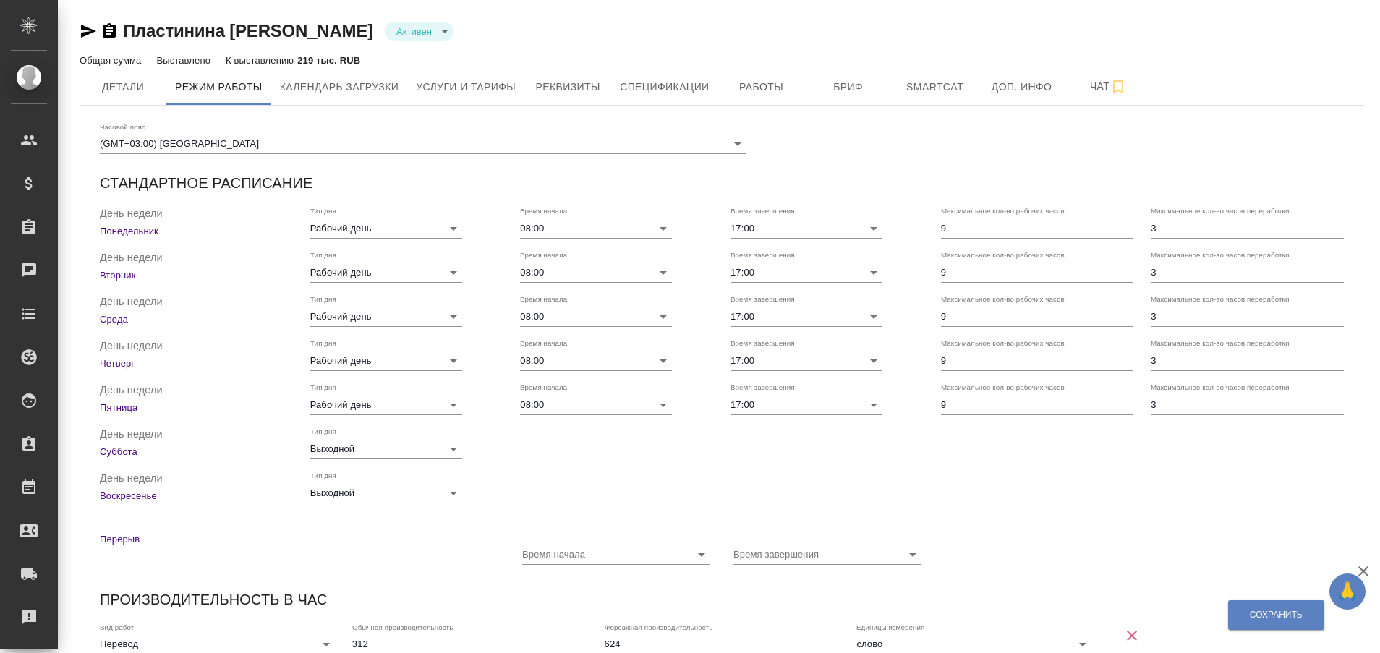
checkbox input "true"
click at [796, 95] on button "Работы" at bounding box center [761, 87] width 87 height 36
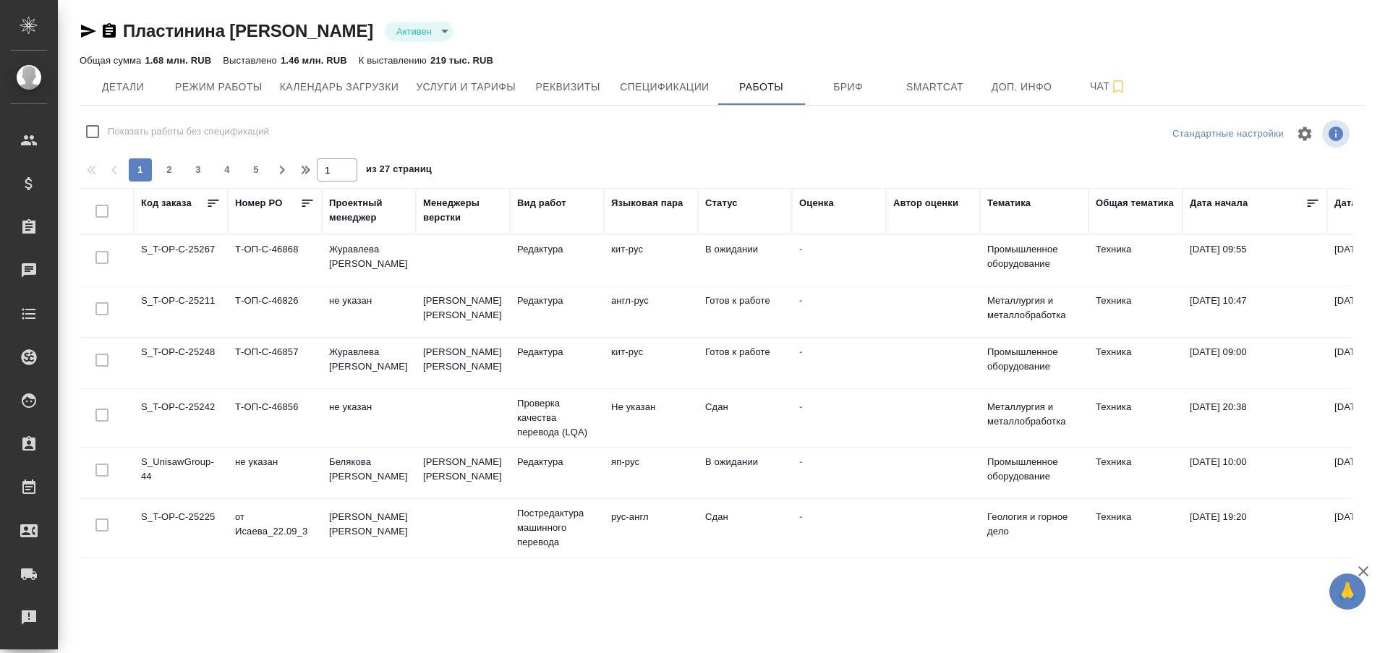
checkbox input "false"
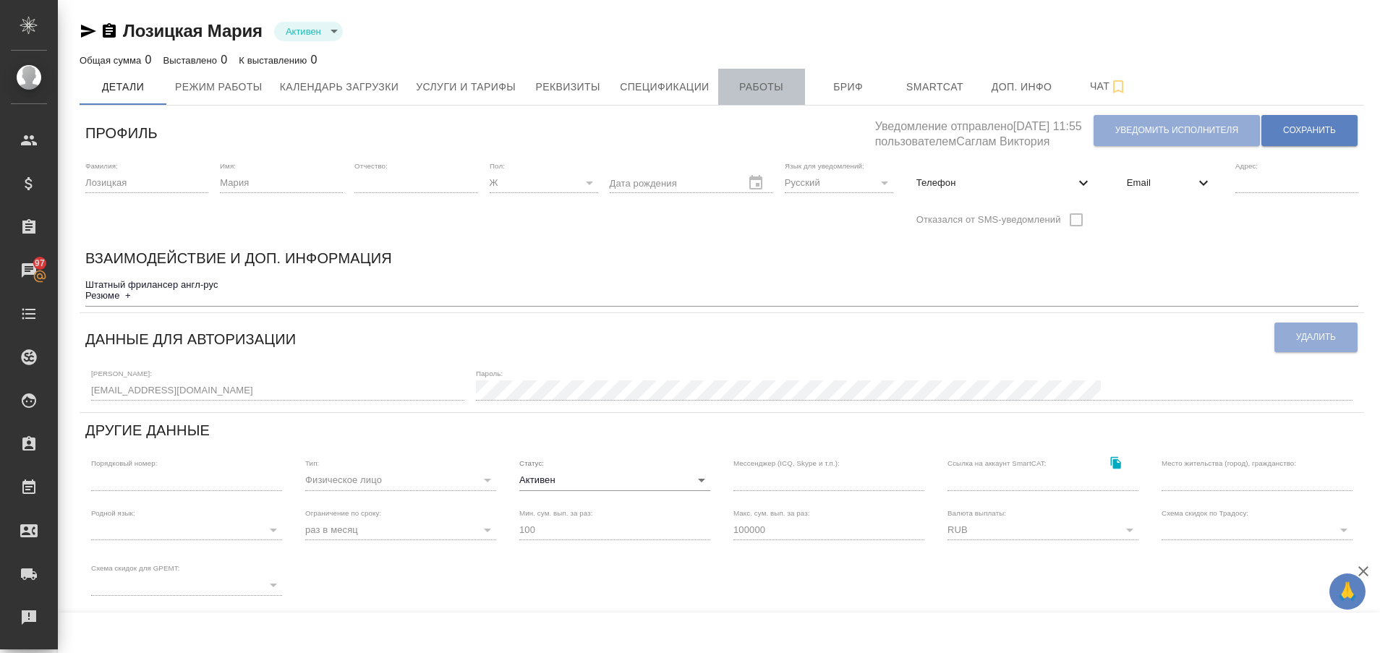
click at [741, 88] on span "Работы" at bounding box center [761, 87] width 69 height 18
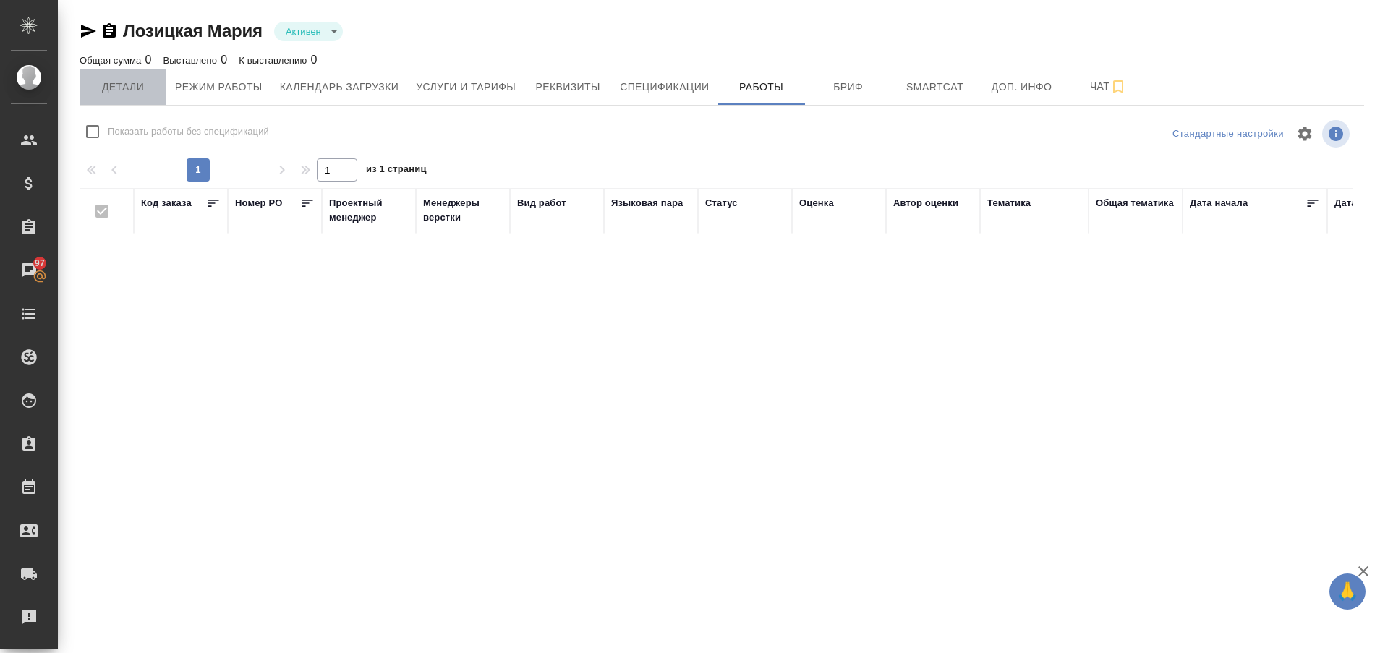
click at [158, 86] on button "Детали" at bounding box center [123, 87] width 87 height 36
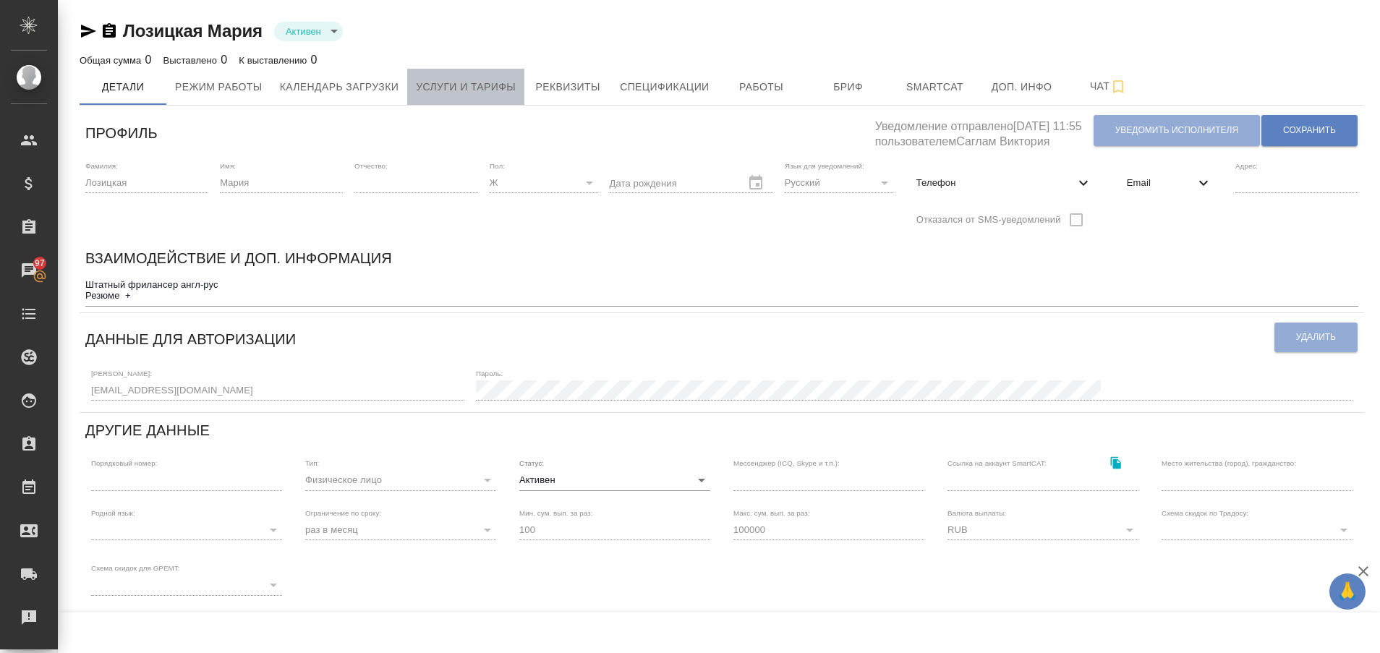
click at [436, 87] on span "Услуги и тарифы" at bounding box center [466, 87] width 100 height 18
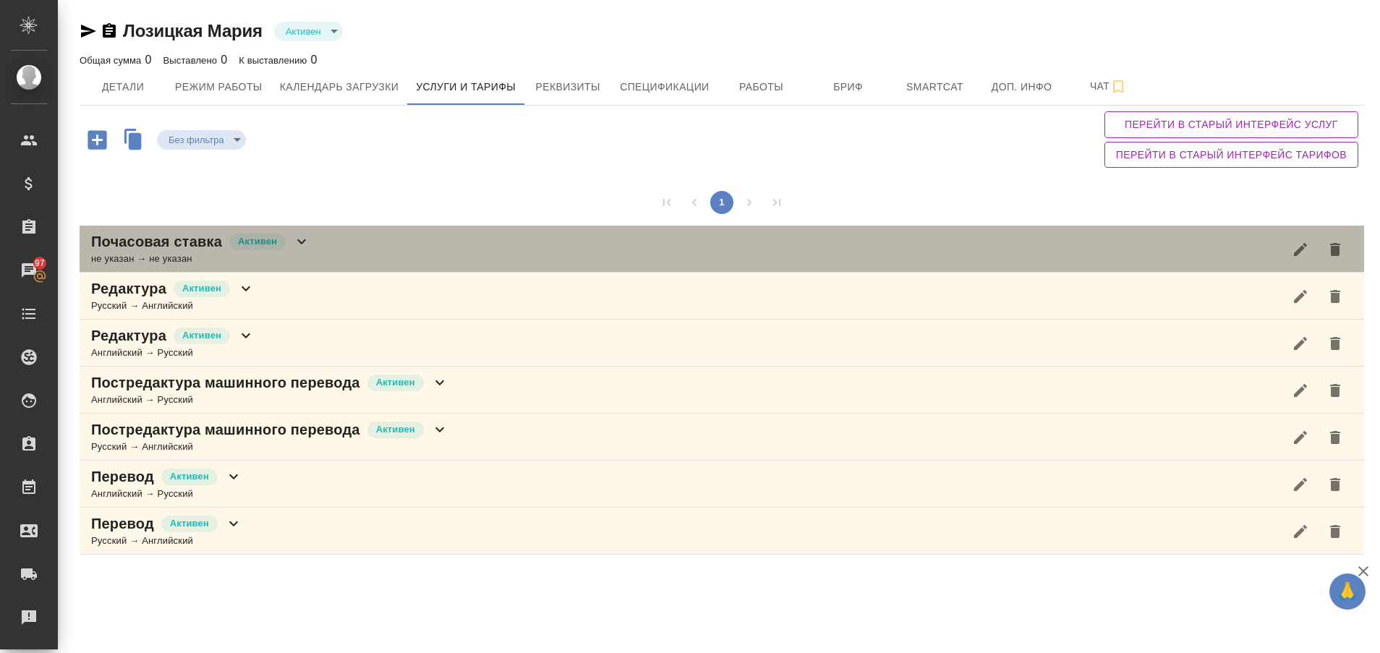
click at [302, 239] on icon at bounding box center [301, 241] width 17 height 17
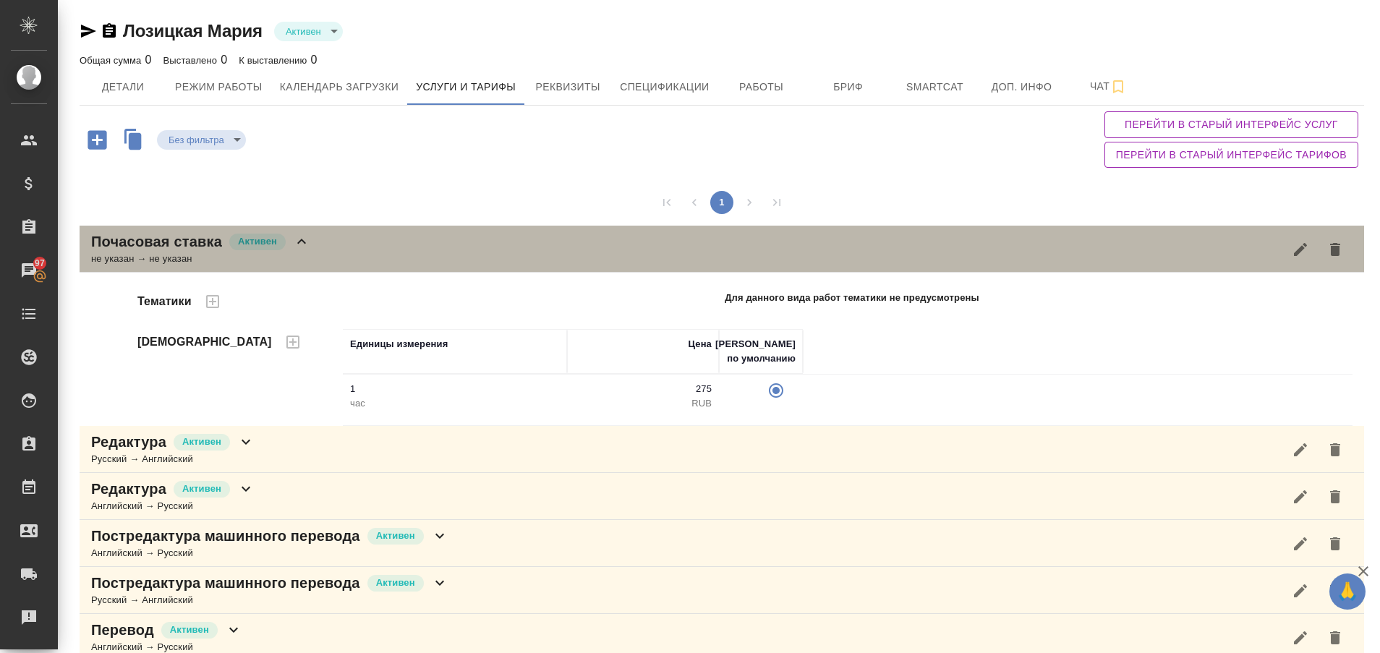
click at [302, 239] on icon at bounding box center [301, 241] width 17 height 17
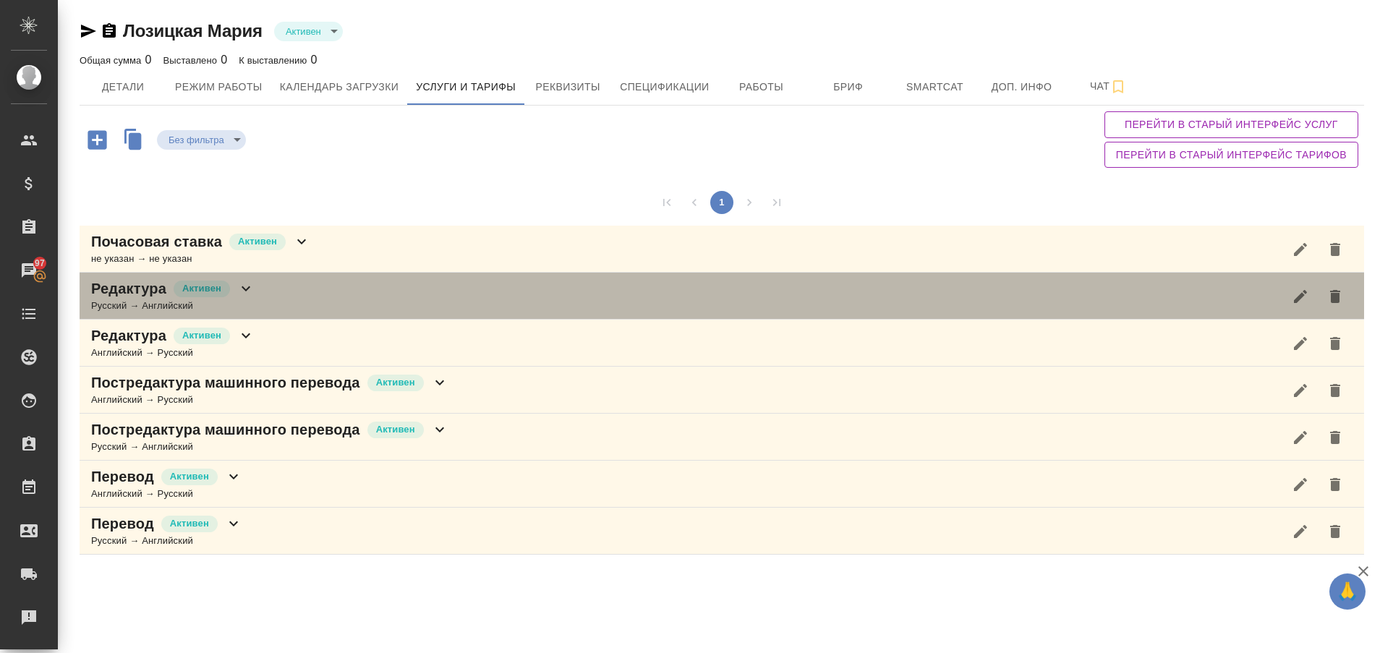
click at [246, 286] on icon at bounding box center [245, 288] width 17 height 17
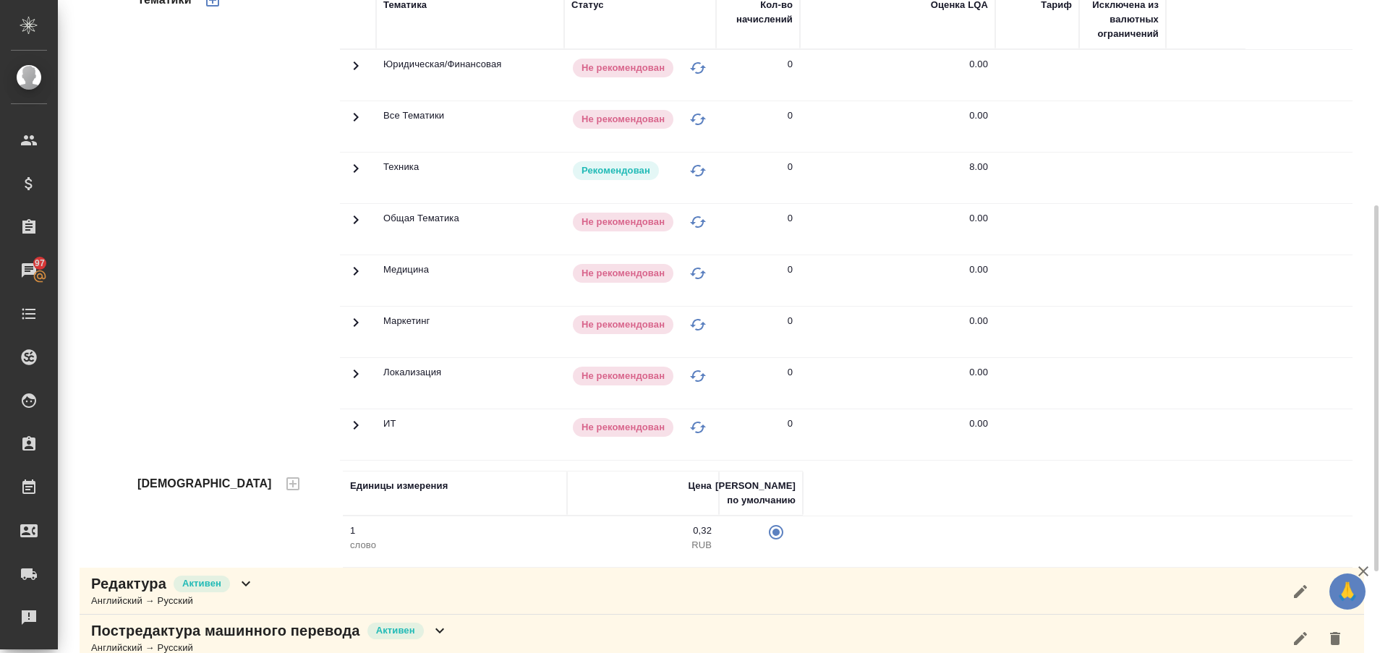
scroll to position [355, 0]
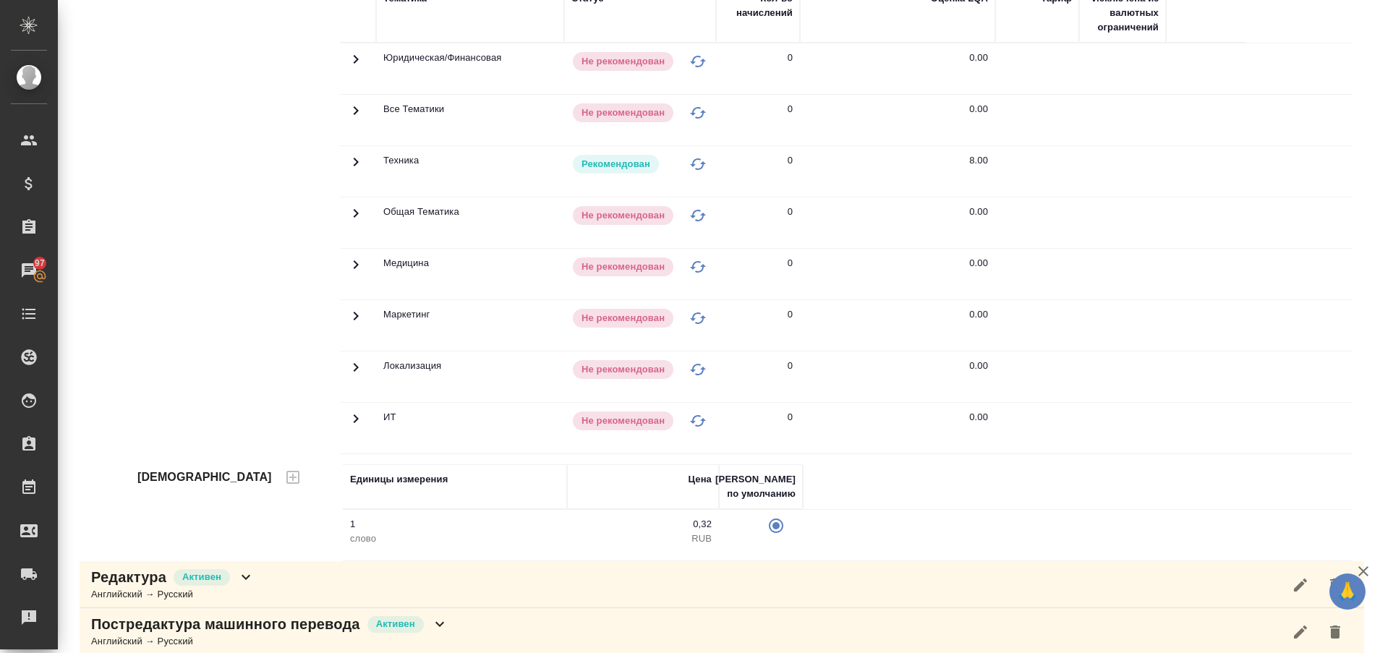
click at [356, 158] on icon at bounding box center [355, 161] width 17 height 17
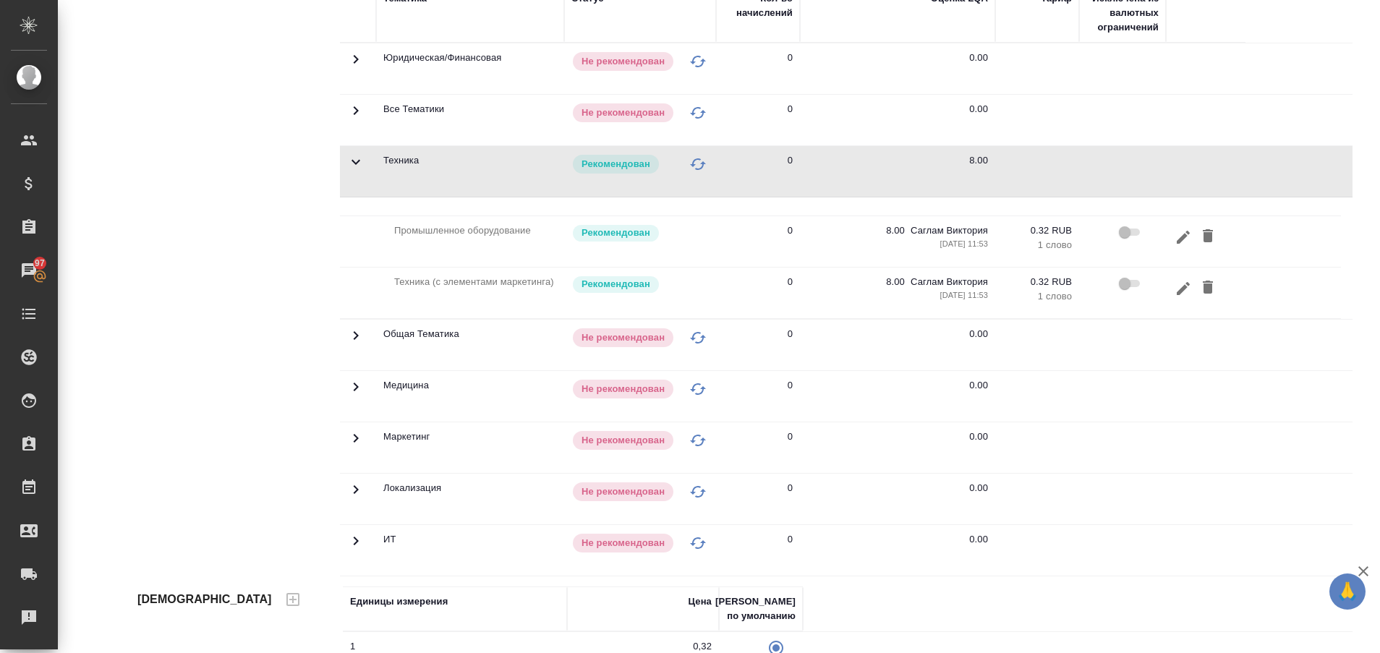
click at [356, 161] on icon at bounding box center [355, 162] width 9 height 5
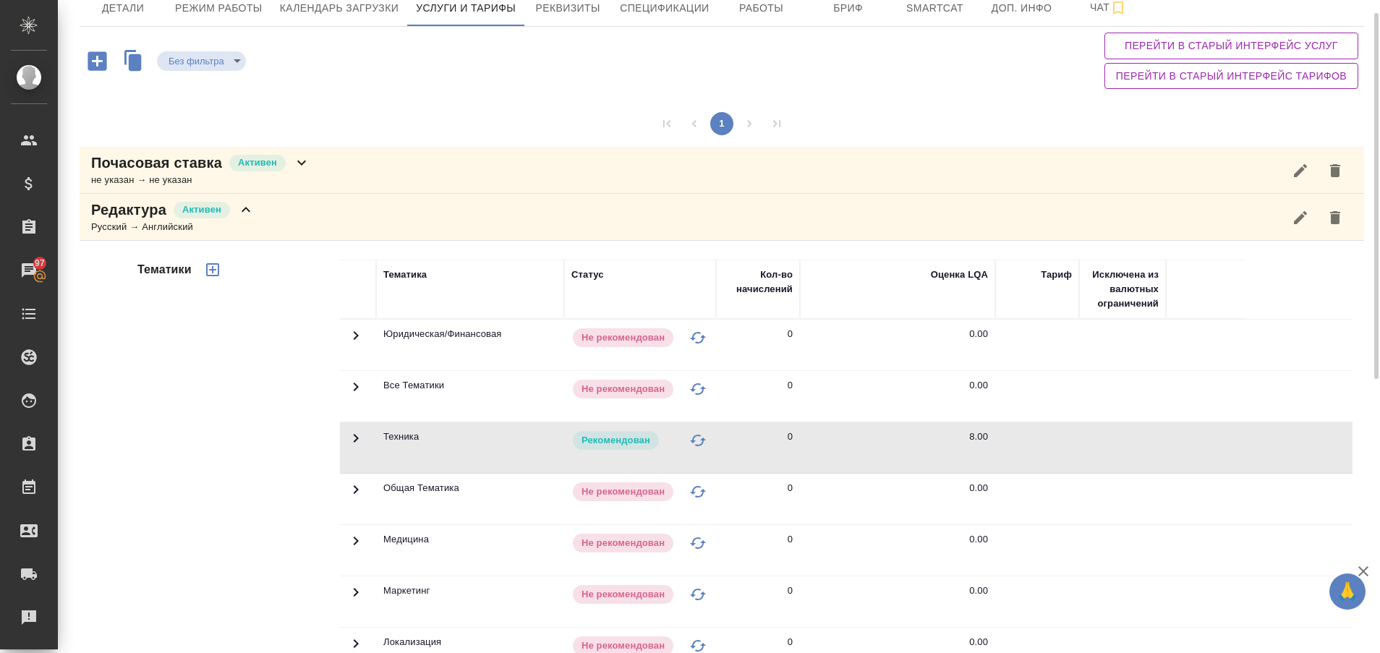
scroll to position [56, 0]
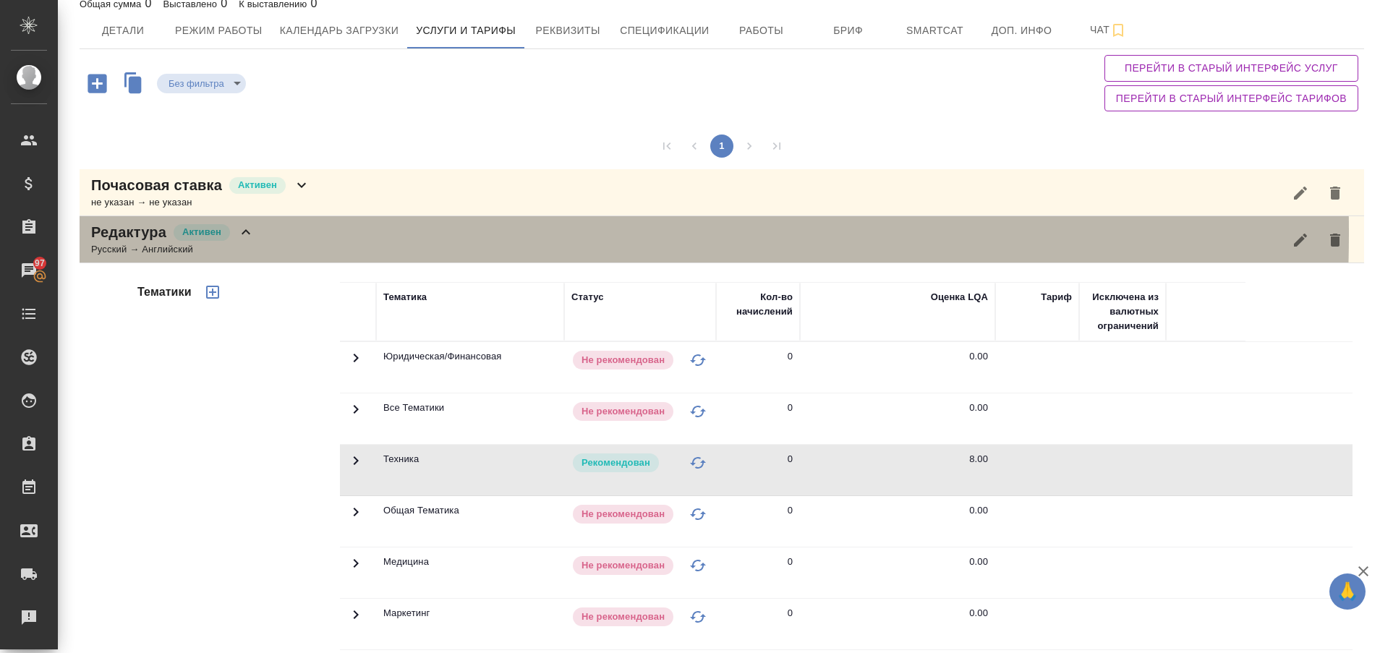
click at [245, 233] on icon at bounding box center [245, 231] width 17 height 17
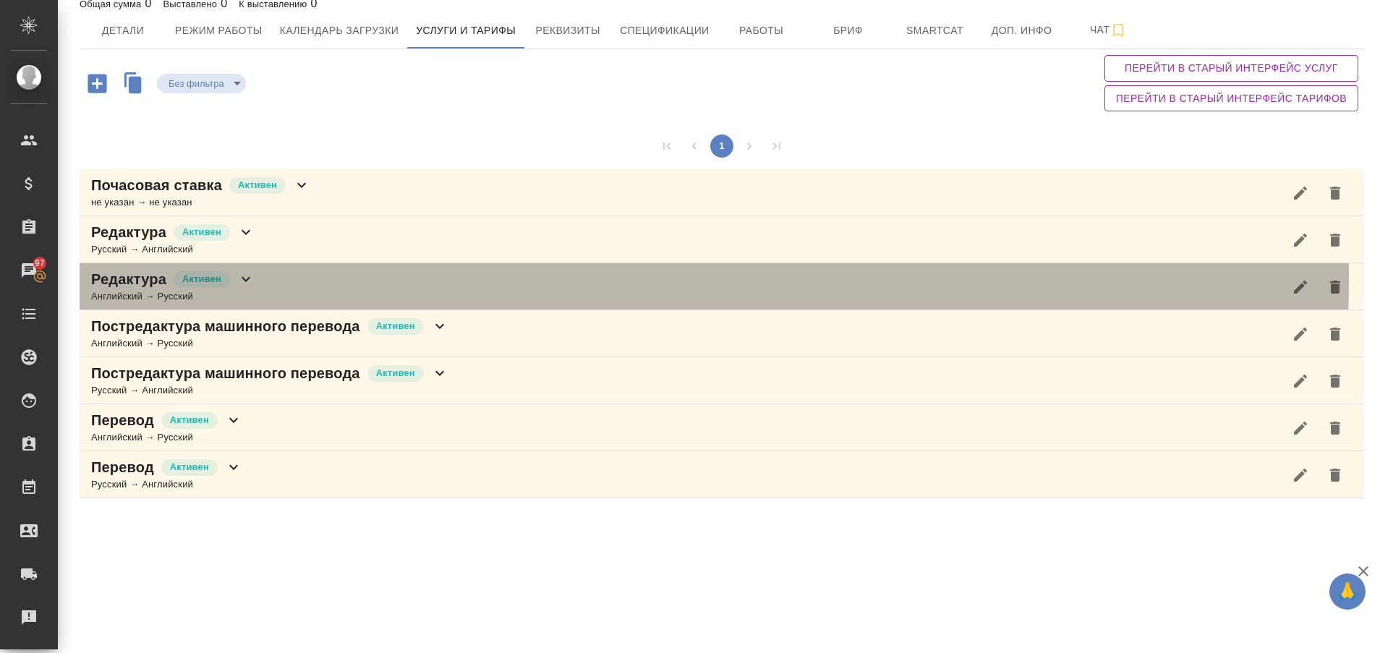
click at [245, 277] on icon at bounding box center [245, 278] width 17 height 17
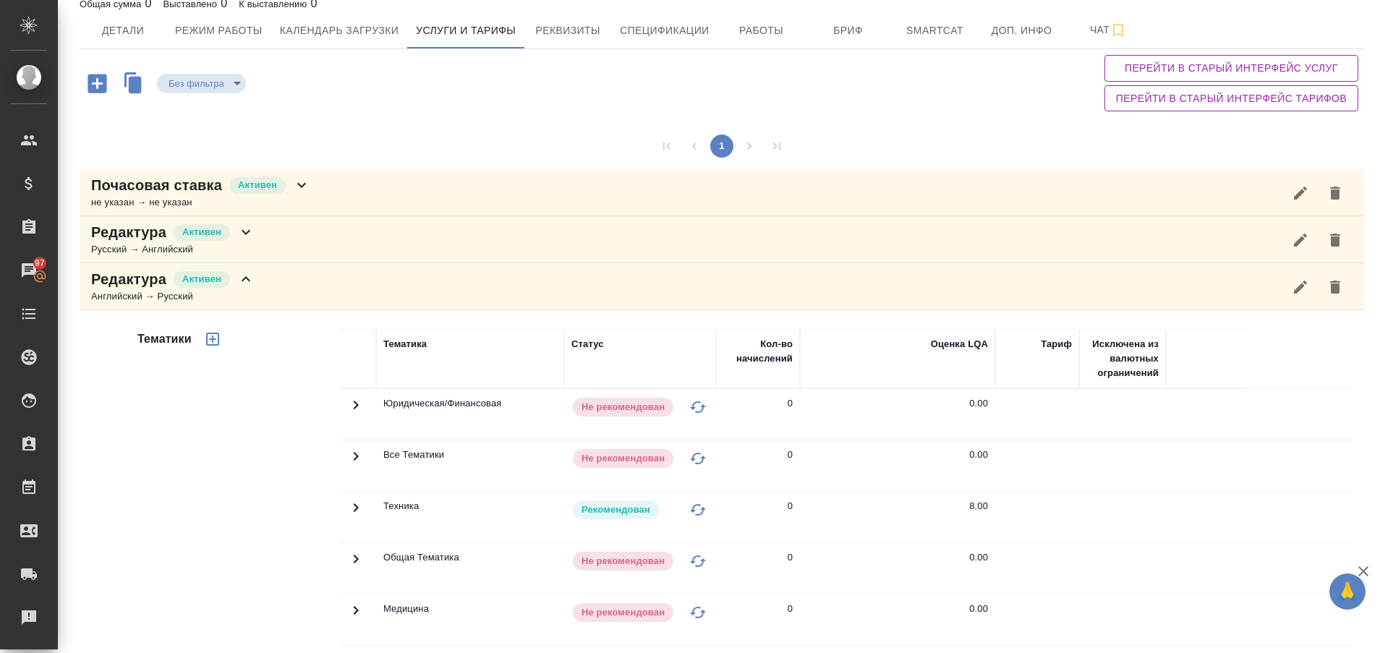
click at [354, 506] on icon at bounding box center [356, 507] width 5 height 9
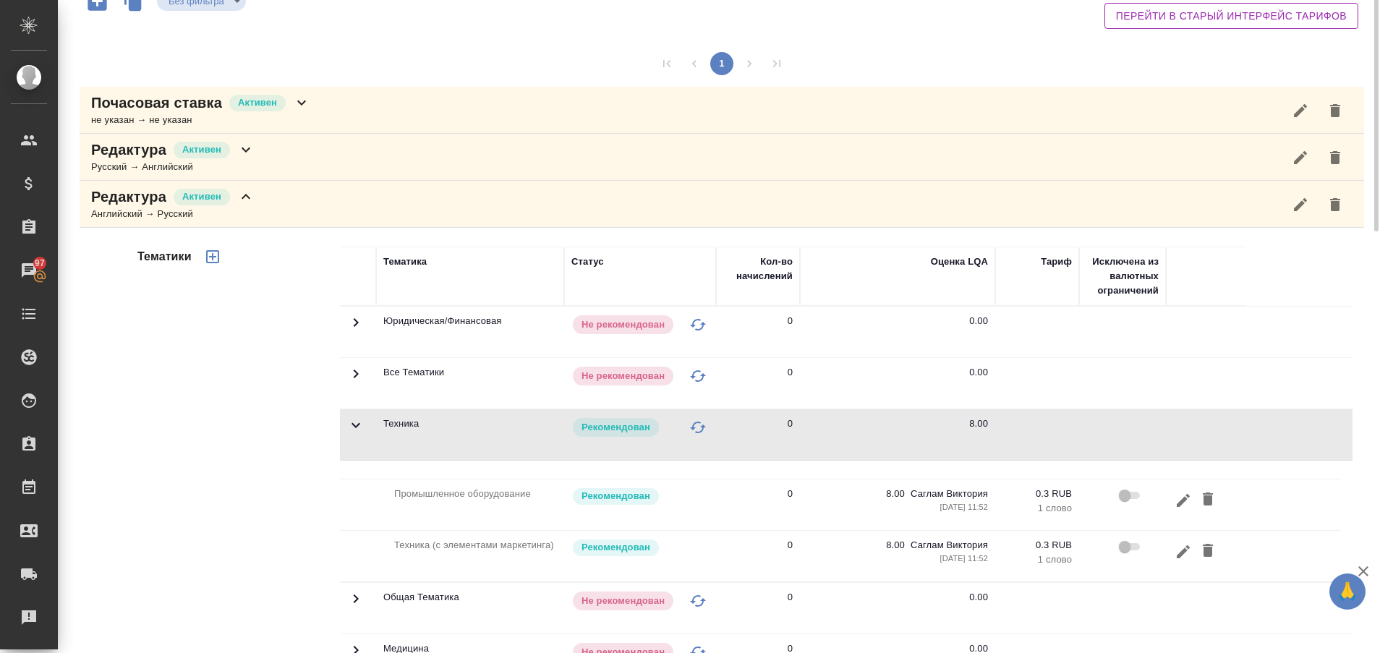
scroll to position [26, 0]
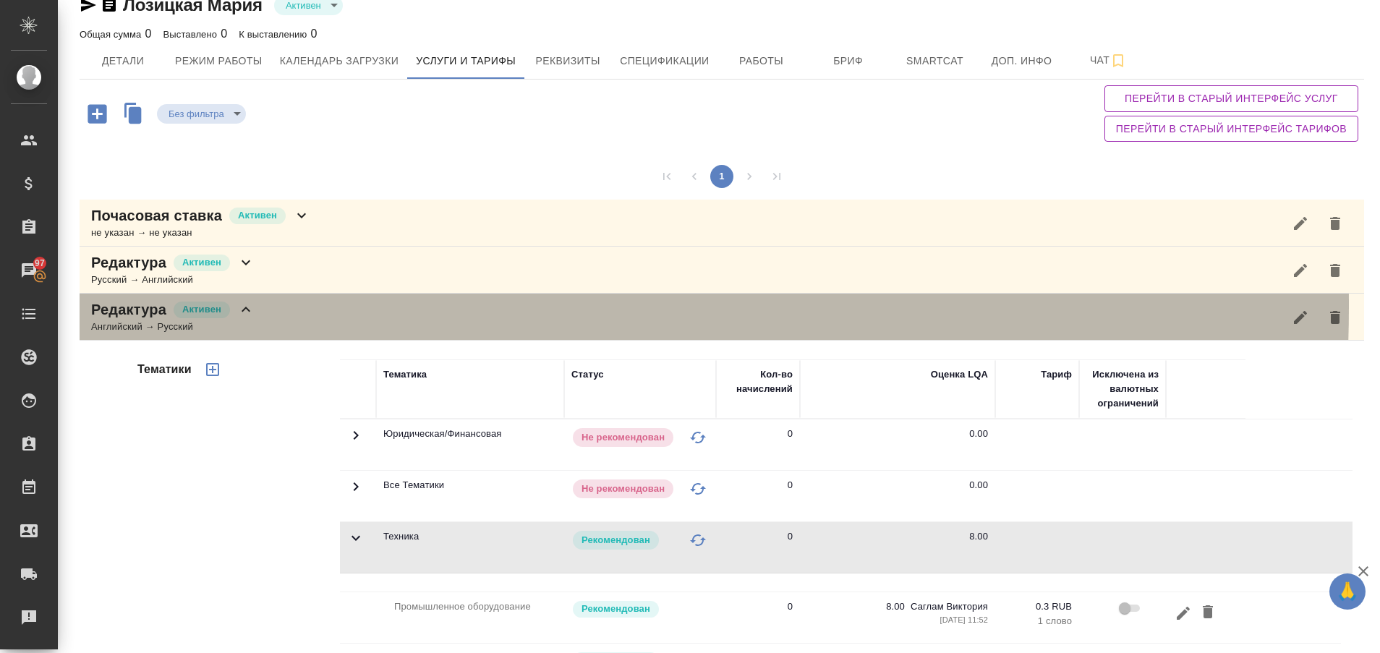
click at [244, 306] on icon at bounding box center [245, 309] width 17 height 17
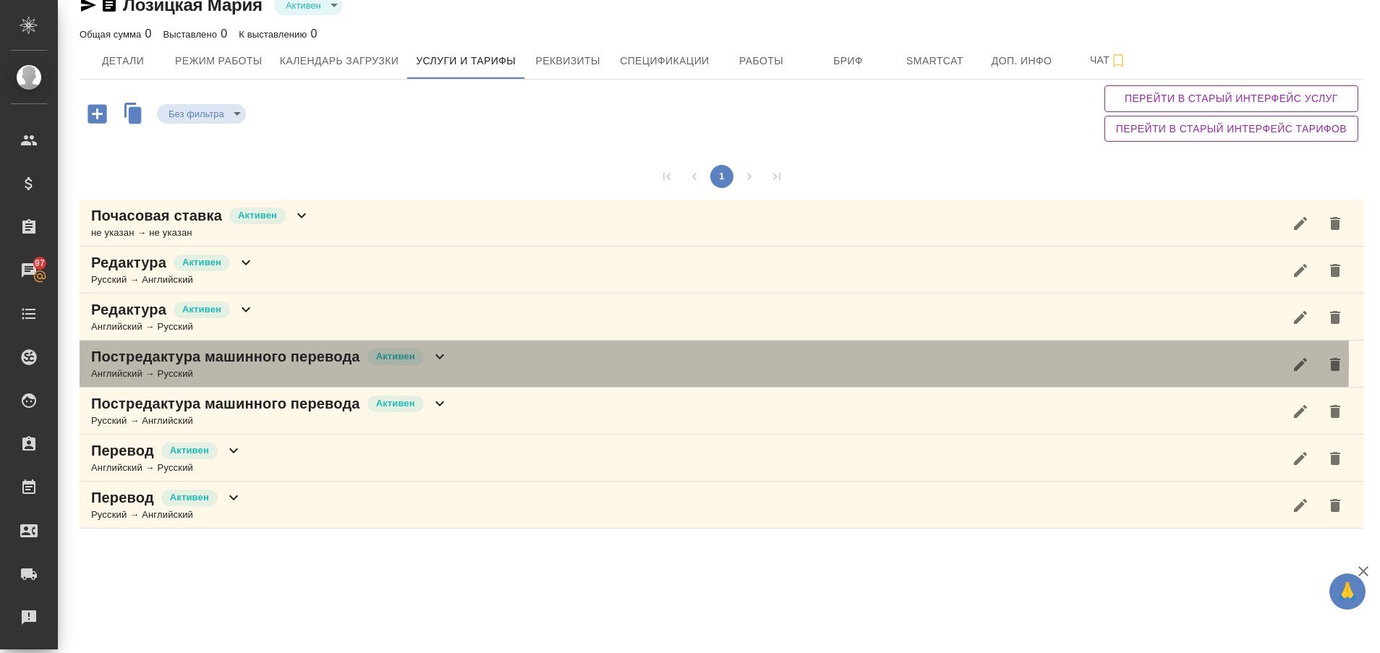
click at [437, 358] on icon at bounding box center [439, 356] width 17 height 17
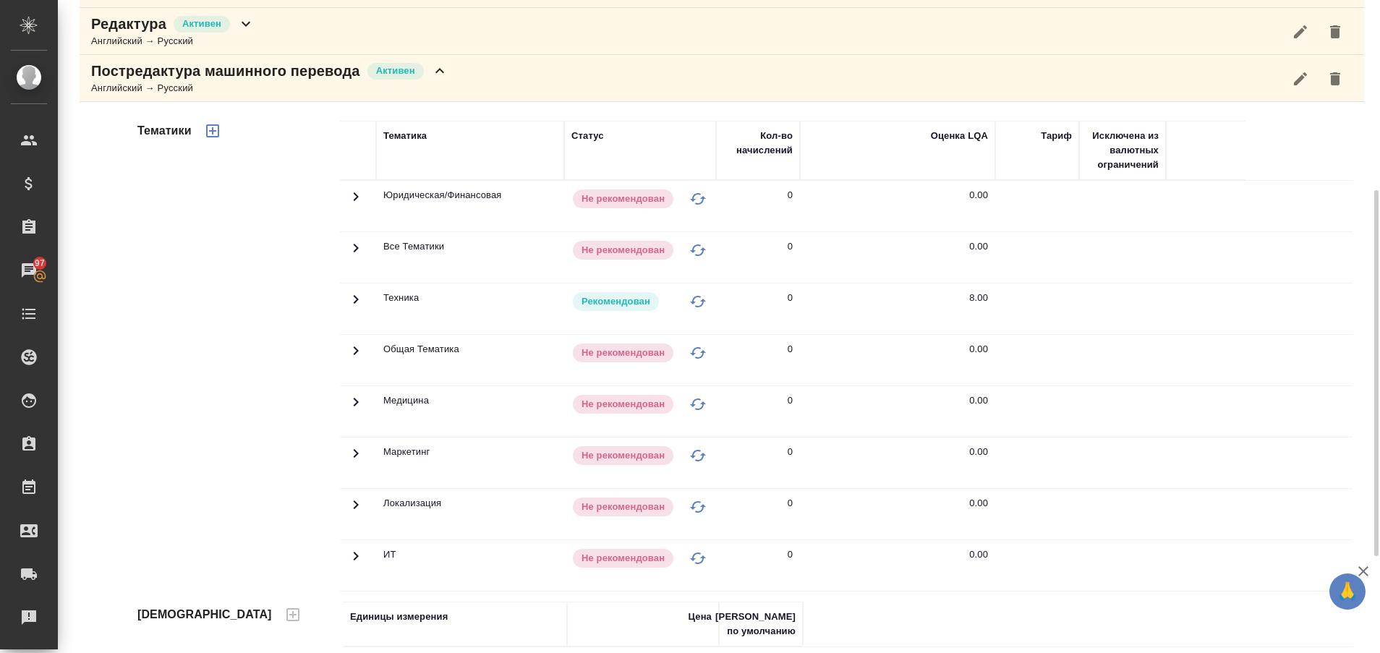
scroll to position [359, 0]
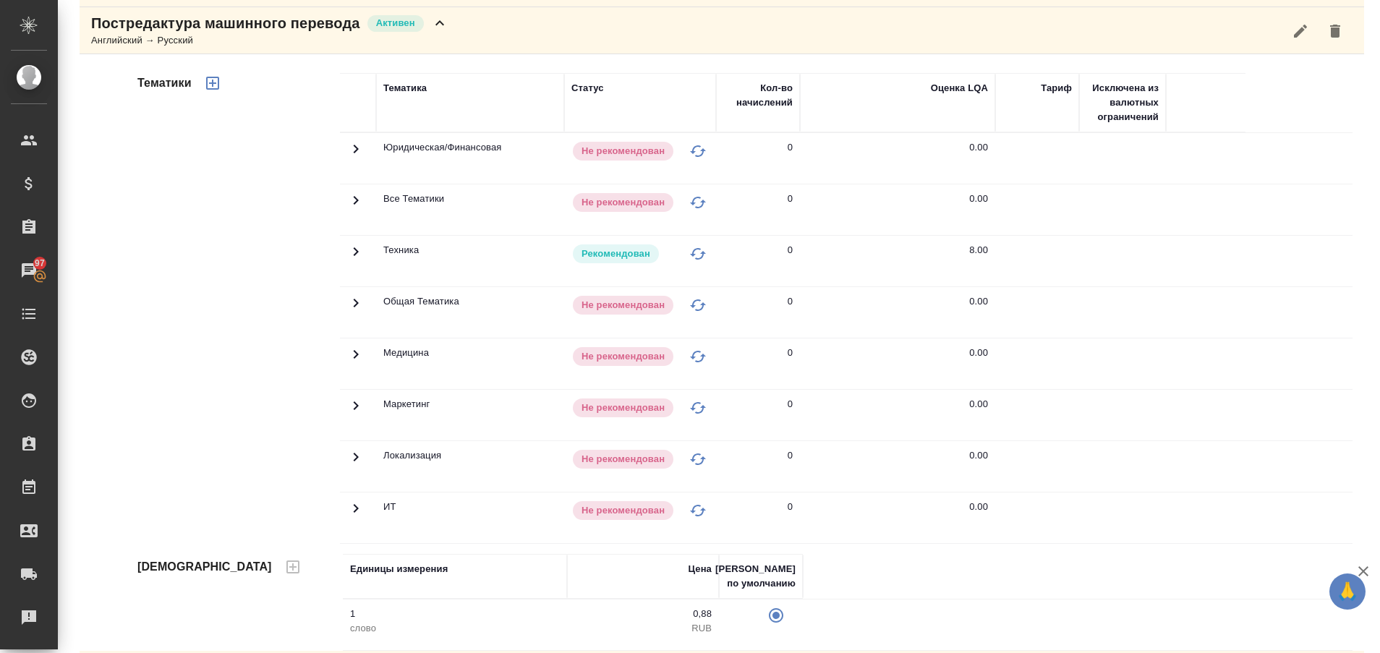
click at [356, 252] on icon at bounding box center [356, 251] width 5 height 9
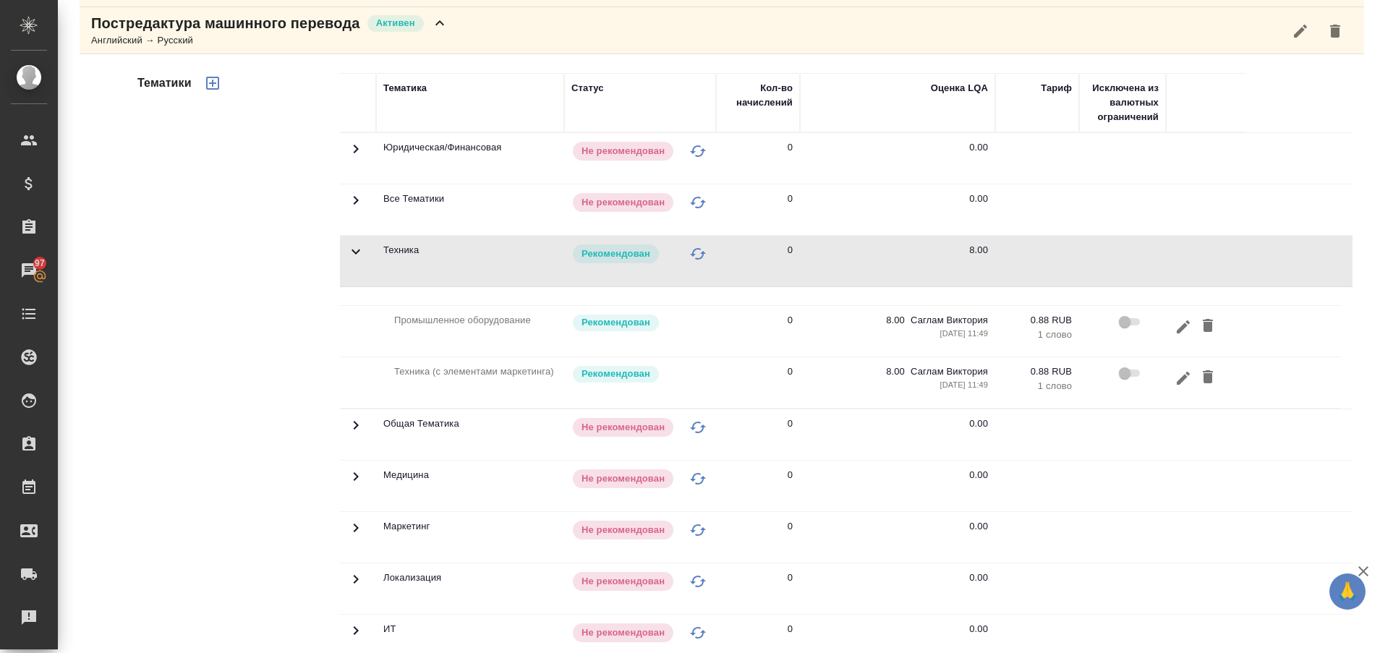
click at [353, 253] on icon at bounding box center [355, 251] width 9 height 5
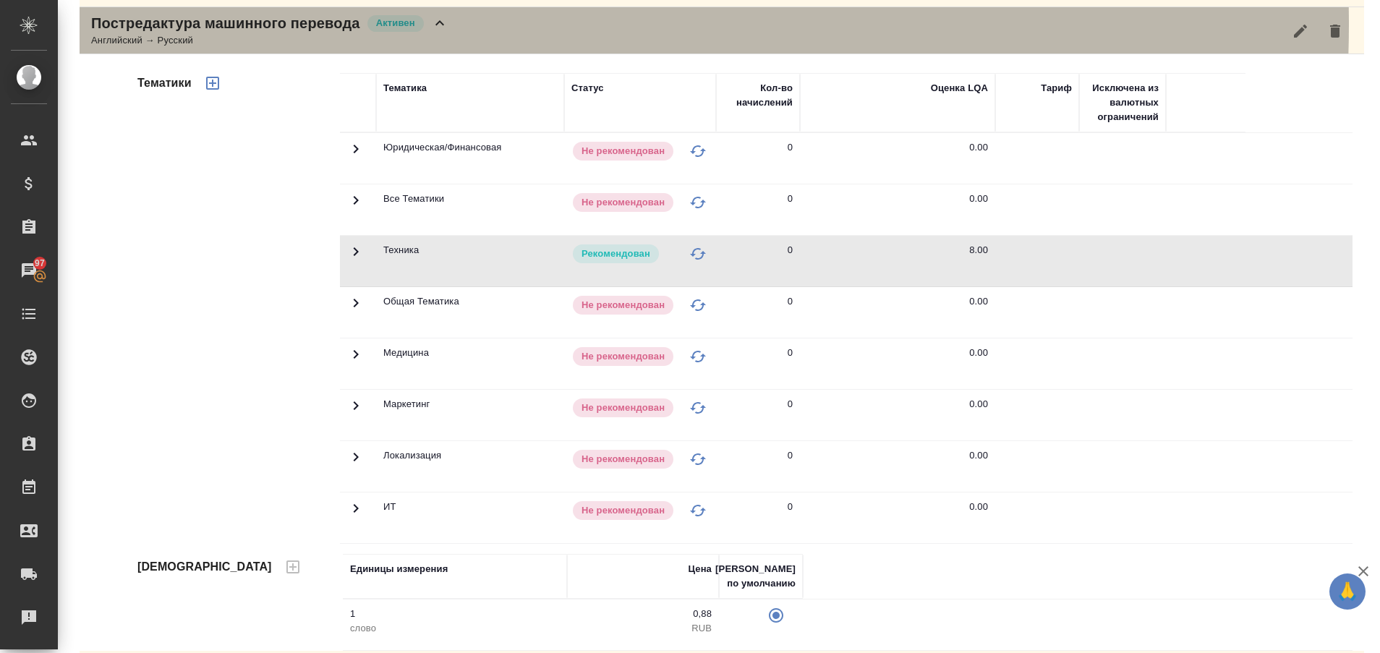
click at [440, 25] on icon at bounding box center [439, 22] width 17 height 17
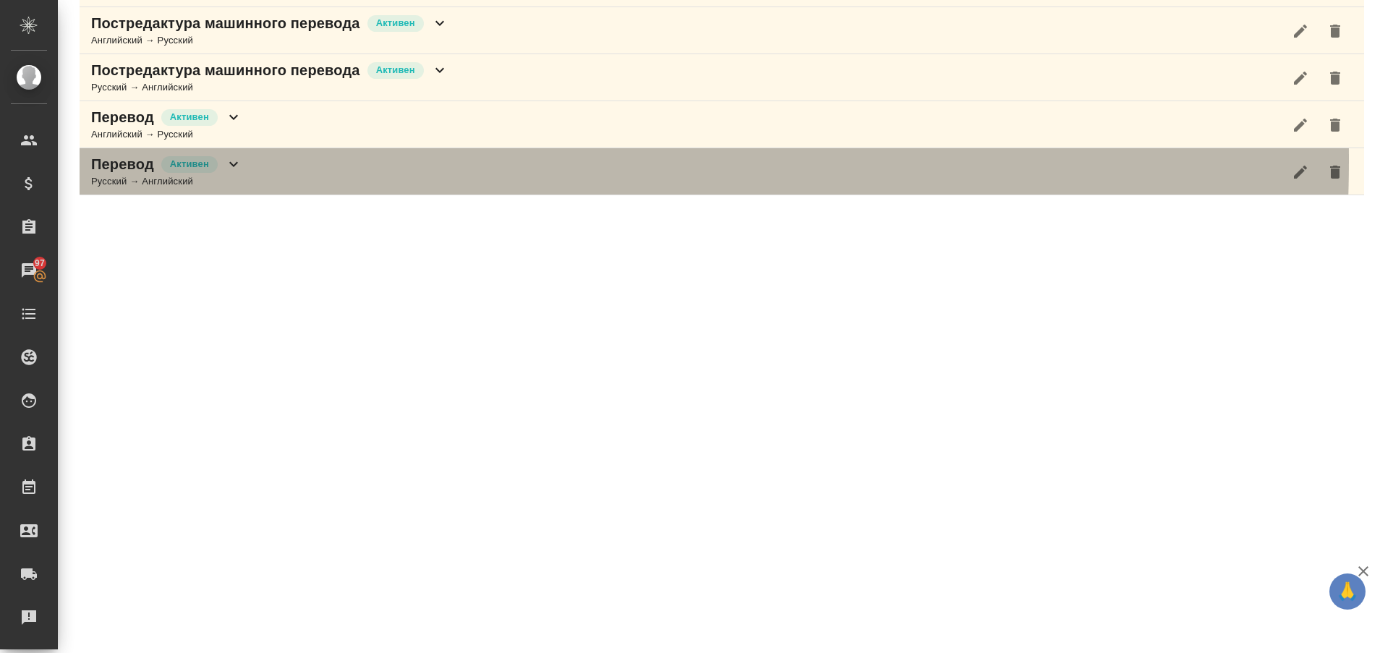
click at [234, 160] on icon at bounding box center [233, 163] width 17 height 17
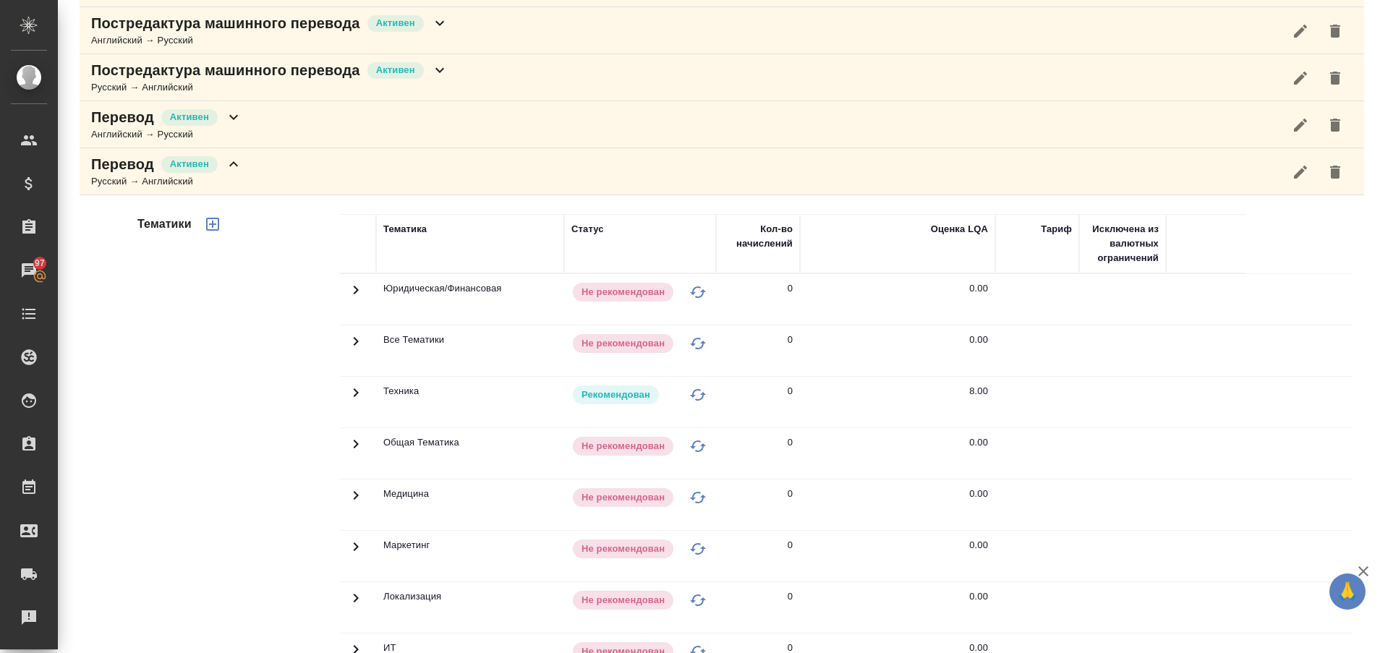
click at [352, 383] on td at bounding box center [358, 402] width 36 height 51
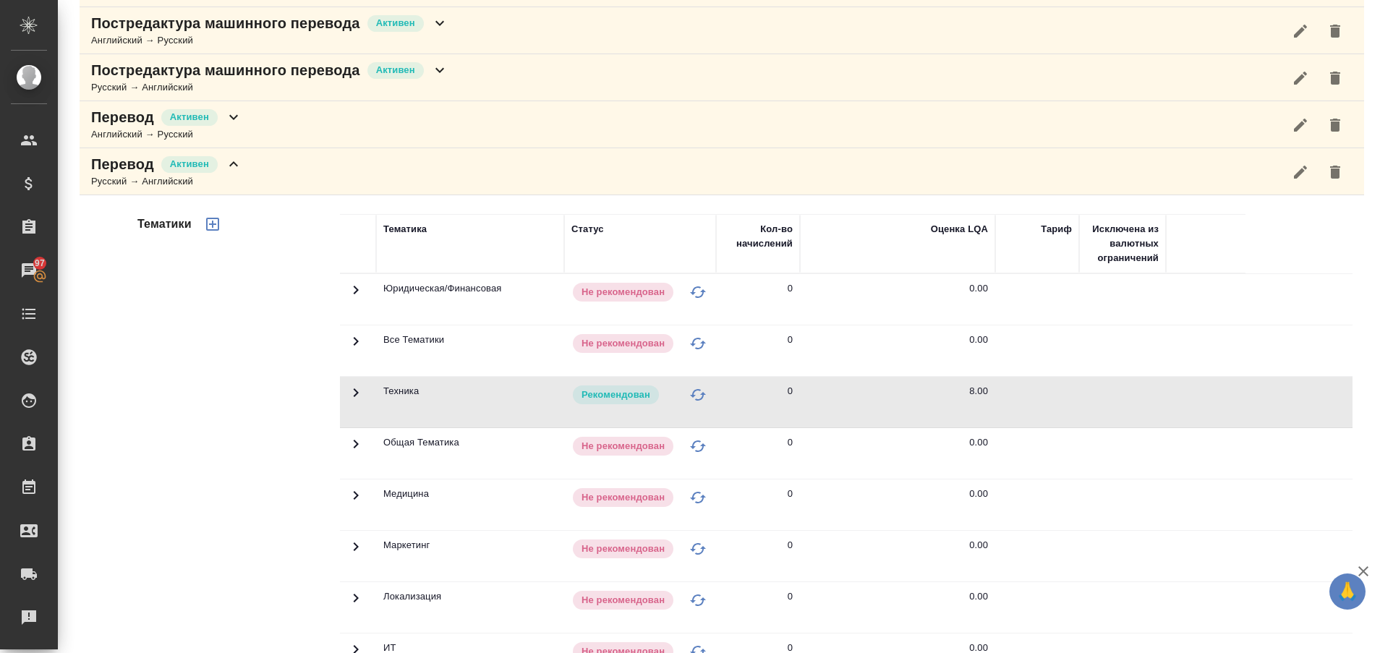
click at [354, 393] on icon at bounding box center [356, 392] width 5 height 9
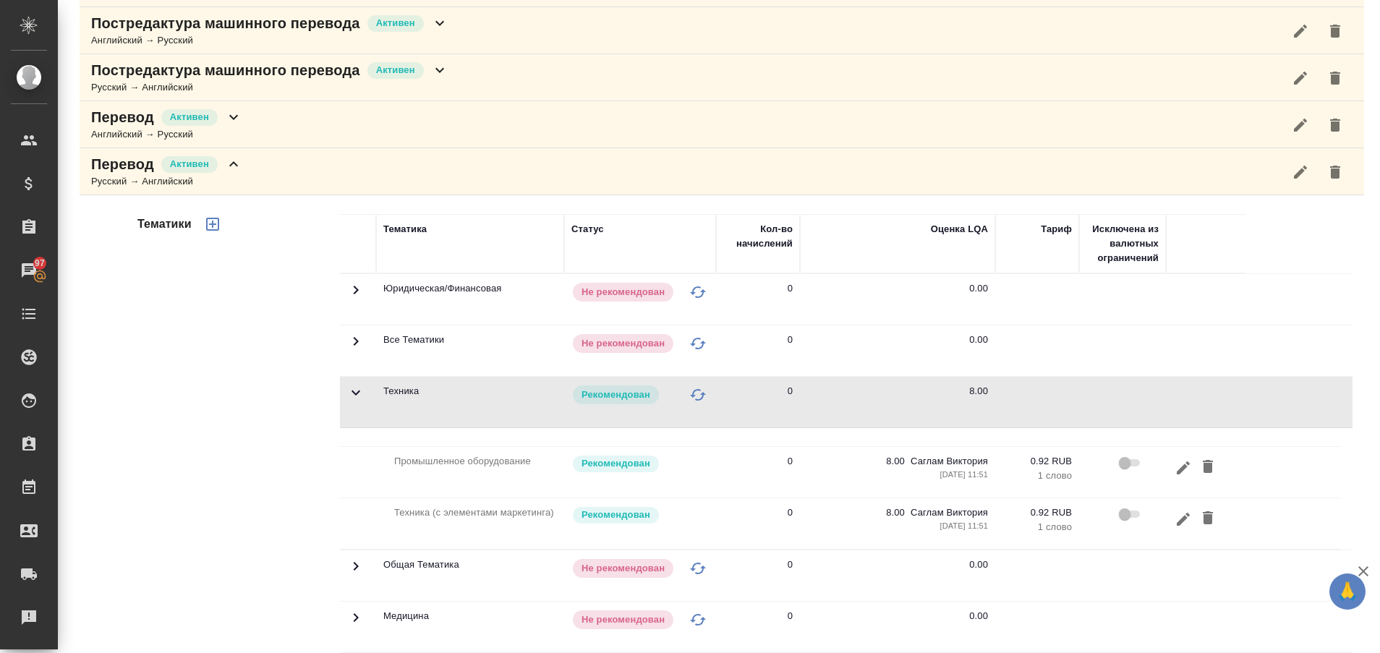
click at [352, 392] on icon at bounding box center [355, 392] width 17 height 17
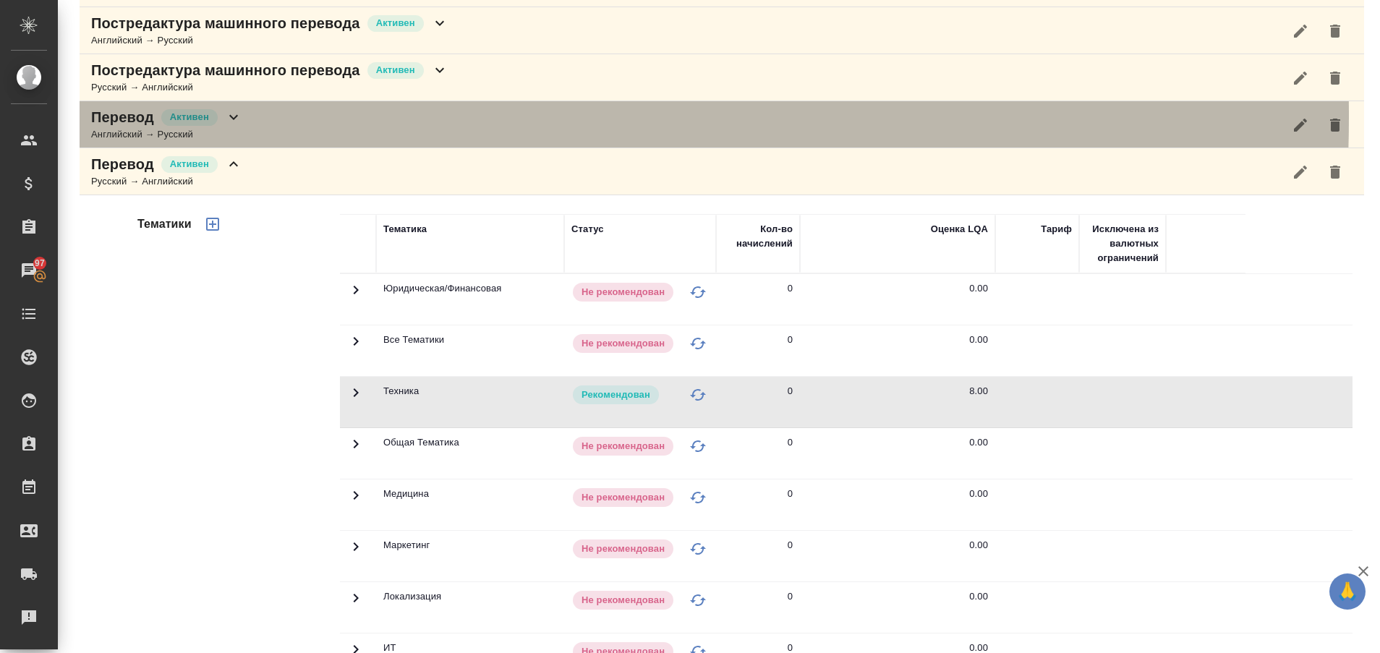
click at [231, 116] on icon at bounding box center [233, 117] width 9 height 5
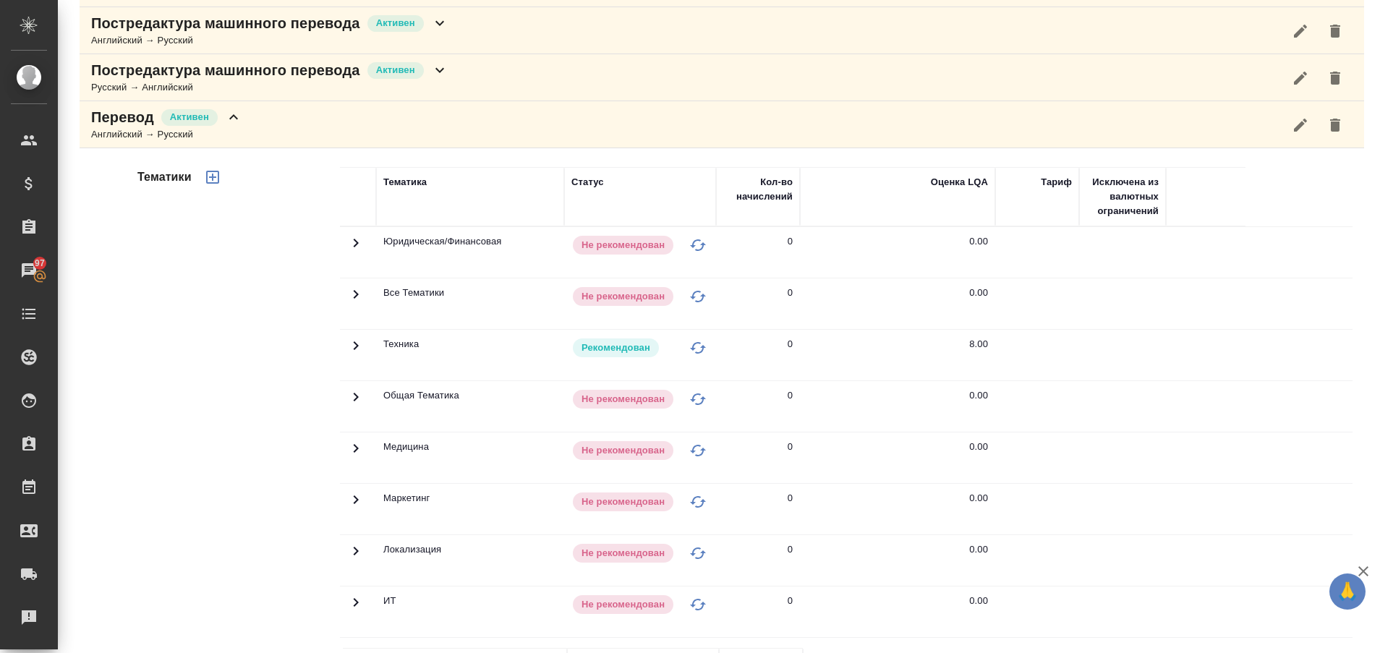
click at [348, 343] on icon at bounding box center [355, 345] width 17 height 17
